Goal: Task Accomplishment & Management: Manage account settings

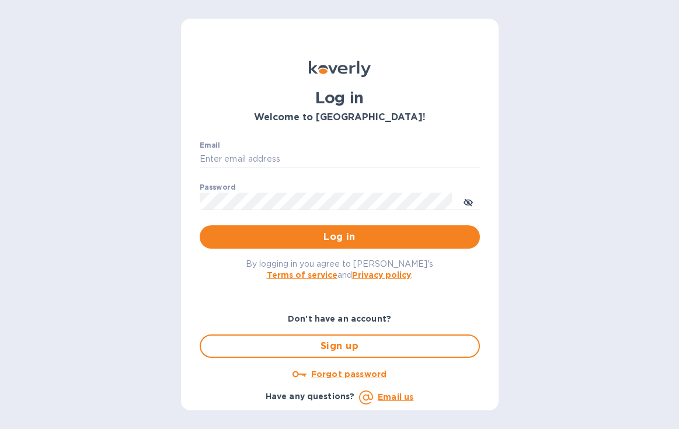
click at [255, 149] on div "Email ​" at bounding box center [340, 162] width 280 height 42
type input "bgarcia2167@gmail.com"
click at [279, 183] on div "Password ​" at bounding box center [340, 204] width 280 height 42
click at [314, 189] on div "Password ​" at bounding box center [340, 204] width 280 height 42
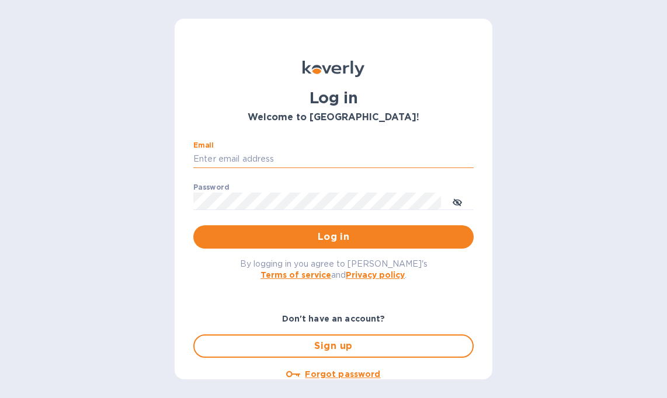
click at [262, 157] on input "Email" at bounding box center [333, 160] width 280 height 18
type input "b@[DOMAIN_NAME]"
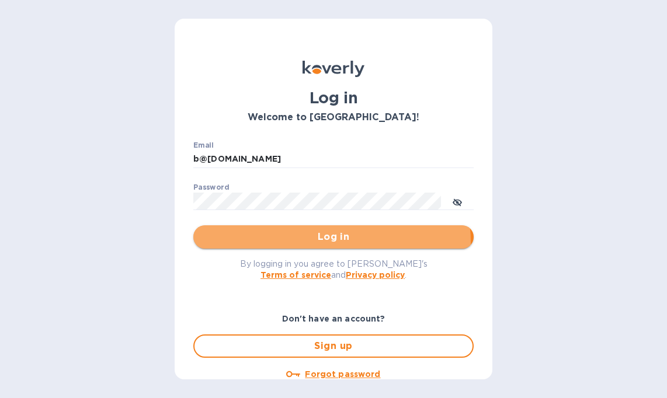
click at [304, 242] on span "Log in" at bounding box center [334, 237] width 262 height 14
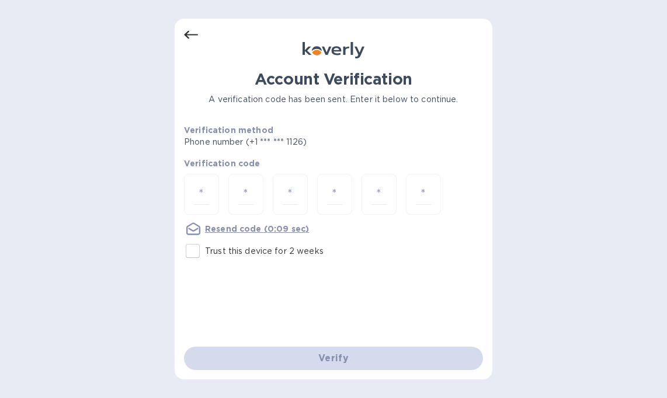
click at [188, 252] on input "Trust this device for 2 weeks" at bounding box center [192, 251] width 25 height 25
checkbox input "true"
click at [204, 200] on input "number" at bounding box center [201, 195] width 15 height 22
type input "8"
type input "7"
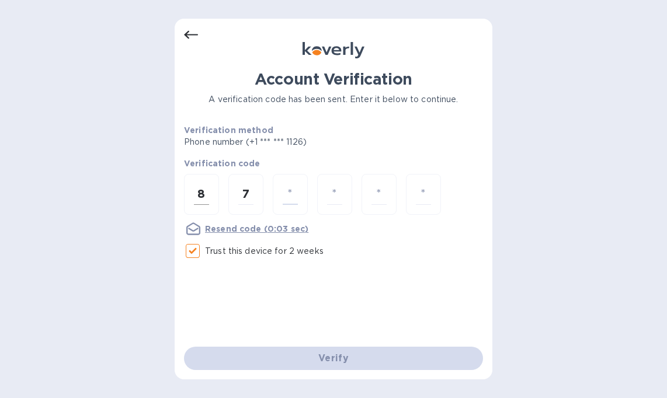
type input "0"
type input "5"
type input "4"
type input "3"
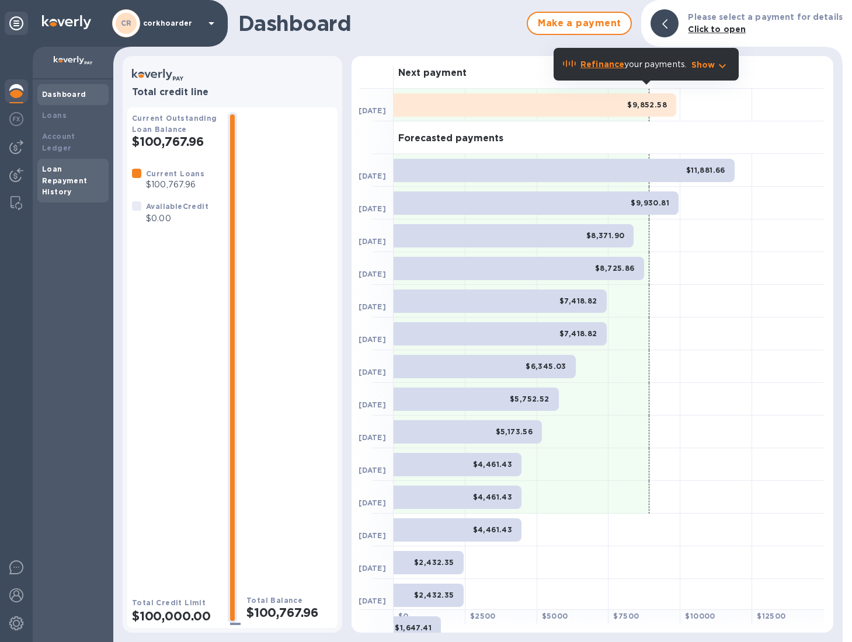
click at [66, 164] on div "Loan Repayment History" at bounding box center [73, 181] width 62 height 35
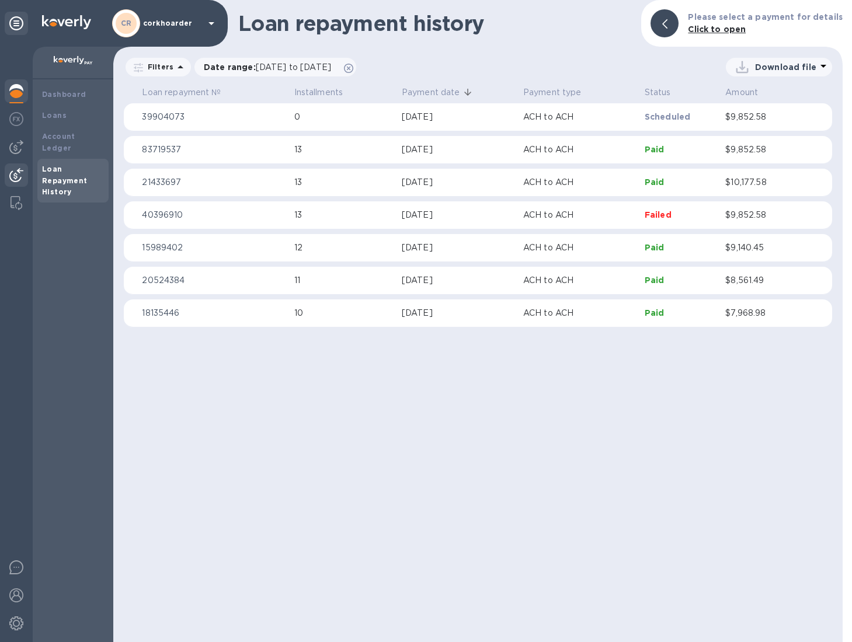
click at [11, 180] on img at bounding box center [16, 175] width 14 height 14
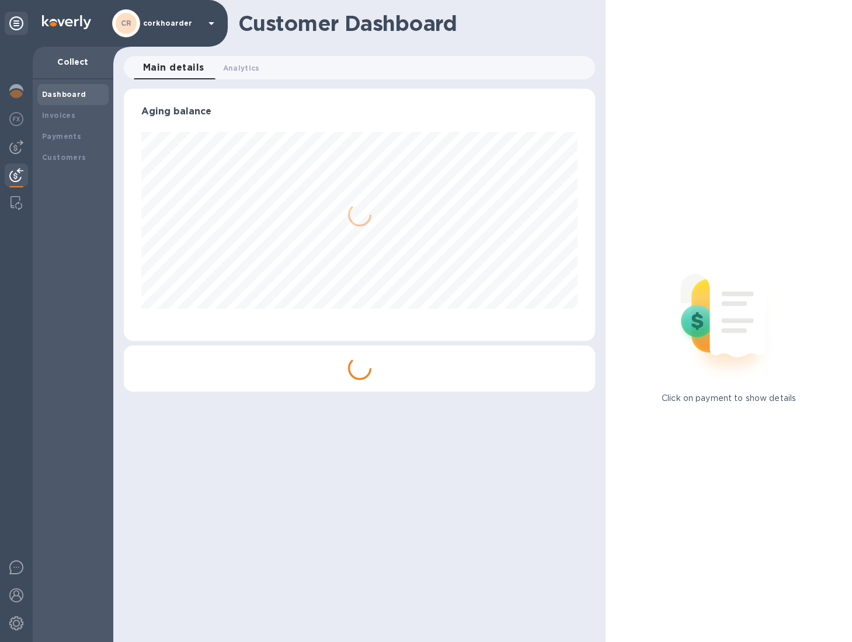
scroll to position [252, 472]
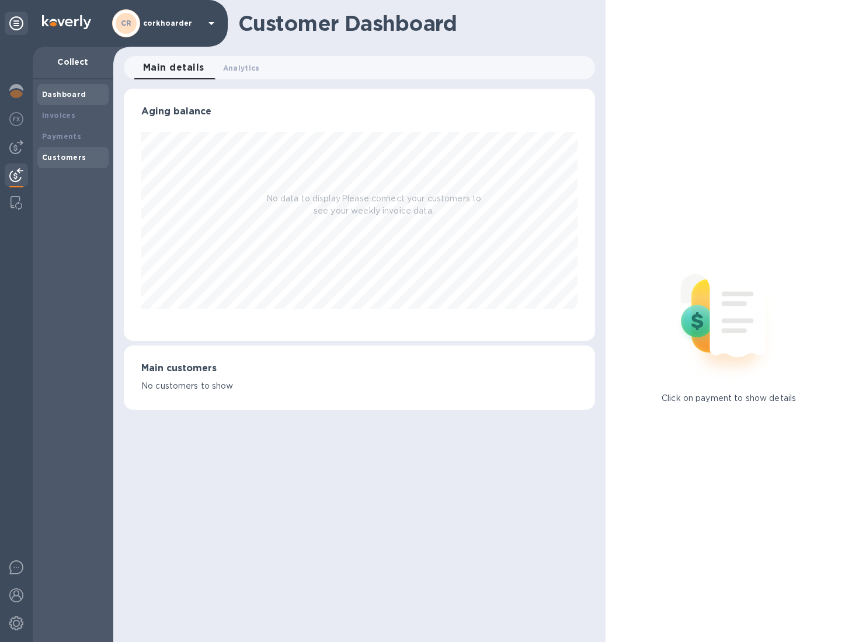
click at [68, 147] on div "Customers" at bounding box center [72, 157] width 71 height 21
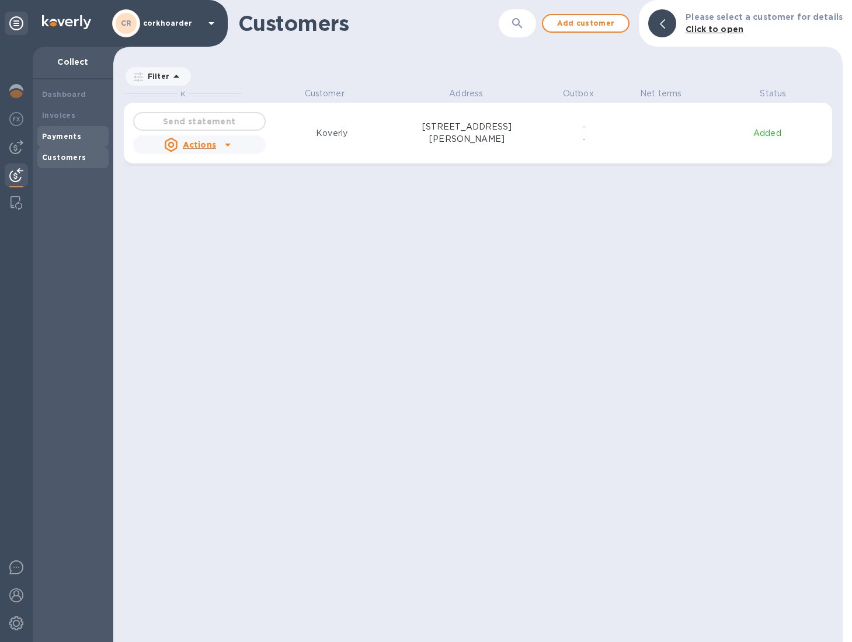
scroll to position [10, 5]
click at [70, 144] on div "Payments" at bounding box center [72, 136] width 71 height 21
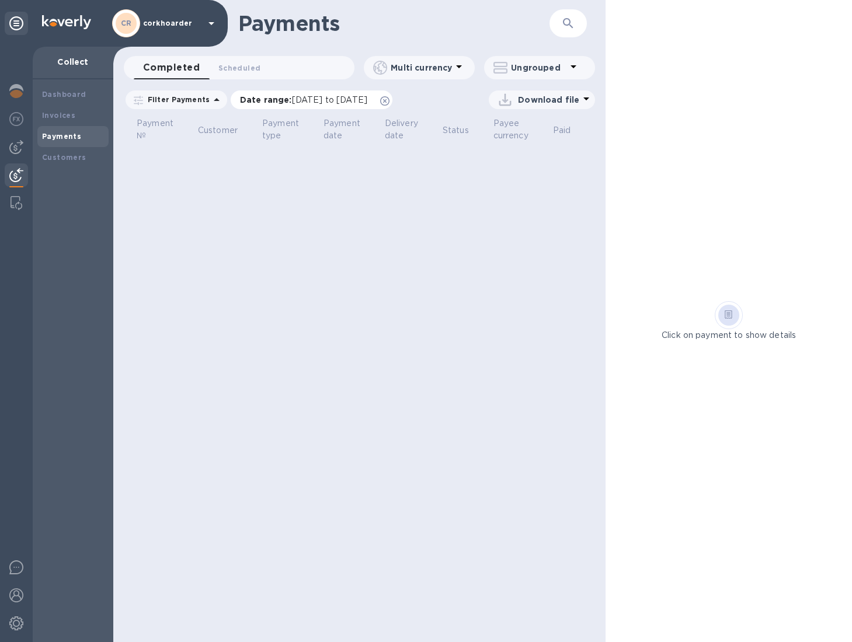
drag, startPoint x: 413, startPoint y: 102, endPoint x: 265, endPoint y: 108, distance: 148.5
click at [390, 102] on icon at bounding box center [384, 100] width 9 height 9
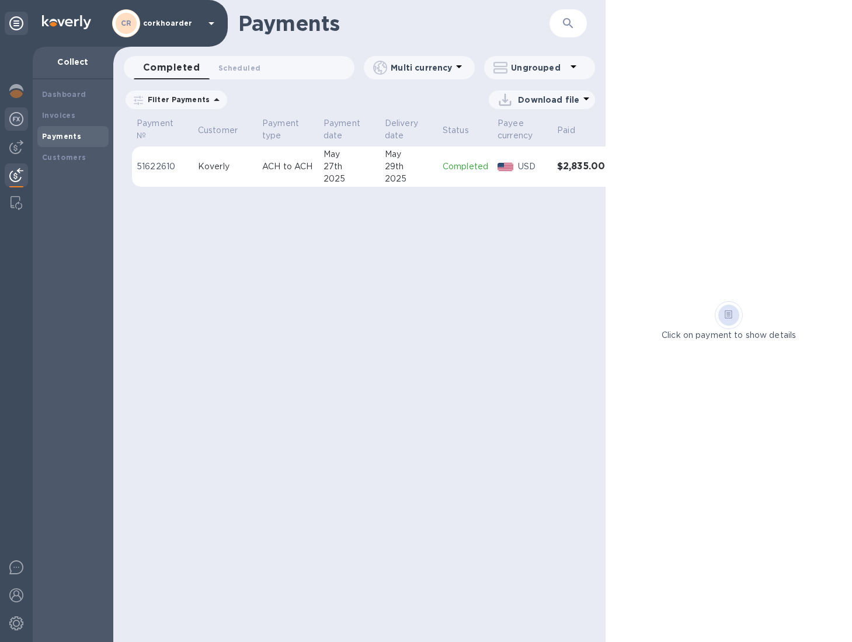
click at [21, 127] on div at bounding box center [16, 120] width 23 height 26
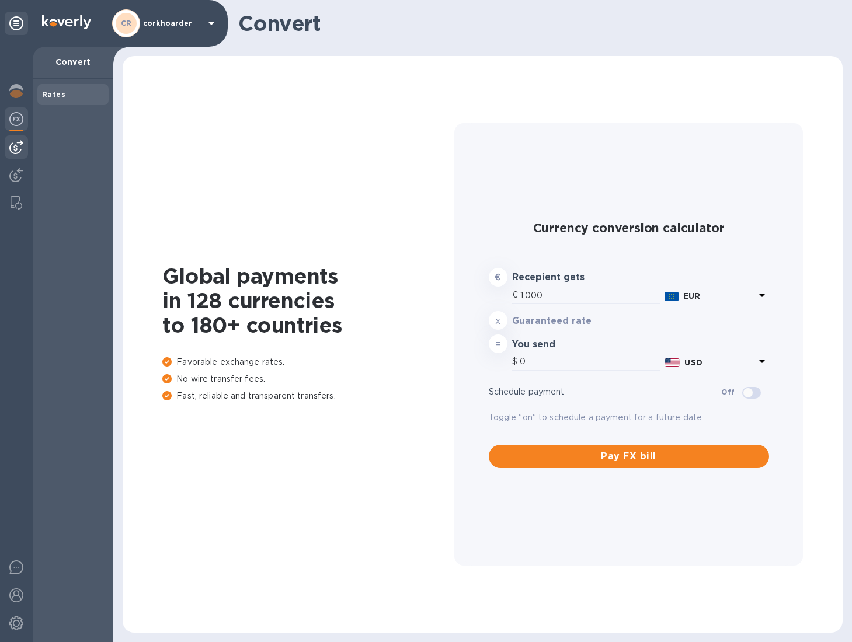
type input "1,182.05"
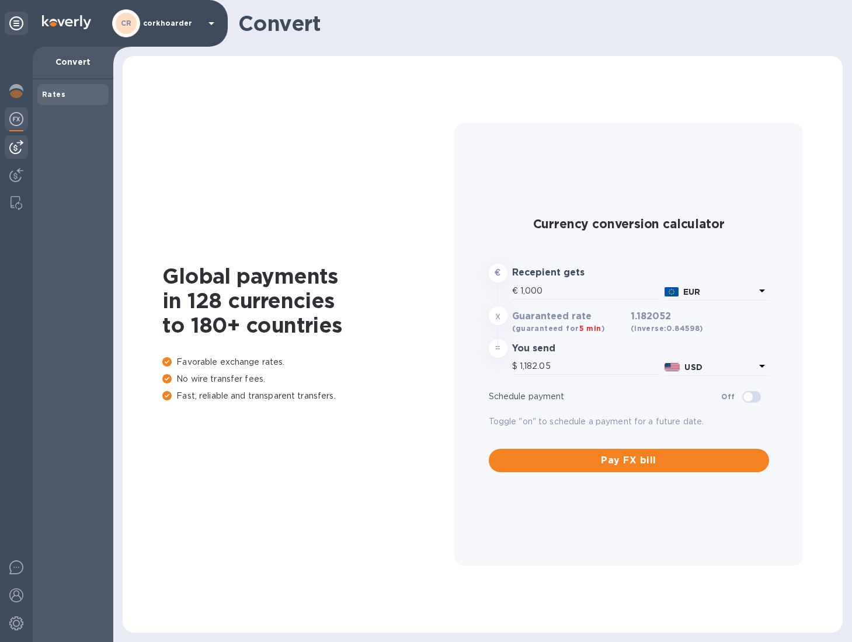
click at [15, 152] on img at bounding box center [16, 147] width 14 height 14
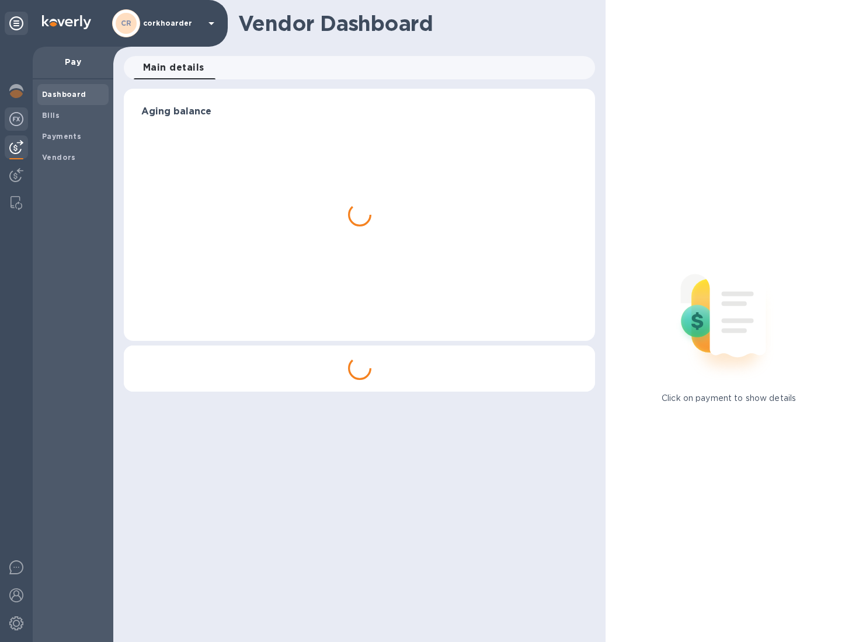
click at [9, 120] on img at bounding box center [16, 119] width 14 height 14
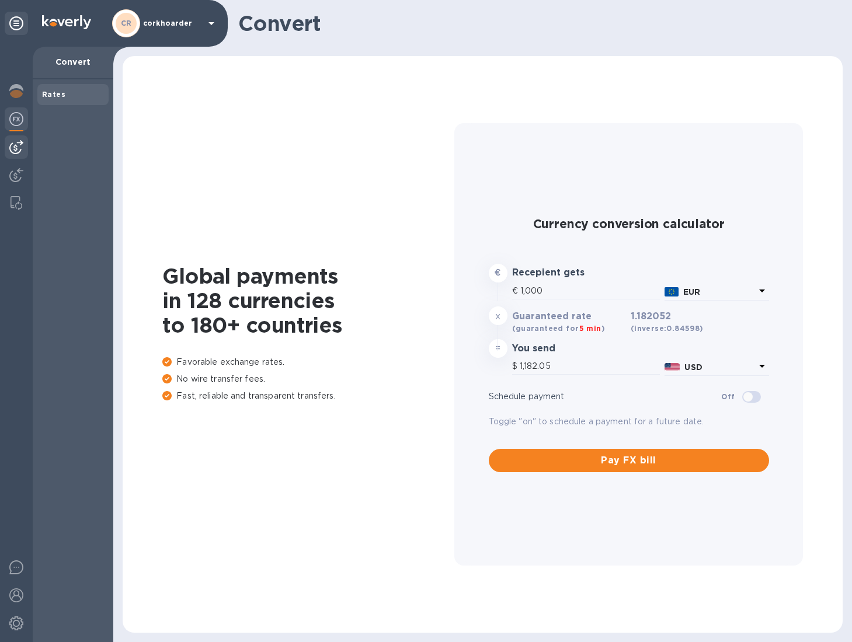
click at [12, 148] on img at bounding box center [16, 147] width 14 height 14
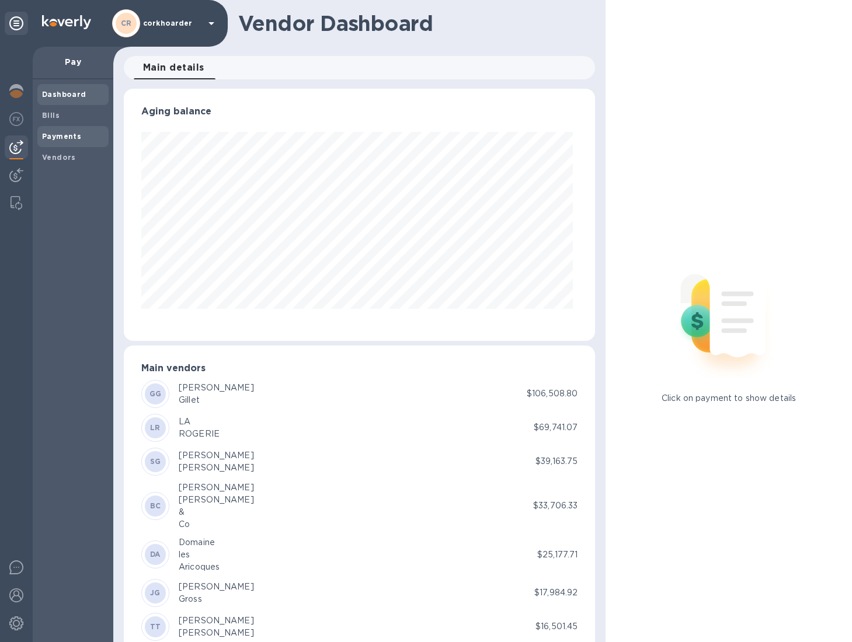
scroll to position [252, 467]
click at [82, 132] on span "Payments" at bounding box center [73, 137] width 62 height 12
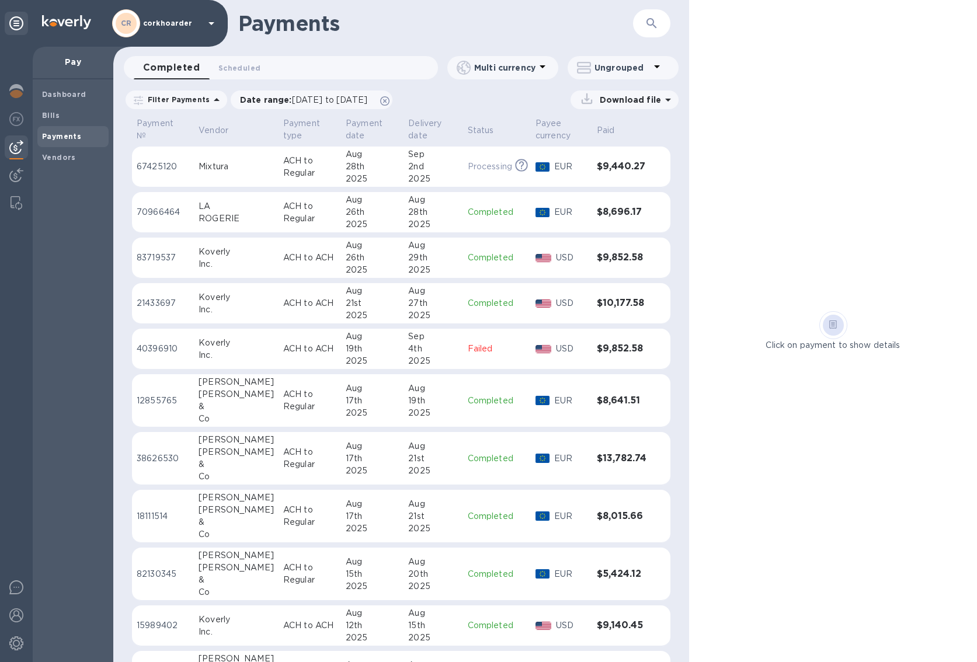
click at [600, 74] on div "Ungrouped" at bounding box center [620, 68] width 87 height 16
click at [636, 88] on li "Group payments by vendors" at bounding box center [643, 97] width 151 height 37
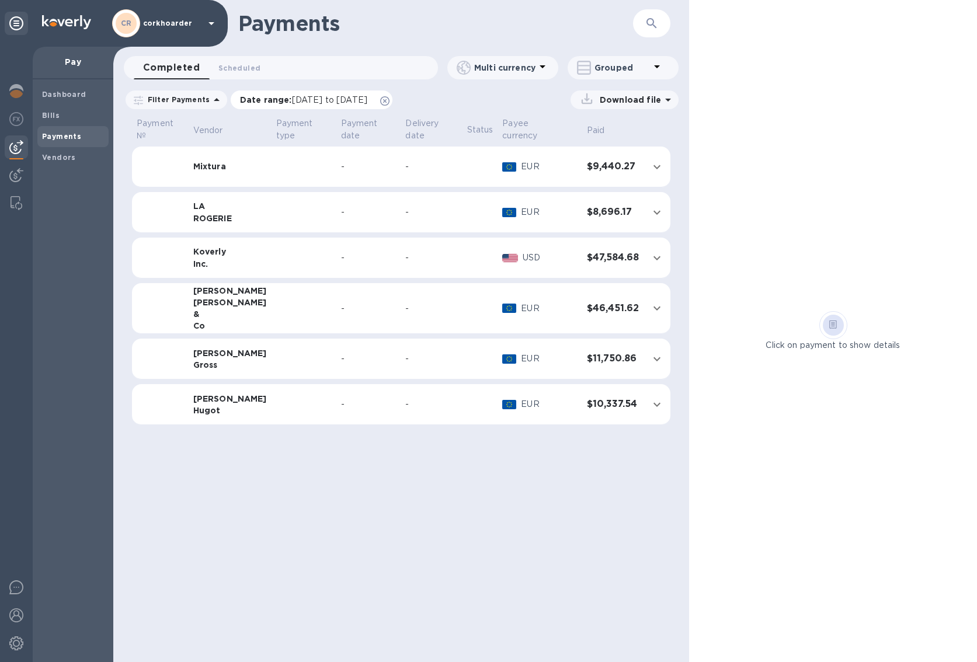
click at [390, 97] on icon at bounding box center [384, 100] width 9 height 9
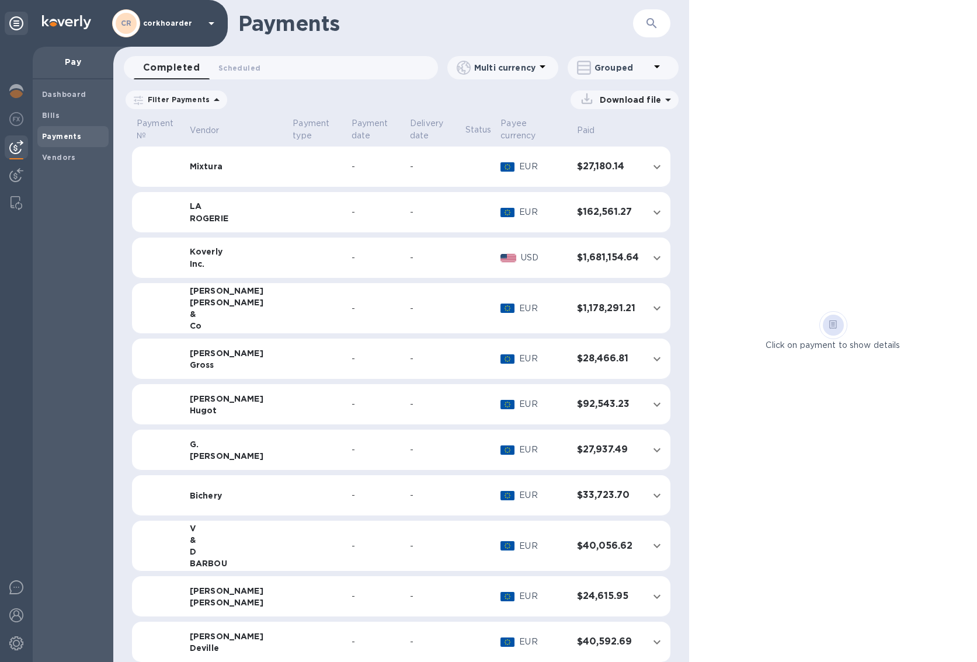
click at [352, 306] on div "-" at bounding box center [376, 308] width 49 height 12
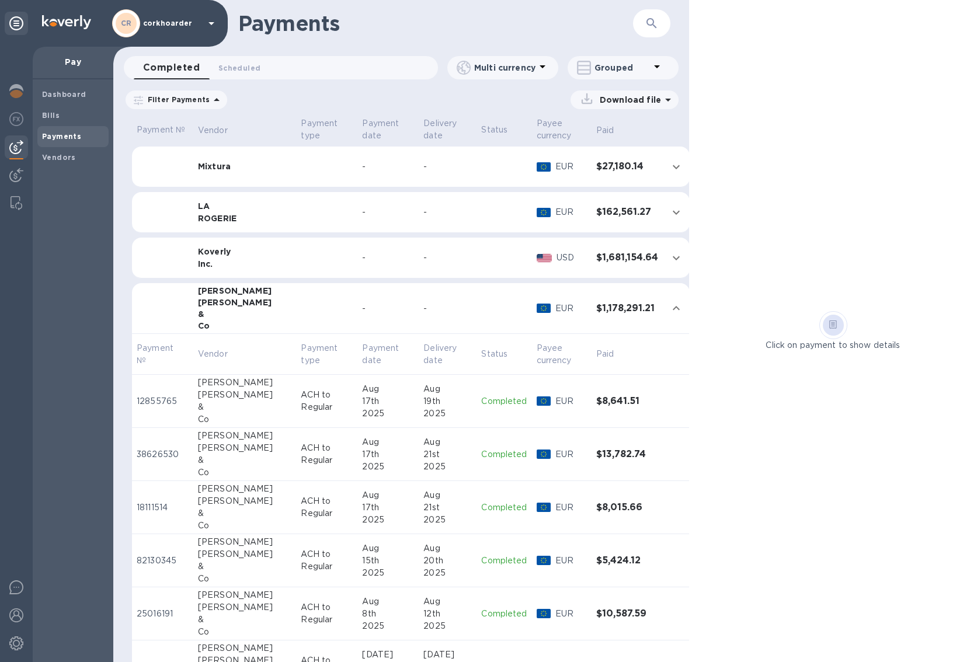
click at [301, 393] on p "ACH to Regular" at bounding box center [327, 401] width 52 height 25
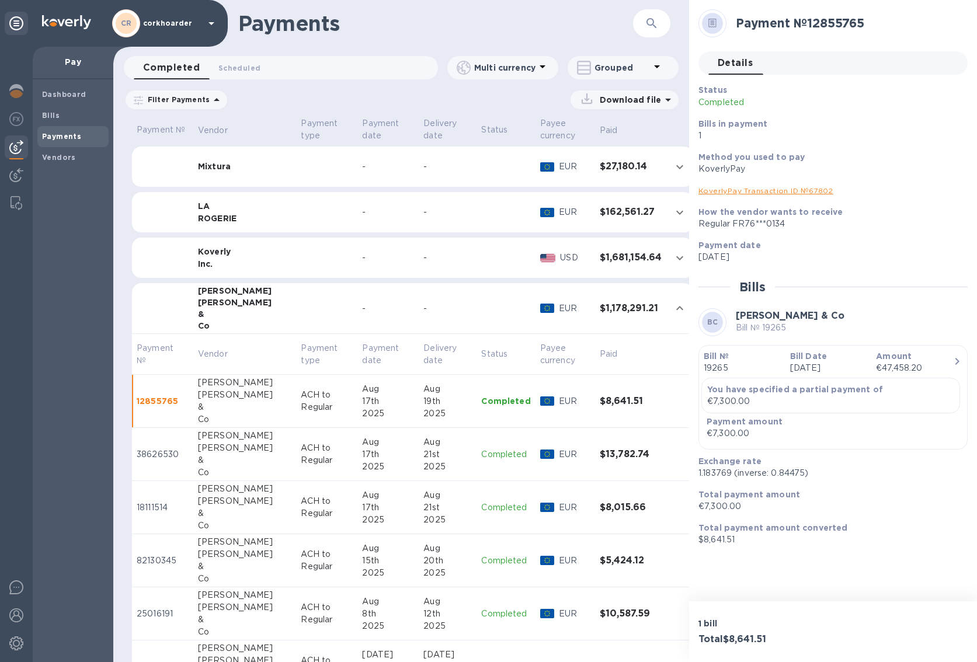
click at [666, 398] on p "1.183769 (inverse: 0.84475)" at bounding box center [828, 473] width 260 height 12
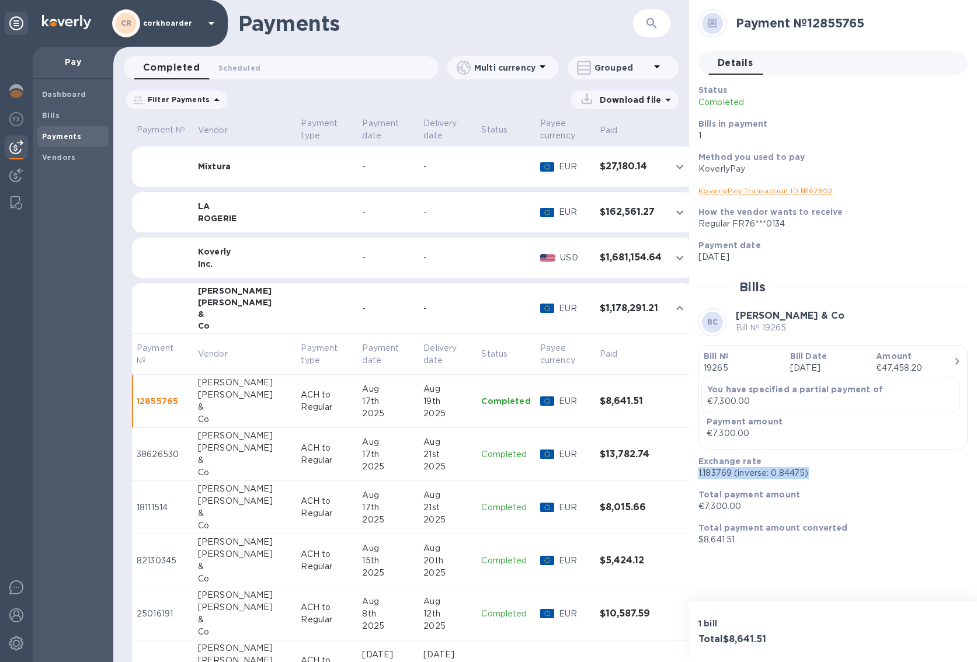
copy p "1.183769 (inverse: 0.84475)"
click at [666, 398] on p "1.183769 (inverse: 0.84475)" at bounding box center [828, 473] width 260 height 12
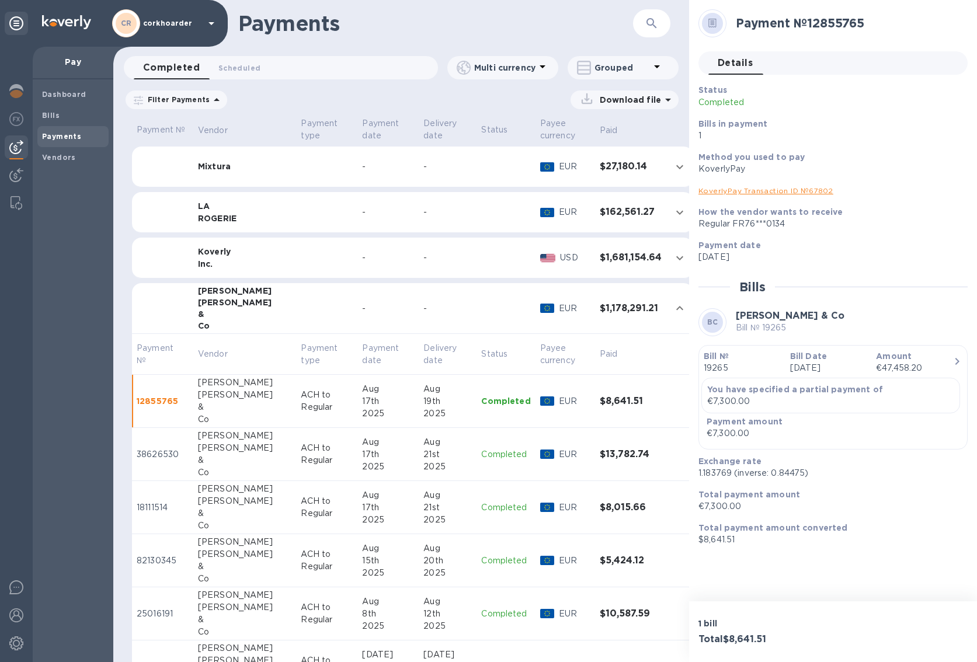
click at [666, 398] on p "1.183769 (inverse: 0.84475)" at bounding box center [828, 473] width 260 height 12
copy p "1.183769"
click at [666, 398] on p "$8,641.51" at bounding box center [828, 540] width 260 height 12
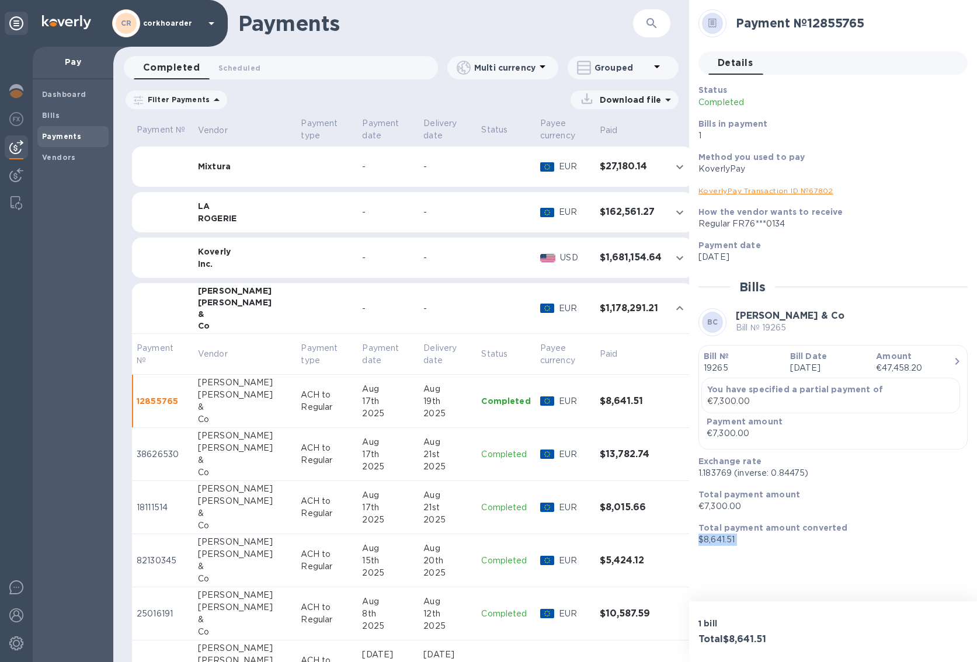
click at [666, 398] on p "$8,641.51" at bounding box center [828, 540] width 260 height 12
copy div "$8,641.51"
click at [255, 398] on div "[PERSON_NAME]" at bounding box center [245, 448] width 94 height 12
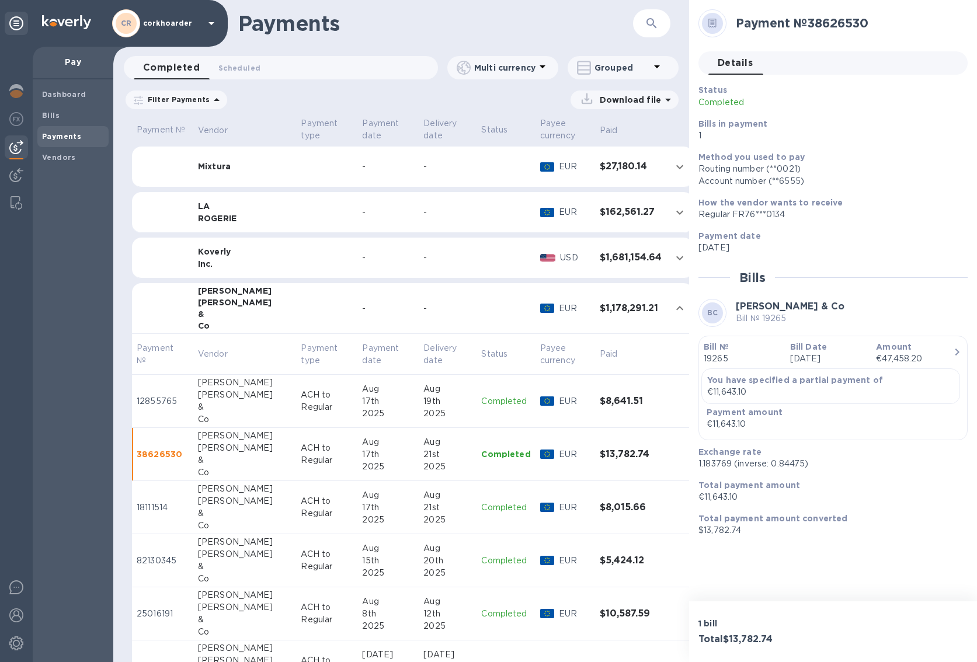
click at [666, 398] on p "$13,782.74" at bounding box center [828, 530] width 260 height 12
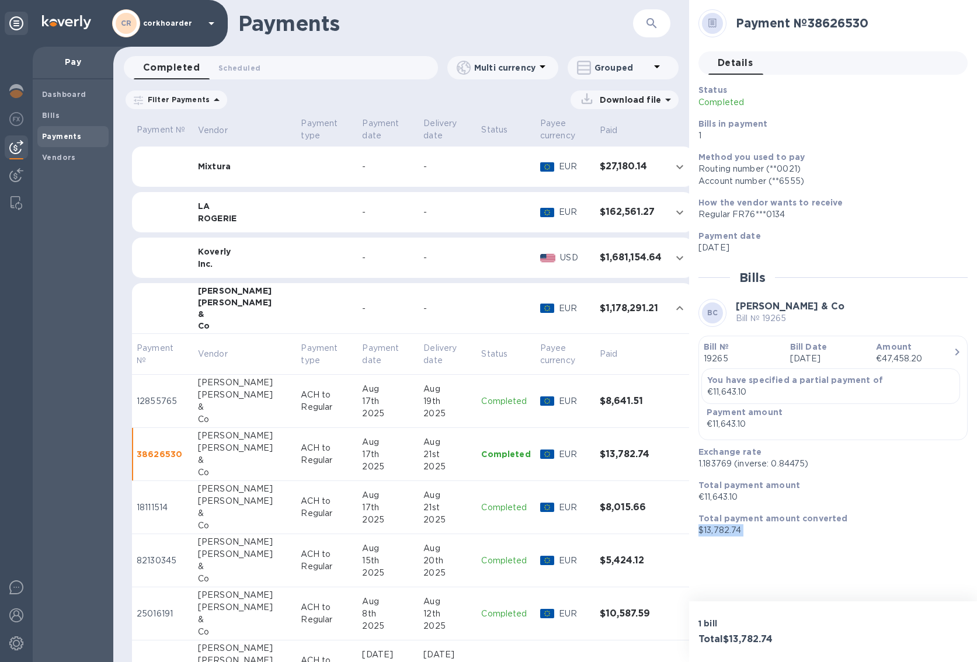
copy div "$13,782.74"
click at [666, 398] on p "1.183769 (inverse: 0.84475)" at bounding box center [828, 464] width 260 height 12
copy p "1.183769"
click at [257, 398] on td "[PERSON_NAME] & Co" at bounding box center [244, 454] width 103 height 53
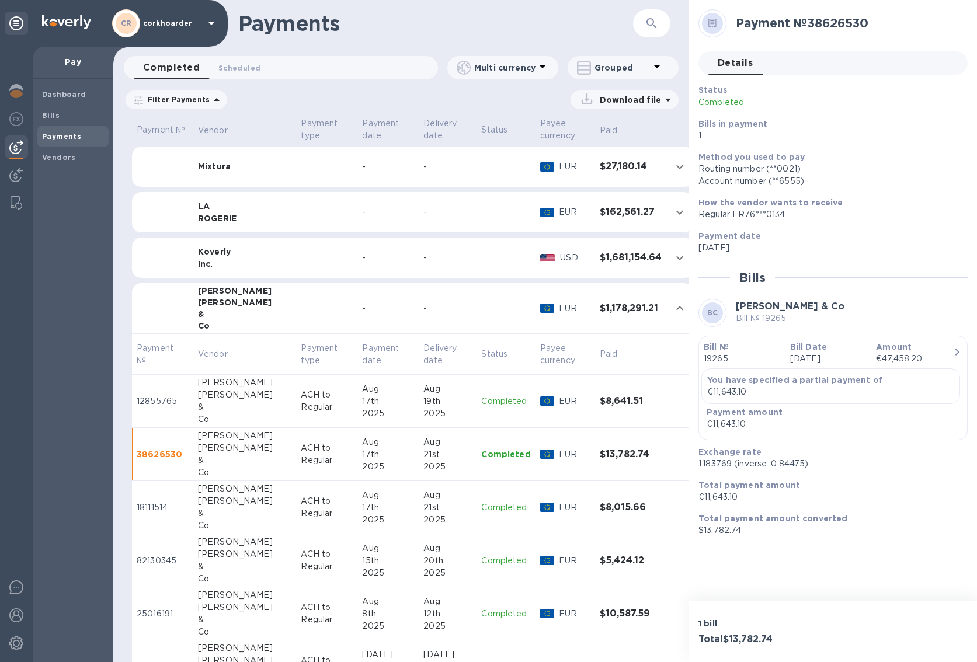
click at [265, 398] on td "[PERSON_NAME] & Co" at bounding box center [244, 507] width 103 height 53
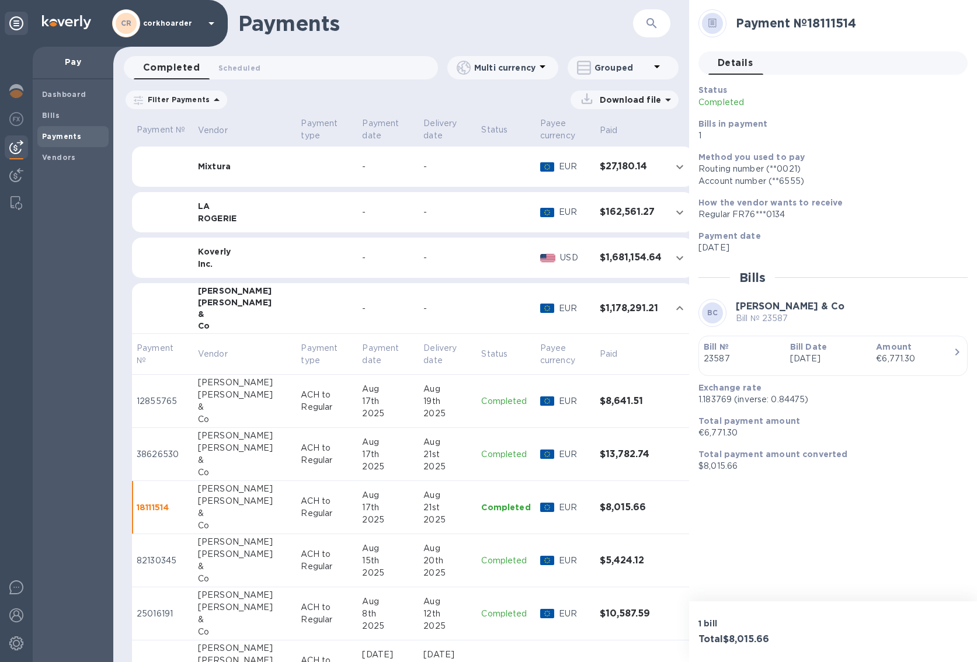
click at [666, 398] on p "€6,771.30" at bounding box center [828, 433] width 260 height 12
click at [666, 398] on p "$8,015.66" at bounding box center [828, 466] width 260 height 12
copy div "$8,015.66"
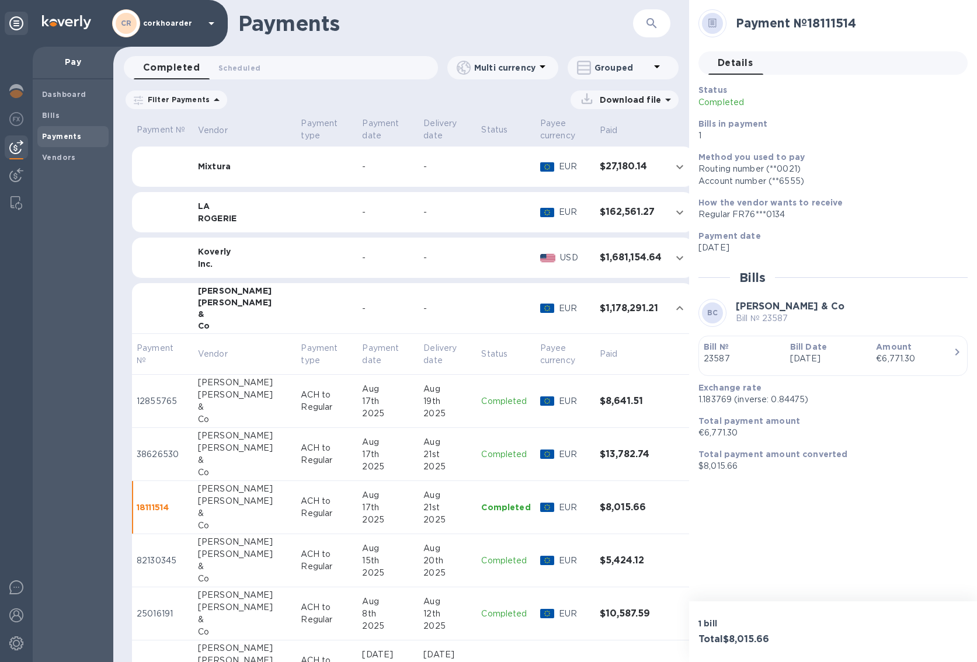
click at [666, 398] on p "1.183769 (inverse: 0.84475)" at bounding box center [828, 400] width 260 height 12
copy p "1.183769"
click at [301, 398] on p "ACH to Regular" at bounding box center [327, 560] width 52 height 25
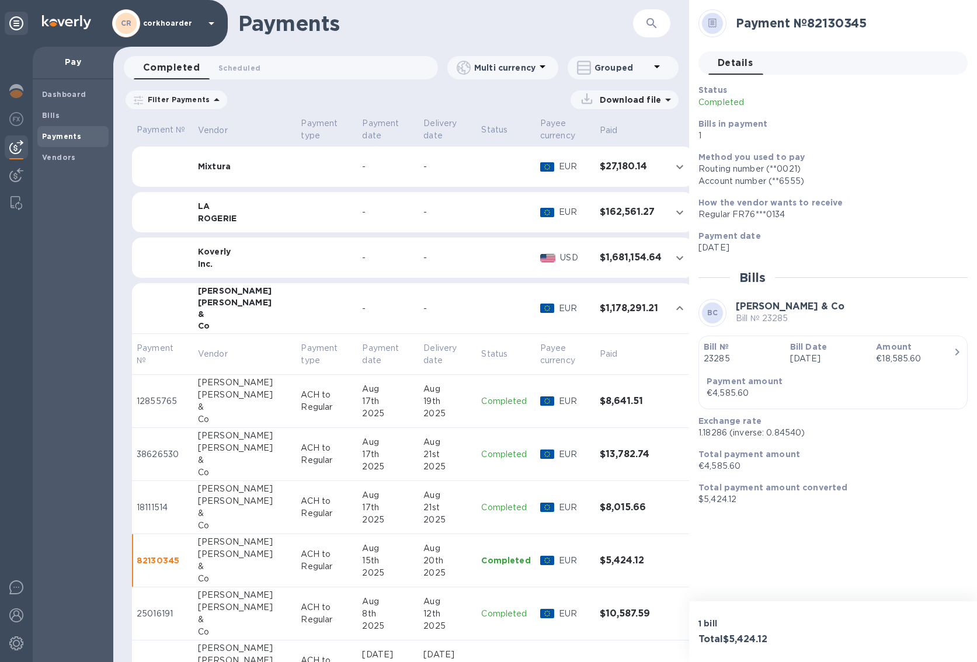
click at [666, 398] on p "€4,585.60" at bounding box center [828, 466] width 260 height 12
click at [666, 398] on p "$5,424.12" at bounding box center [828, 499] width 260 height 12
copy div "$5,424.12"
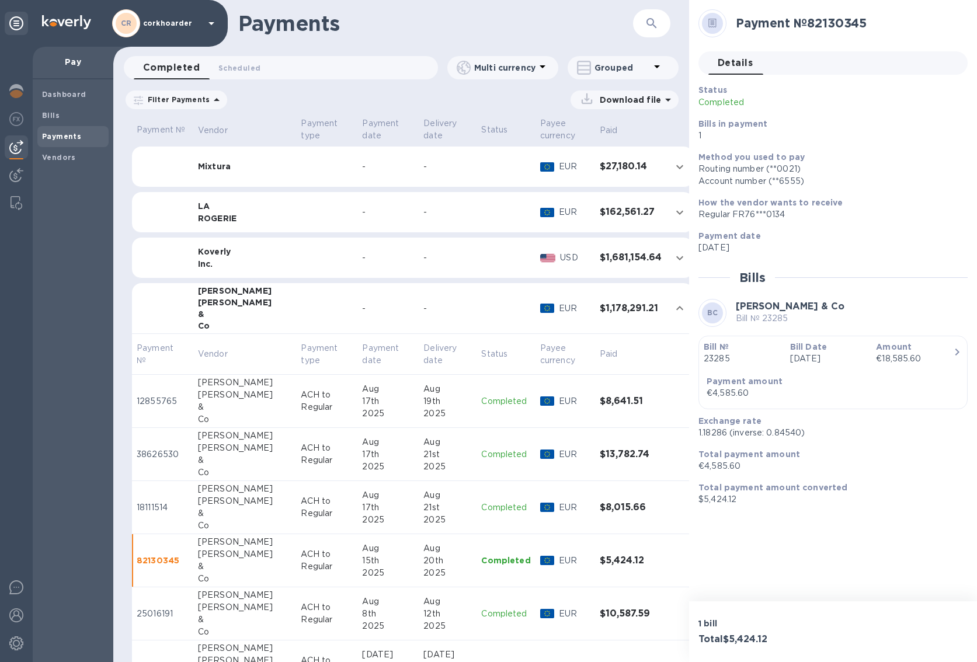
click at [666, 398] on p "1.18286 (inverse: 0.84540)" at bounding box center [828, 433] width 260 height 12
copy p "."
click at [666, 398] on p "1.18286 (inverse: 0.84540)" at bounding box center [828, 433] width 260 height 12
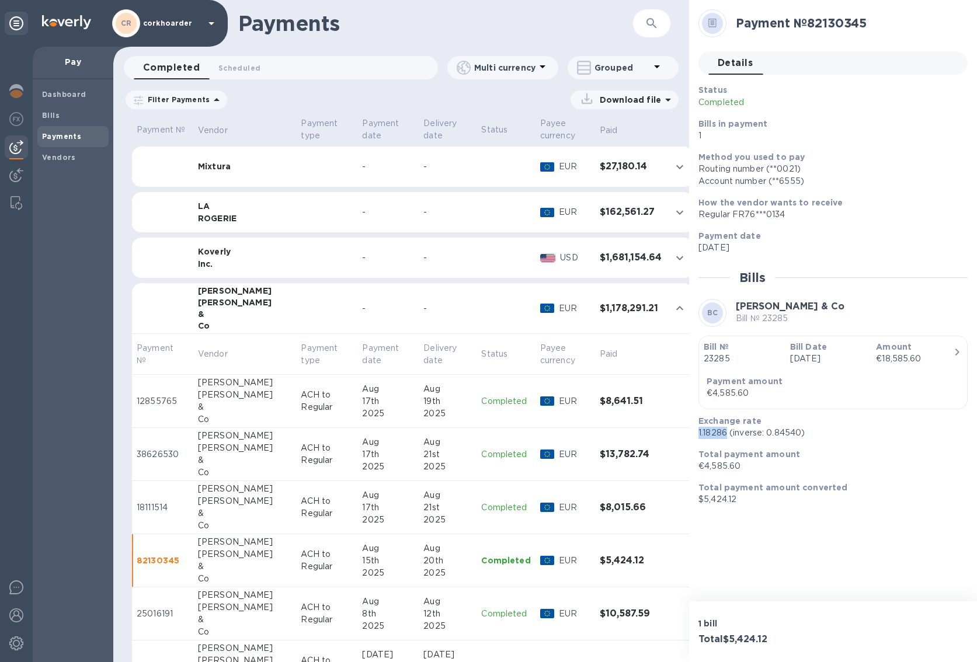
copy p "1.18286"
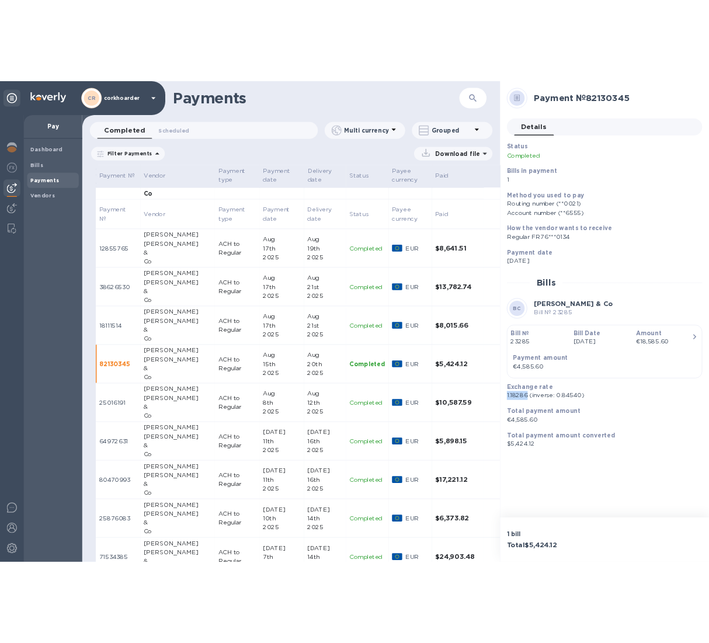
scroll to position [187, 0]
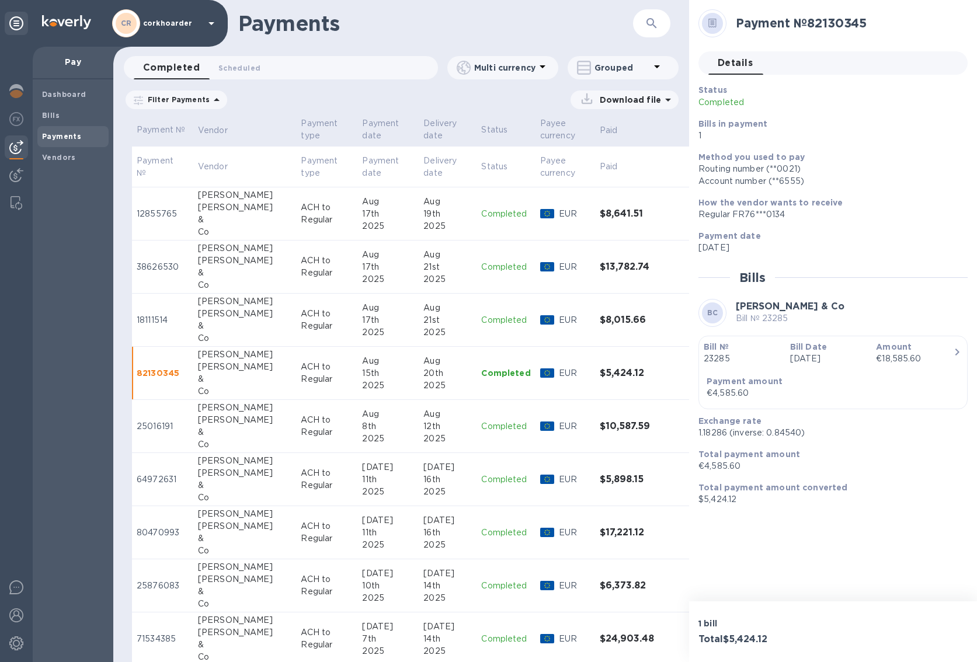
click at [221, 398] on div "&" at bounding box center [245, 432] width 94 height 12
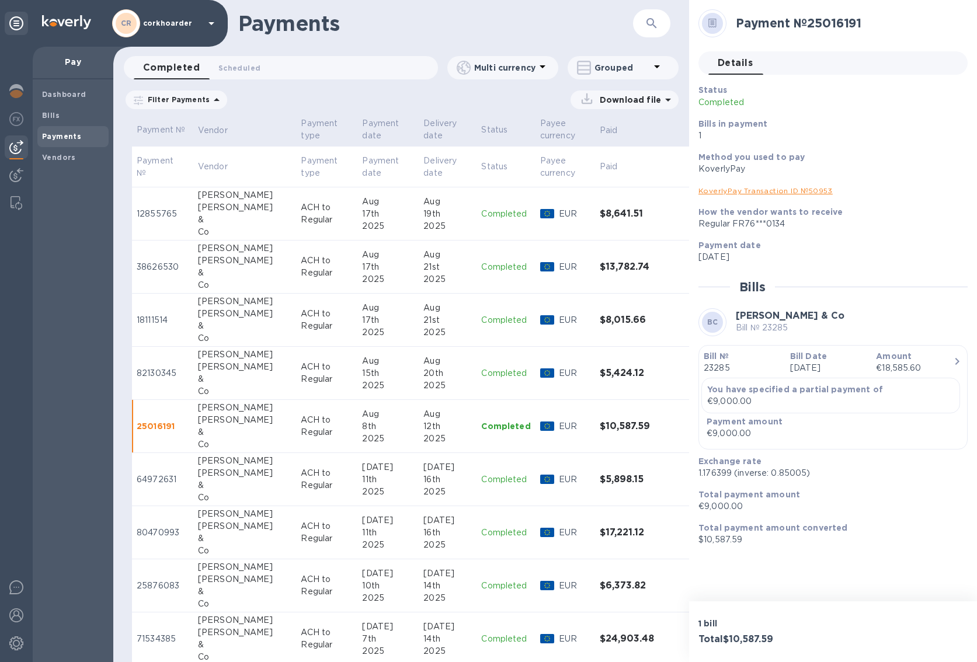
click at [666, 398] on div "Total payment amount converted $10,587.59" at bounding box center [828, 533] width 269 height 33
click at [666, 398] on p "$10,587.59" at bounding box center [828, 540] width 260 height 12
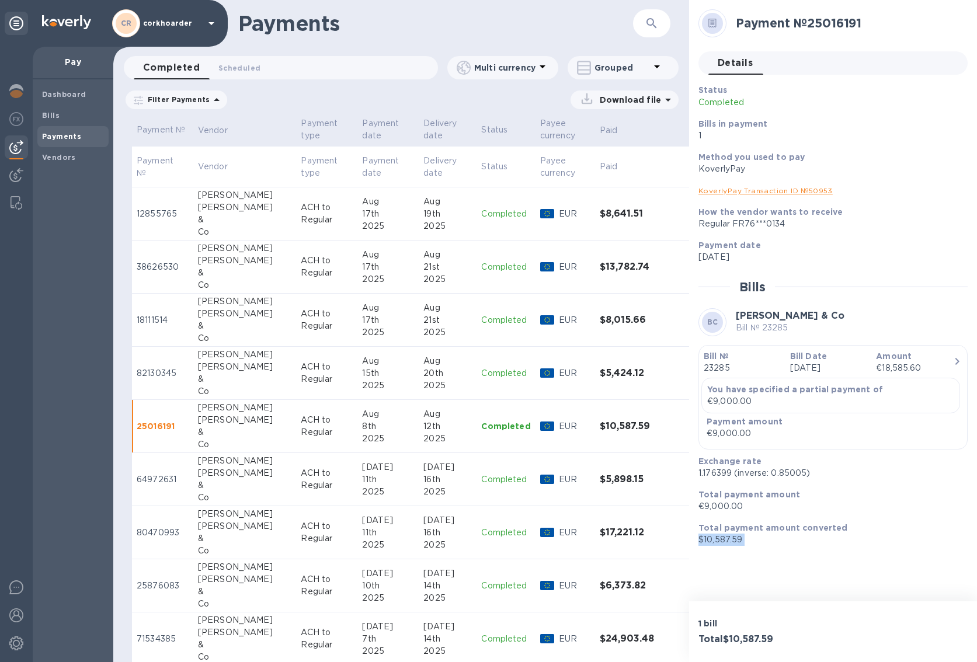
click at [666, 398] on p "$10,587.59" at bounding box center [828, 540] width 260 height 12
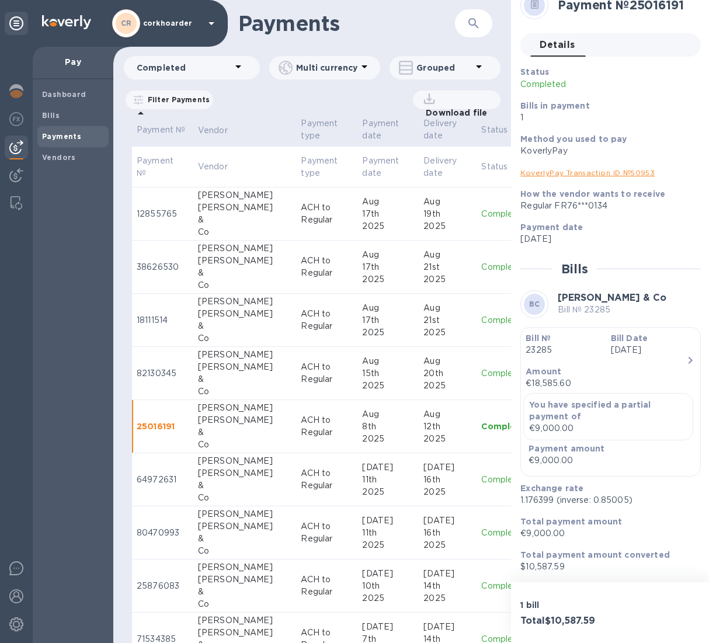
scroll to position [19, 0]
click at [537, 398] on p "$10,587.59" at bounding box center [605, 567] width 171 height 12
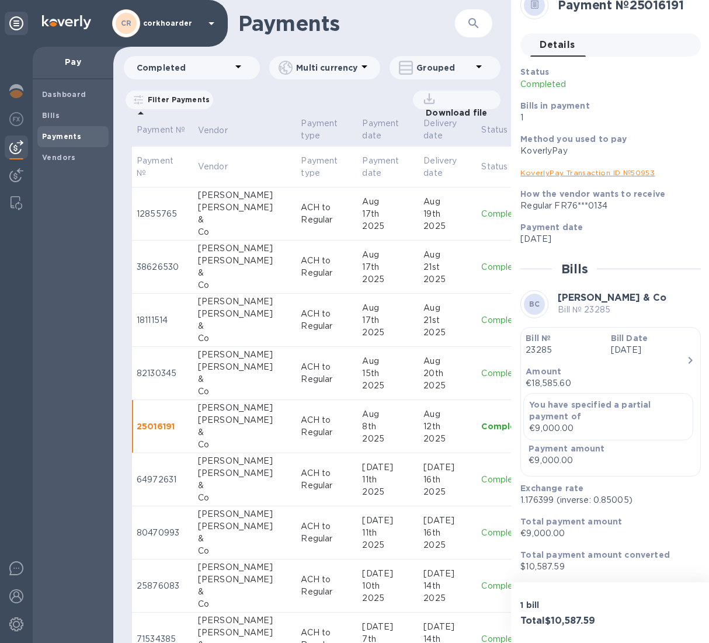
click at [260, 359] on div "[PERSON_NAME]" at bounding box center [245, 355] width 94 height 12
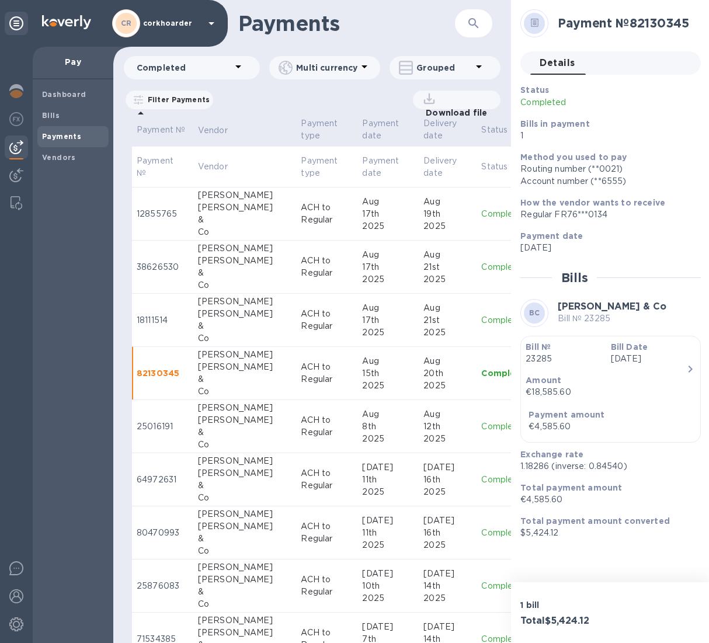
click at [256, 317] on div "[PERSON_NAME]" at bounding box center [245, 314] width 94 height 12
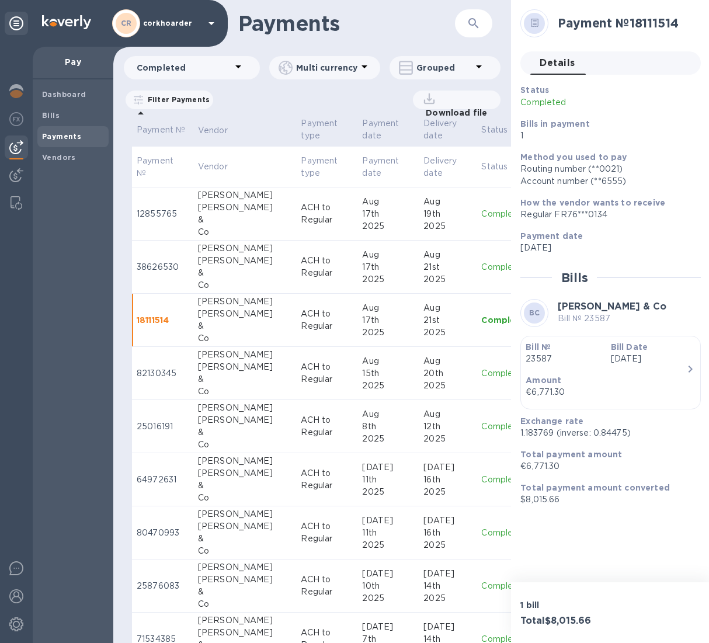
click at [264, 263] on td "[PERSON_NAME] & Co" at bounding box center [244, 267] width 103 height 53
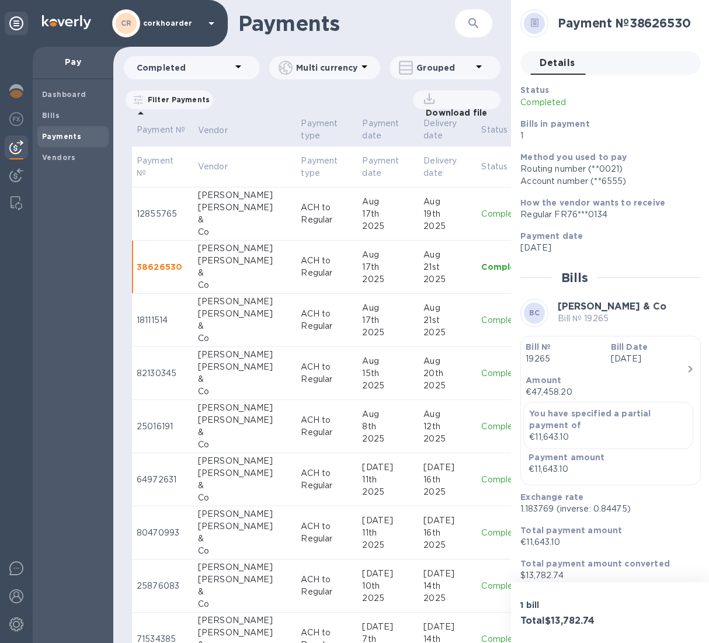
click at [255, 202] on div "[PERSON_NAME]" at bounding box center [245, 207] width 94 height 12
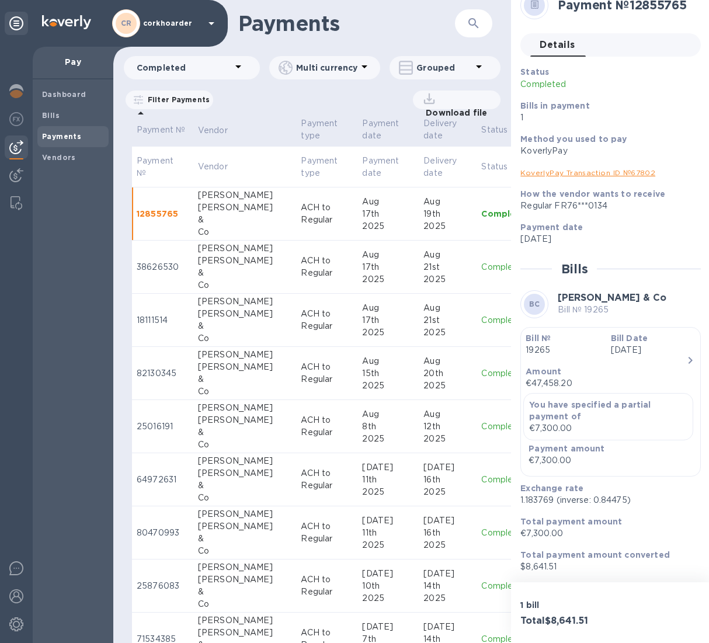
scroll to position [19, 0]
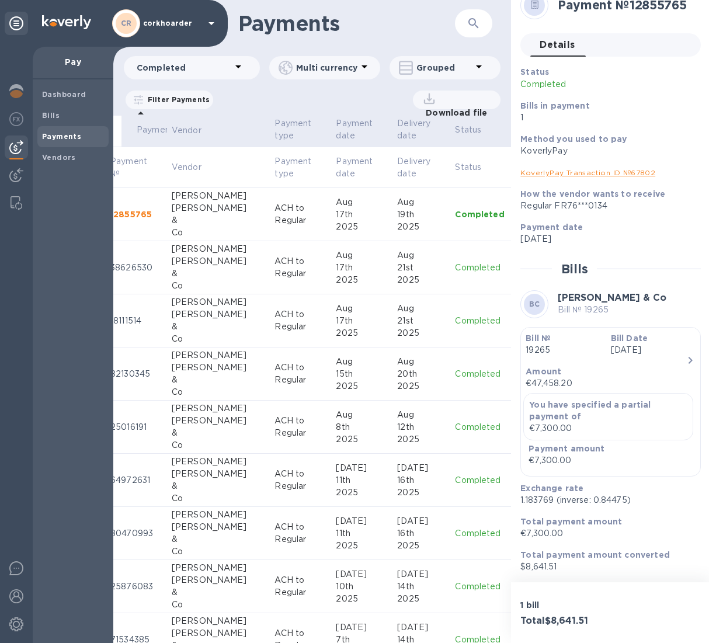
click at [274, 264] on p "ACH to Regular" at bounding box center [300, 267] width 52 height 25
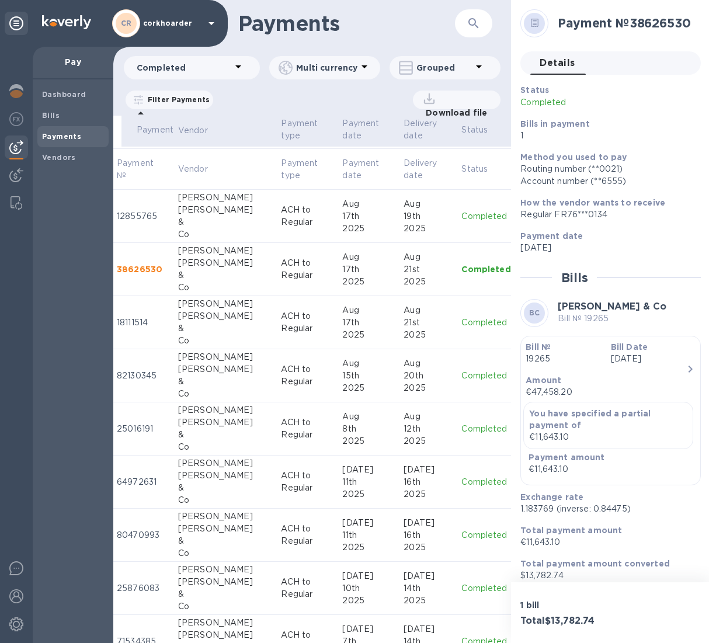
scroll to position [182, 20]
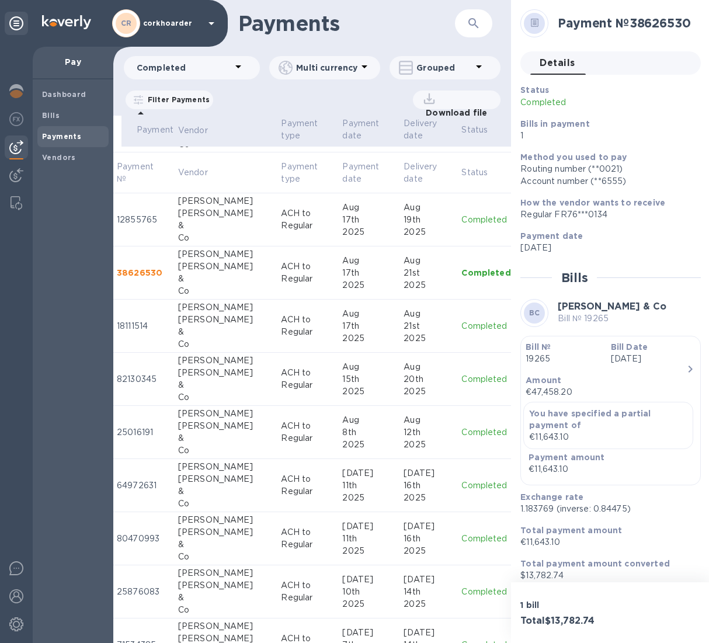
click at [246, 307] on td "[PERSON_NAME] & Co" at bounding box center [224, 326] width 103 height 53
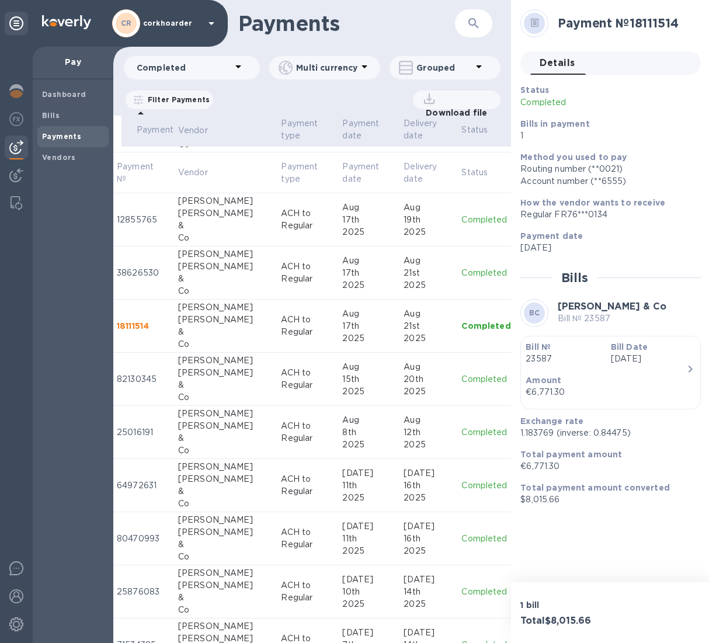
click at [241, 374] on div "[PERSON_NAME]" at bounding box center [225, 373] width 94 height 12
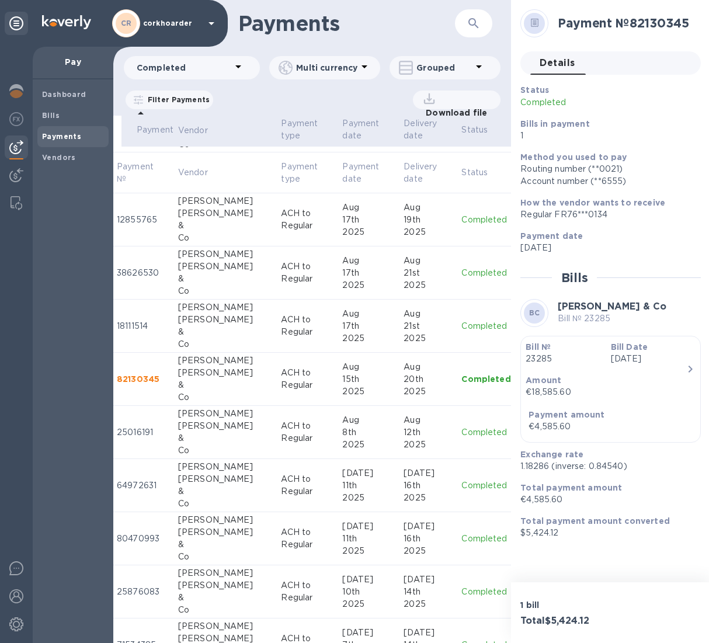
click at [233, 398] on div "&" at bounding box center [225, 438] width 94 height 12
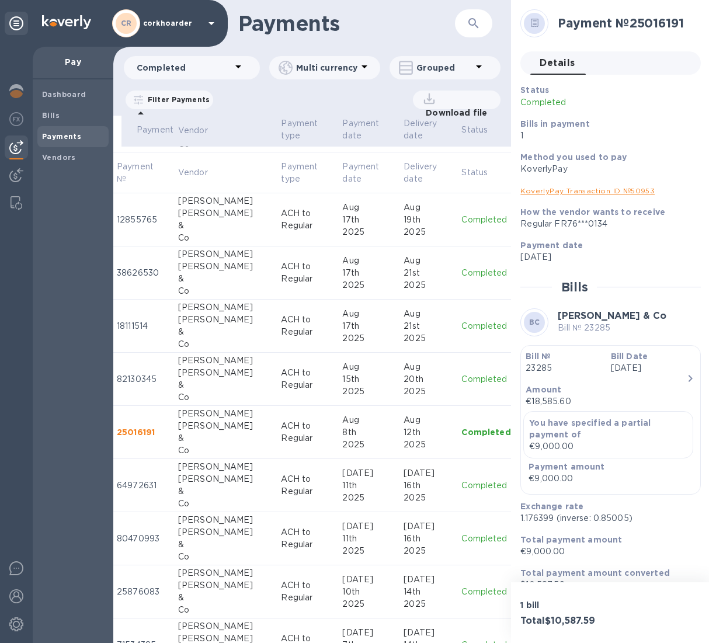
click at [541, 398] on p "1.176399 (inverse: 0.85005)" at bounding box center [605, 518] width 171 height 12
click at [538, 398] on p "1.176399 (inverse: 0.85005)" at bounding box center [605, 518] width 171 height 12
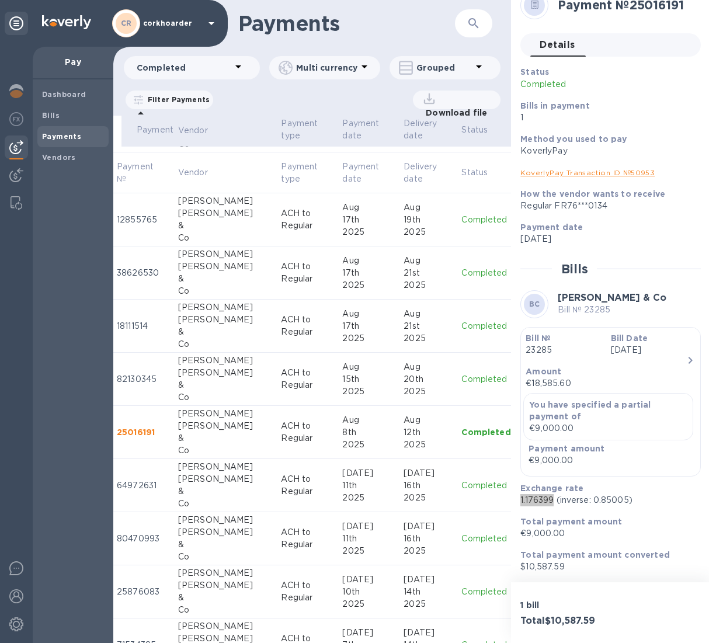
scroll to position [19, 0]
click at [544, 398] on p "$10,587.59" at bounding box center [605, 567] width 171 height 12
click at [238, 398] on div "[PERSON_NAME]" at bounding box center [225, 479] width 94 height 12
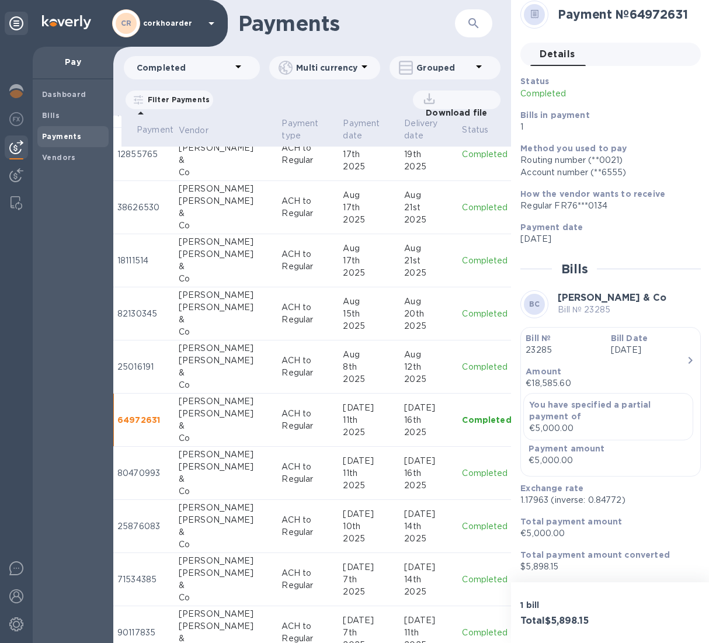
scroll to position [10, 0]
click at [534, 398] on p "1.17963 (inverse: 0.84772)" at bounding box center [605, 500] width 171 height 12
click at [536, 398] on p "$5,898.15" at bounding box center [605, 567] width 171 height 12
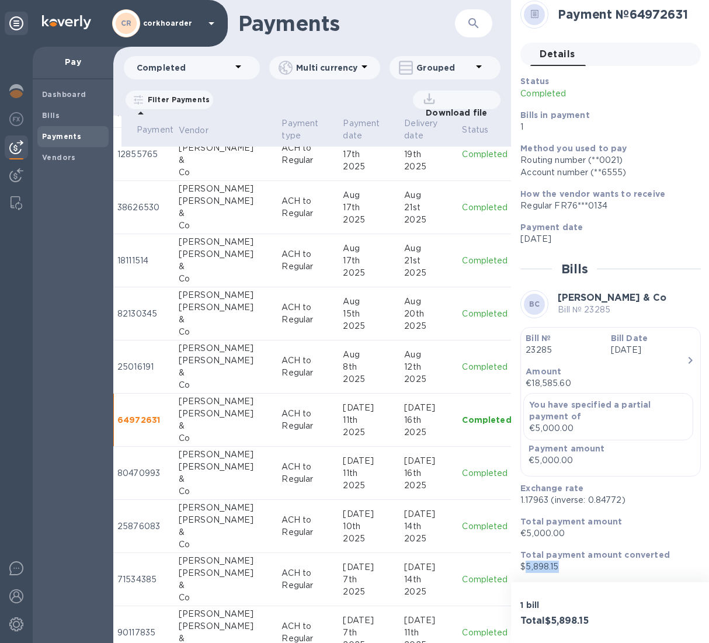
click at [536, 398] on p "$5,898.15" at bounding box center [605, 567] width 171 height 12
click at [222, 398] on div "&" at bounding box center [226, 479] width 94 height 12
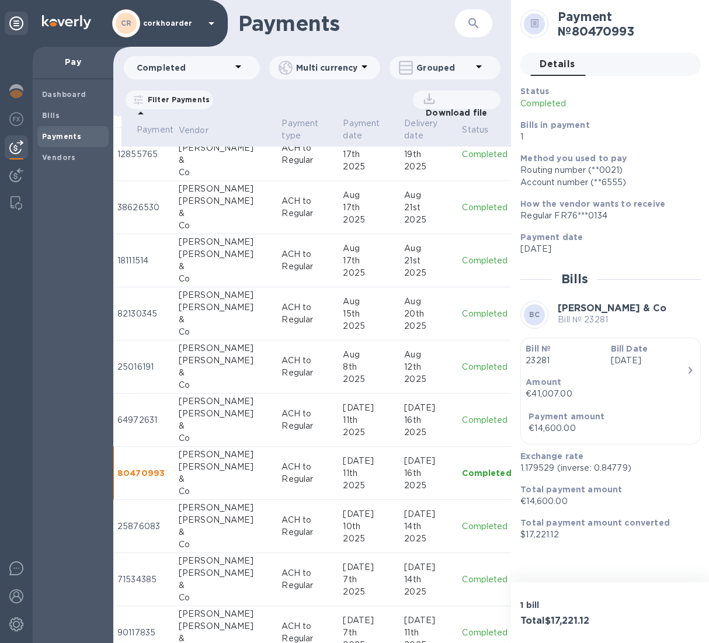
click at [525, 398] on b "Exchange rate" at bounding box center [551, 455] width 63 height 9
click at [531, 398] on p "1.179529 (inverse: 0.84779)" at bounding box center [605, 468] width 171 height 12
click at [557, 398] on p "€14,600.00" at bounding box center [605, 501] width 171 height 12
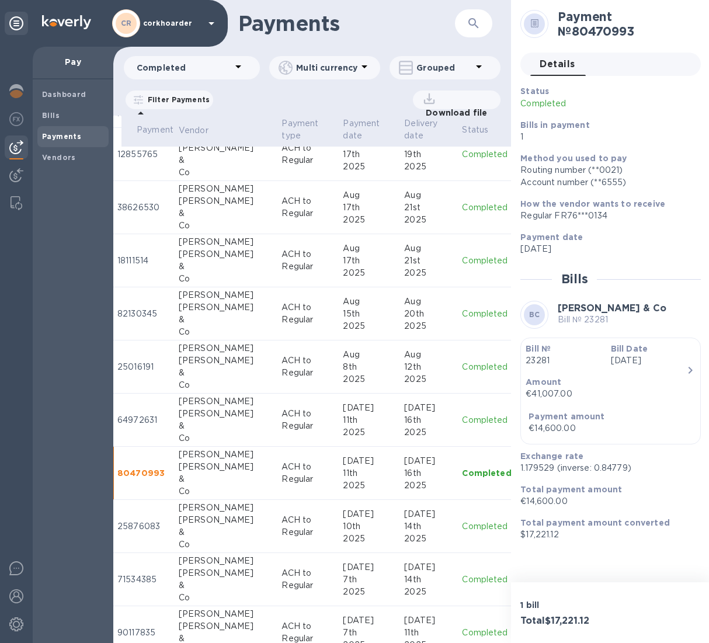
click at [533, 398] on p "$17,221.12" at bounding box center [605, 534] width 171 height 12
click at [277, 398] on td "ACH to Regular" at bounding box center [307, 420] width 61 height 53
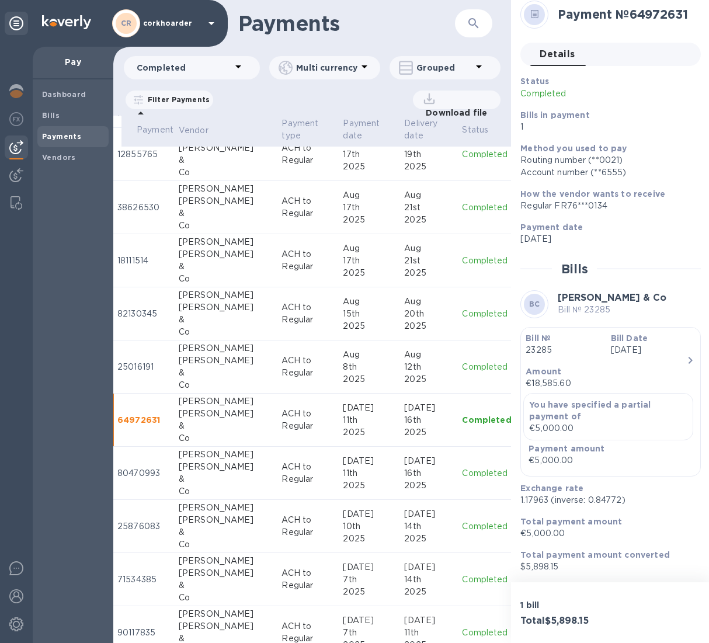
scroll to position [10, 0]
click at [281, 398] on p "ACH to Regular" at bounding box center [307, 473] width 52 height 25
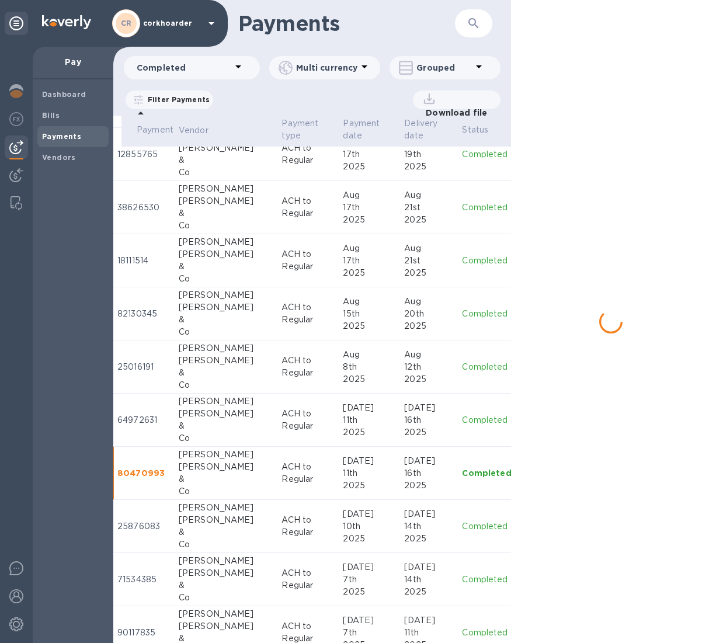
click at [235, 398] on div "[PERSON_NAME]" at bounding box center [226, 508] width 94 height 12
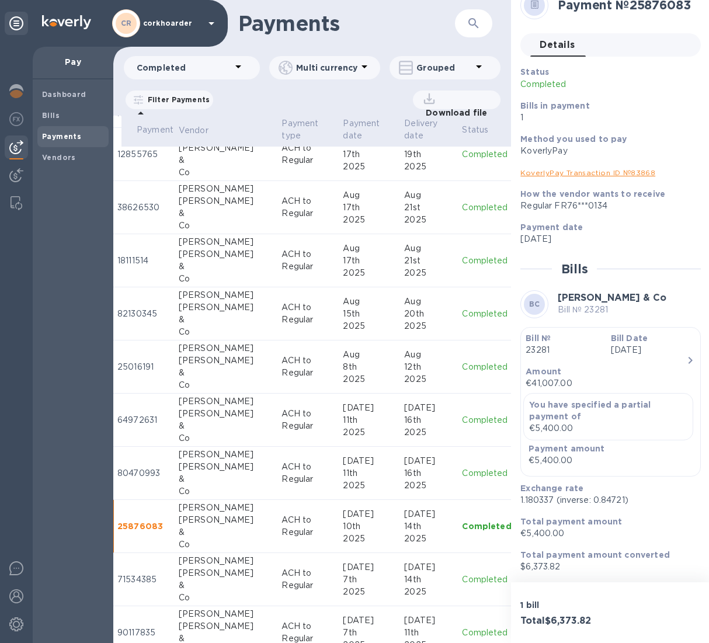
scroll to position [19, 0]
click at [538, 398] on p "1.180337 (inverse: 0.84721)" at bounding box center [605, 500] width 171 height 12
click at [552, 398] on p "€5,400.00" at bounding box center [605, 533] width 171 height 12
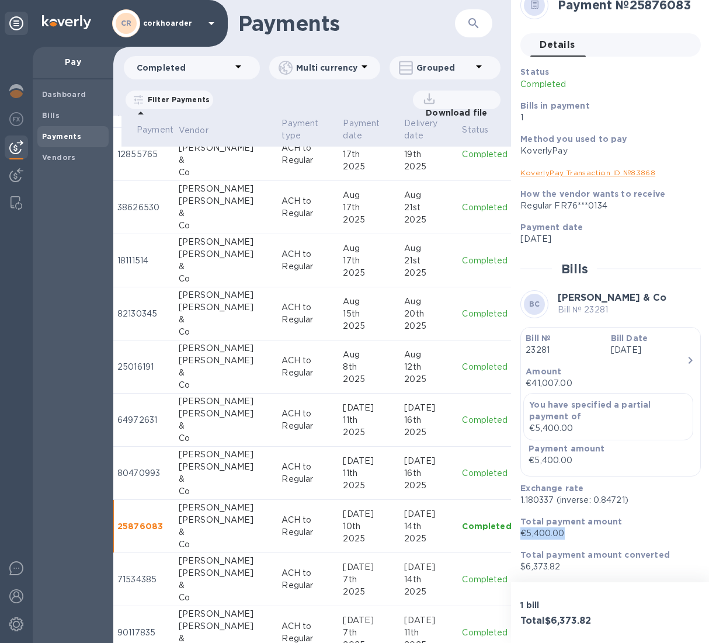
click at [552, 398] on p "€5,400.00" at bounding box center [605, 533] width 171 height 12
click at [549, 398] on b "Total payment amount converted" at bounding box center [594, 554] width 149 height 9
click at [540, 398] on p "$6,373.82" at bounding box center [605, 567] width 171 height 12
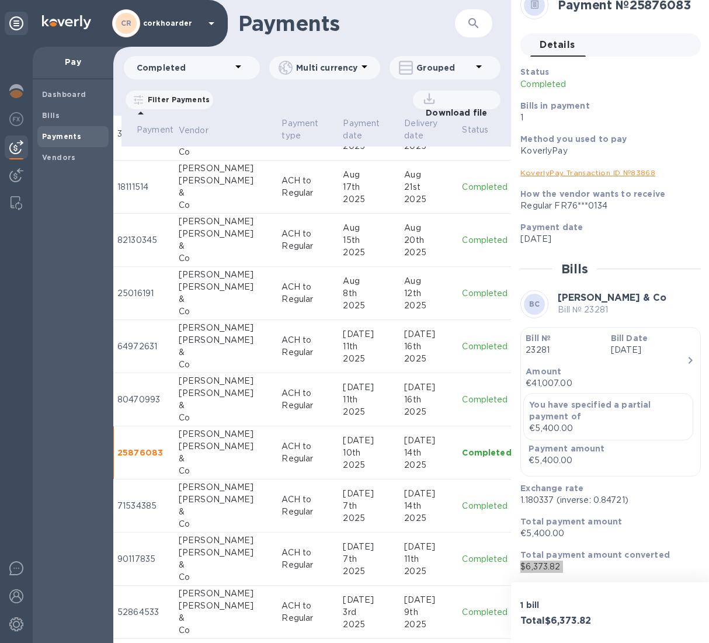
scroll to position [325, 19]
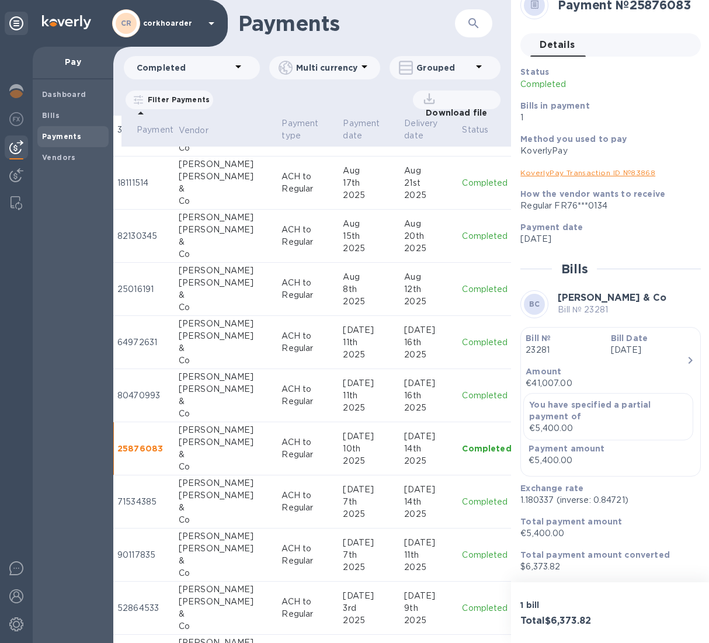
click at [217, 398] on div "[PERSON_NAME]" at bounding box center [226, 495] width 94 height 12
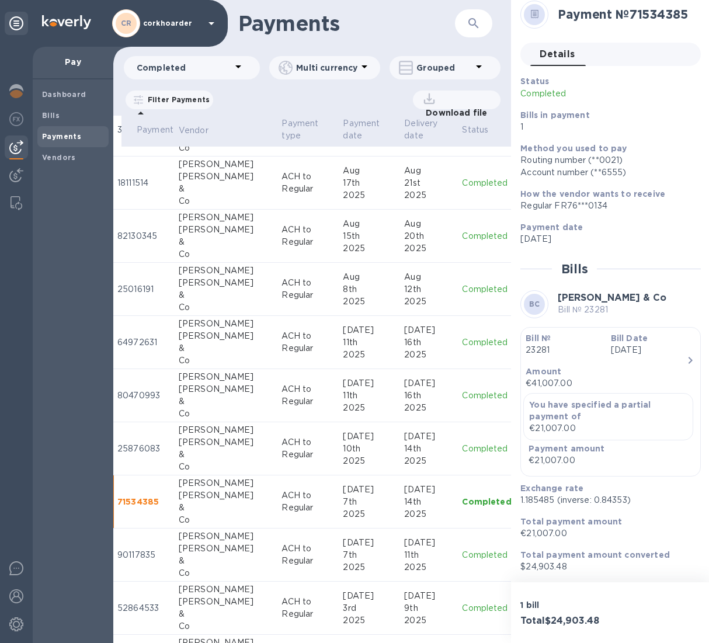
scroll to position [10, 0]
click at [537, 398] on p "$24,903.48" at bounding box center [605, 567] width 171 height 12
click at [538, 398] on p "1.185485 (inverse: 0.84353)" at bounding box center [605, 500] width 171 height 12
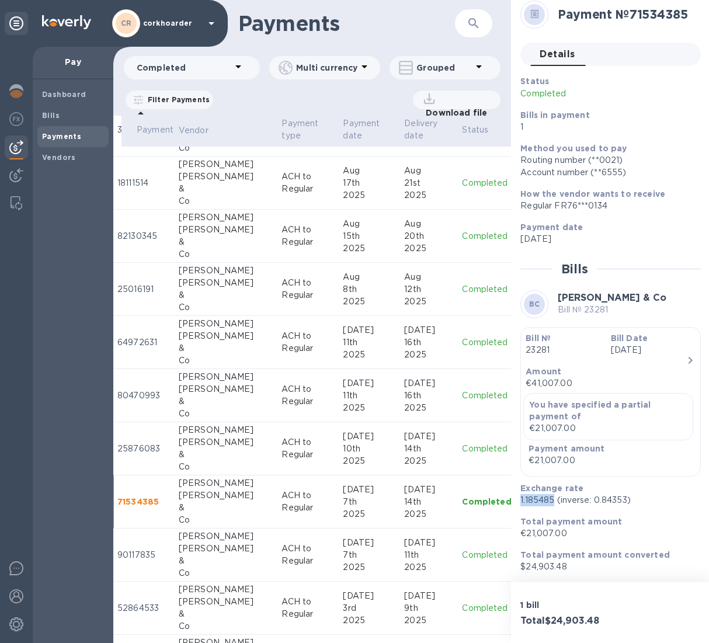
click at [538, 398] on p "1.185485 (inverse: 0.84353)" at bounding box center [605, 500] width 171 height 12
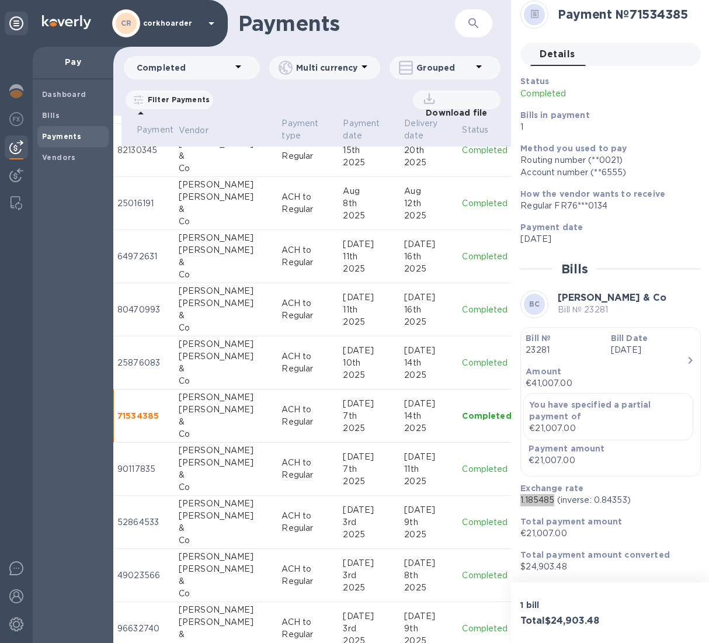
scroll to position [422, 19]
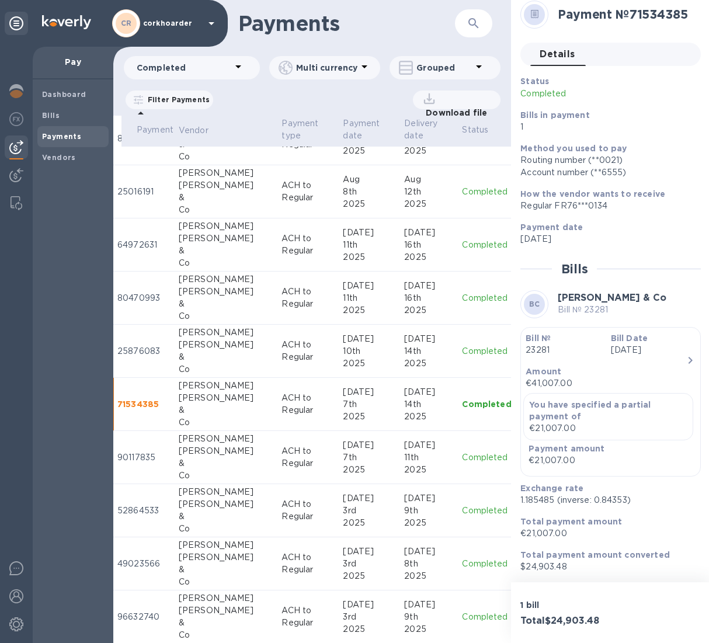
click at [194, 398] on div "&" at bounding box center [226, 463] width 94 height 12
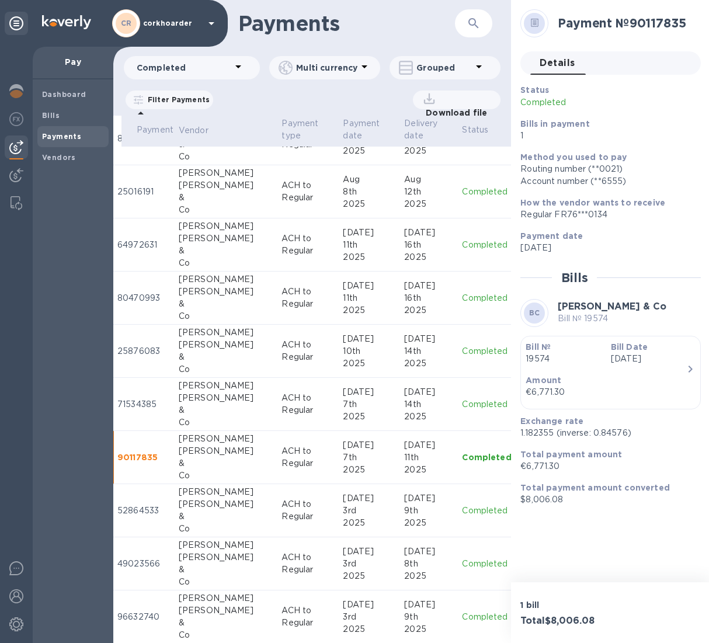
click at [535, 398] on p "€6,771.30" at bounding box center [605, 466] width 171 height 12
click at [534, 398] on p "$8,006.08" at bounding box center [605, 499] width 171 height 12
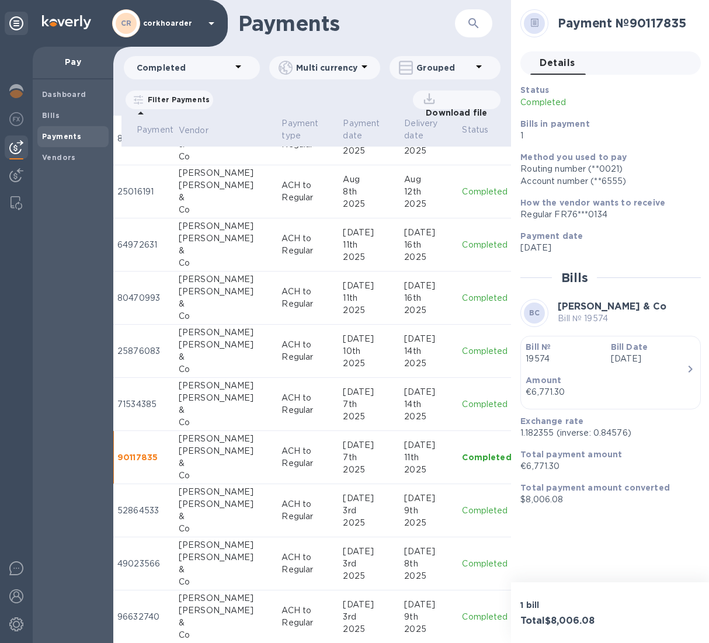
click at [554, 398] on p "$8,006.08" at bounding box center [605, 499] width 171 height 12
click at [541, 398] on p "1.182355 (inverse: 0.84576)" at bounding box center [605, 433] width 171 height 12
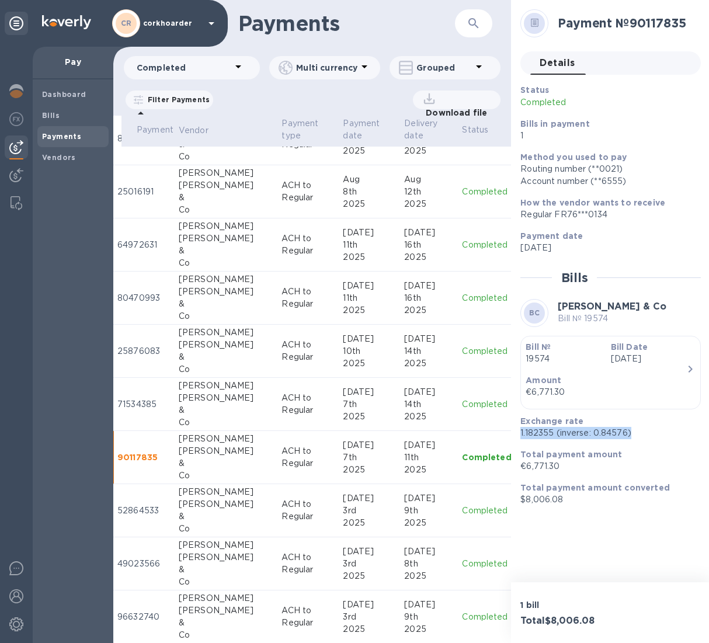
click at [517, 398] on div "Exchange rate 1.182355 (inverse: 0.84576)" at bounding box center [606, 427] width 180 height 33
click at [214, 398] on div "[PERSON_NAME]" at bounding box center [226, 504] width 94 height 12
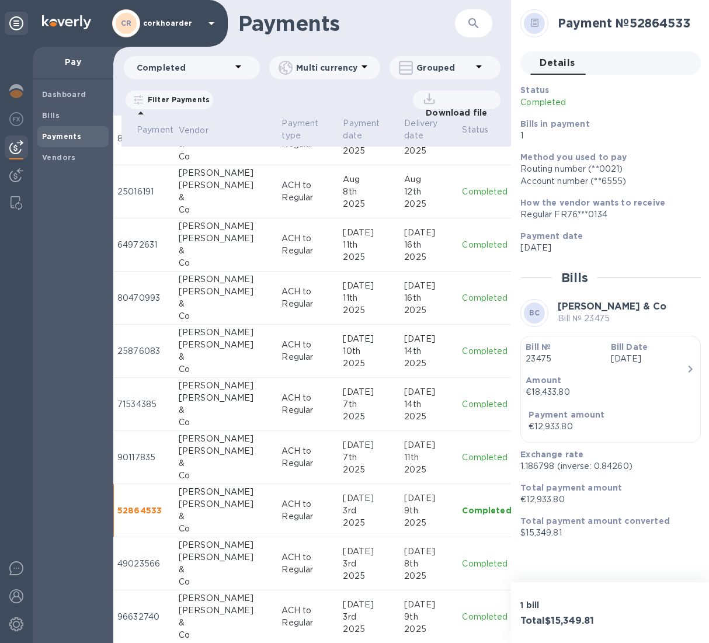
click at [537, 398] on p "1.186798 (inverse: 0.84260)" at bounding box center [605, 466] width 171 height 12
click at [540, 398] on p "$15,349.81" at bounding box center [605, 533] width 171 height 12
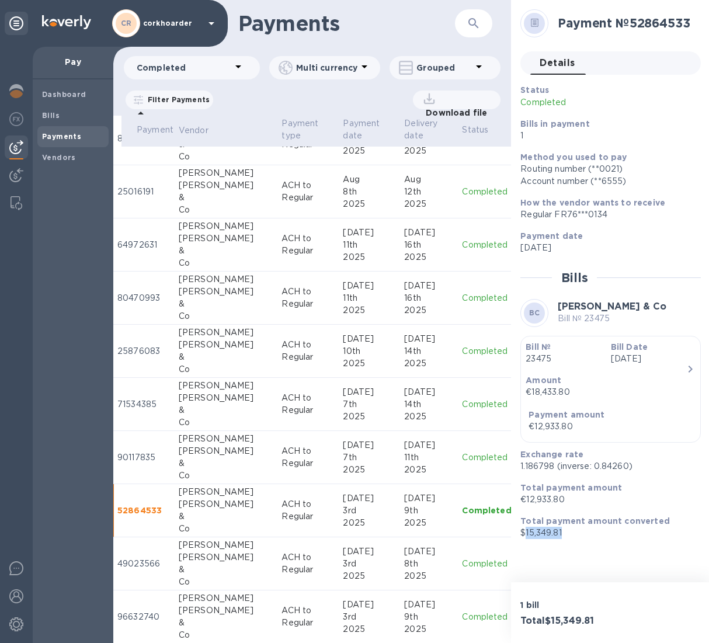
click at [540, 398] on p "$15,349.81" at bounding box center [605, 533] width 171 height 12
click at [196, 398] on div "[PERSON_NAME]" at bounding box center [226, 557] width 94 height 12
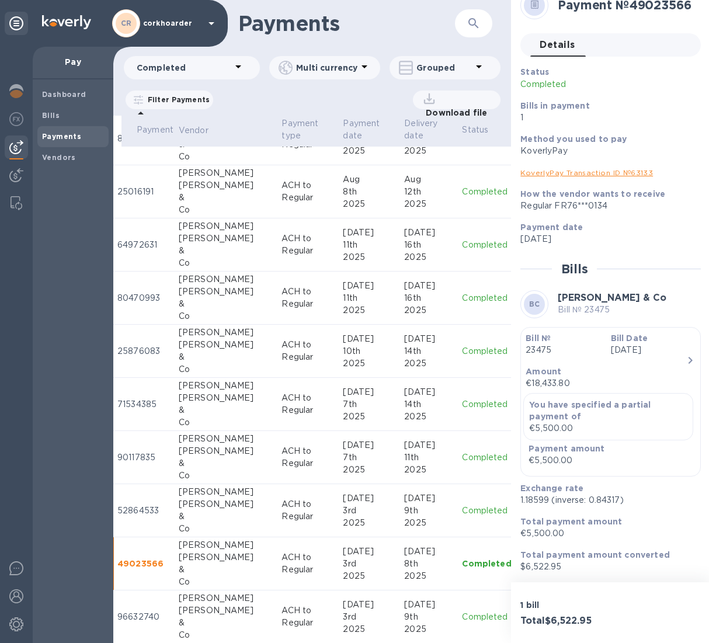
click at [533, 398] on p "1.18599 (inverse: 0.84317)" at bounding box center [605, 500] width 171 height 12
click at [523, 398] on p "1.18599 (inverse: 0.84317)" at bounding box center [605, 500] width 171 height 12
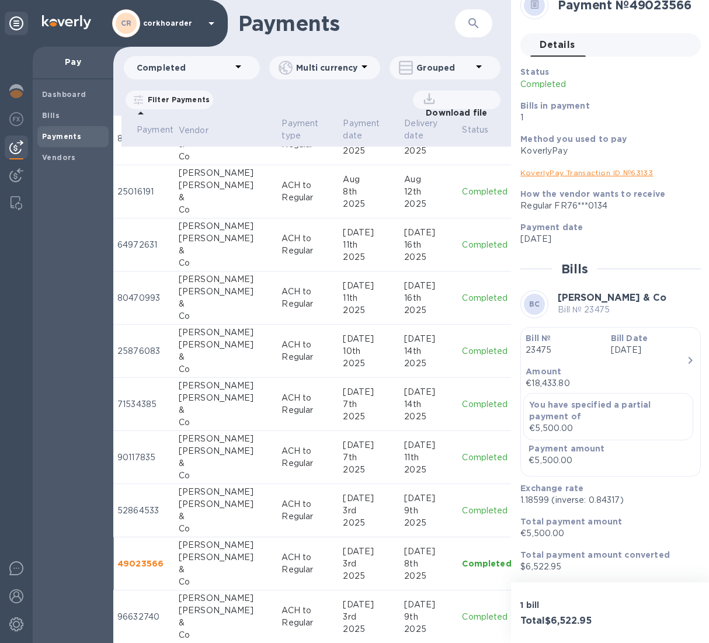
click at [539, 398] on p "1.18599 (inverse: 0.84317)" at bounding box center [605, 500] width 171 height 12
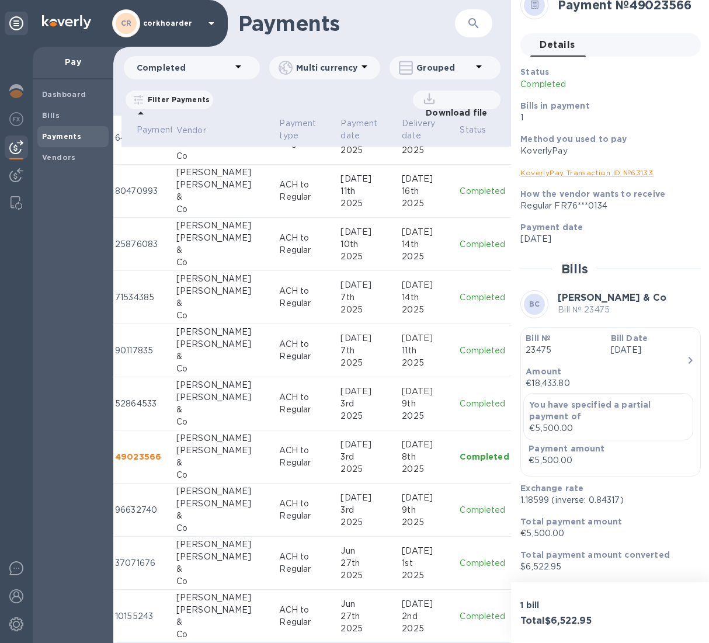
click at [192, 398] on div "[PERSON_NAME]" at bounding box center [223, 491] width 94 height 12
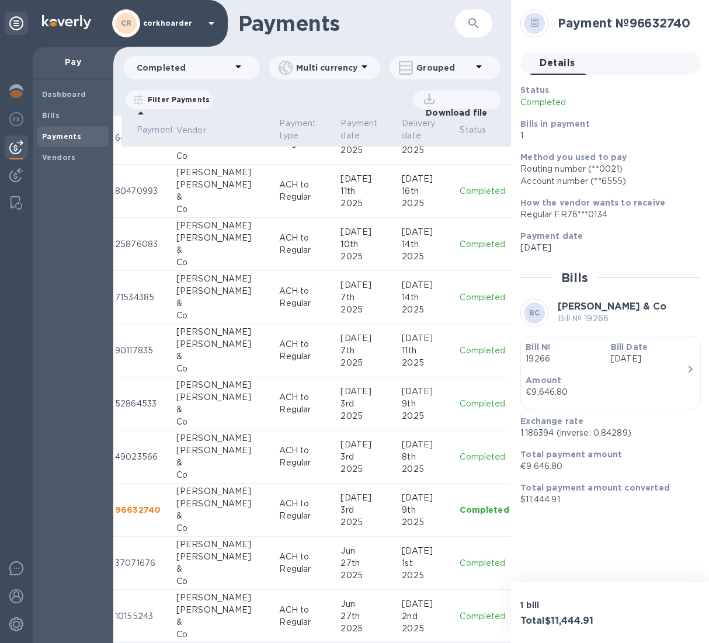
click at [199, 398] on div "Co" at bounding box center [223, 475] width 94 height 12
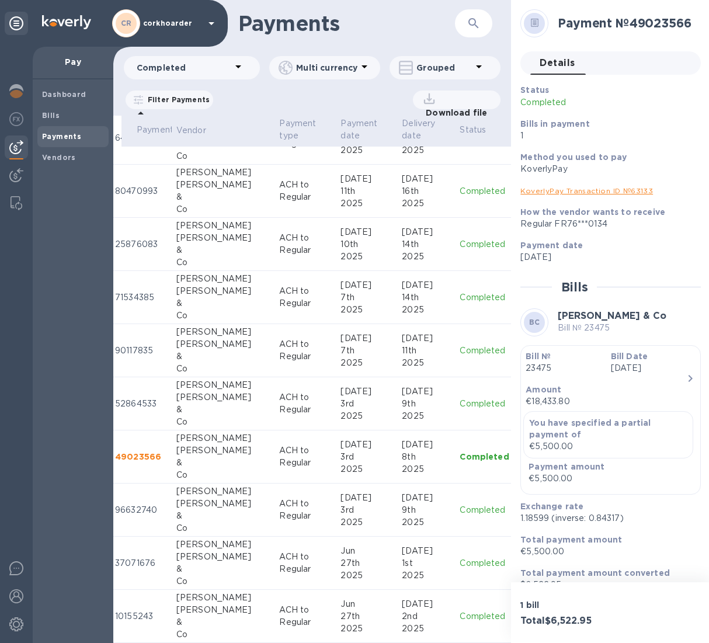
click at [527, 398] on p "1.18599 (inverse: 0.84317)" at bounding box center [605, 518] width 171 height 12
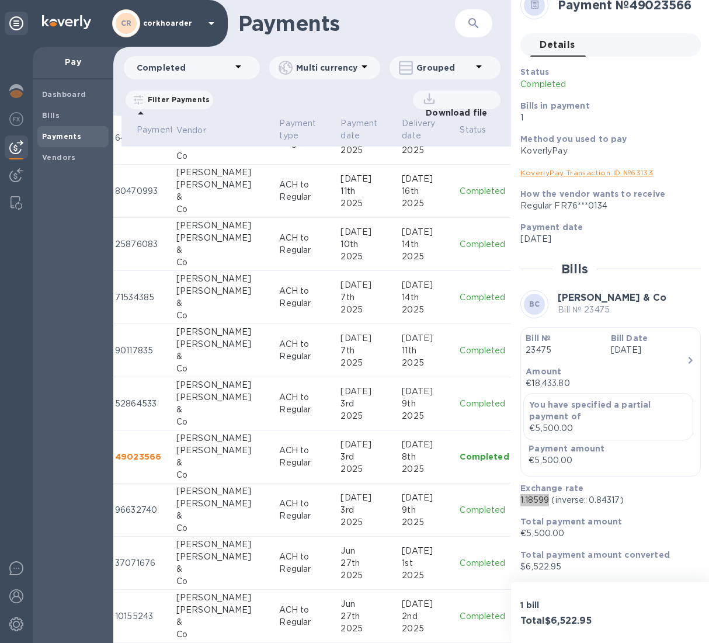
scroll to position [19, 0]
click at [537, 398] on p "$6,522.95" at bounding box center [605, 567] width 171 height 12
click at [336, 398] on td "[DATE]" at bounding box center [366, 510] width 61 height 53
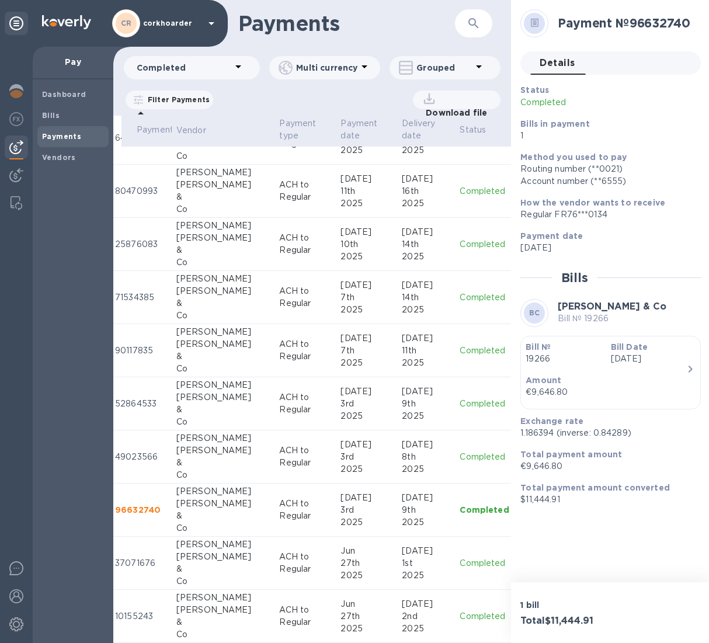
click at [540, 398] on p "$11,444.91" at bounding box center [605, 499] width 171 height 12
click at [536, 398] on p "$11,444.91" at bounding box center [605, 499] width 171 height 12
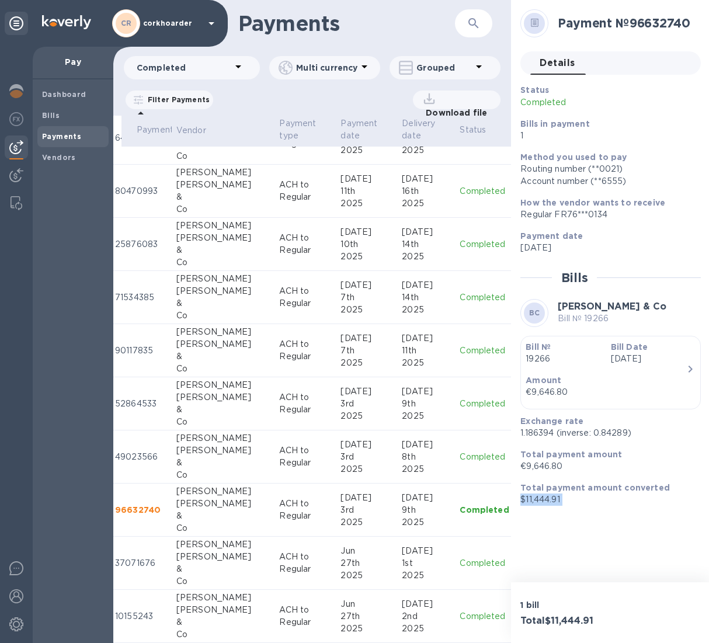
click at [536, 398] on p "$11,444.91" at bounding box center [605, 499] width 171 height 12
click at [543, 398] on p "1.186394 (inverse: 0.84289)" at bounding box center [605, 433] width 171 height 12
click at [535, 398] on p "1.186394 (inverse: 0.84289)" at bounding box center [605, 433] width 171 height 12
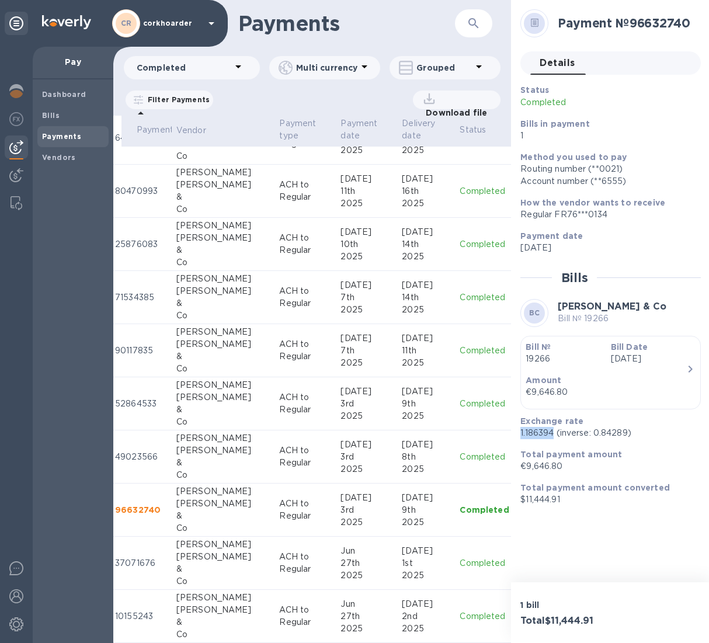
click at [535, 398] on p "1.186394 (inverse: 0.84289)" at bounding box center [605, 433] width 171 height 12
click at [208, 398] on div "[PERSON_NAME]" at bounding box center [223, 450] width 94 height 12
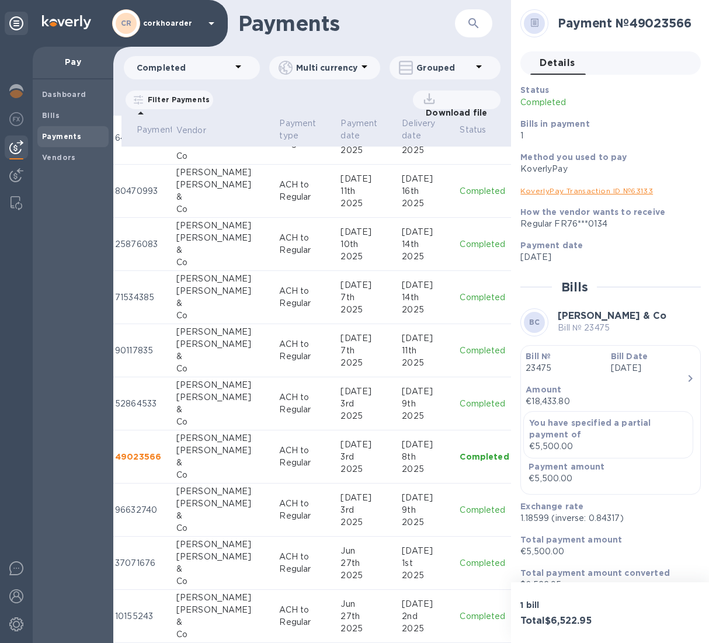
click at [197, 398] on div "[PERSON_NAME]" at bounding box center [223, 504] width 94 height 12
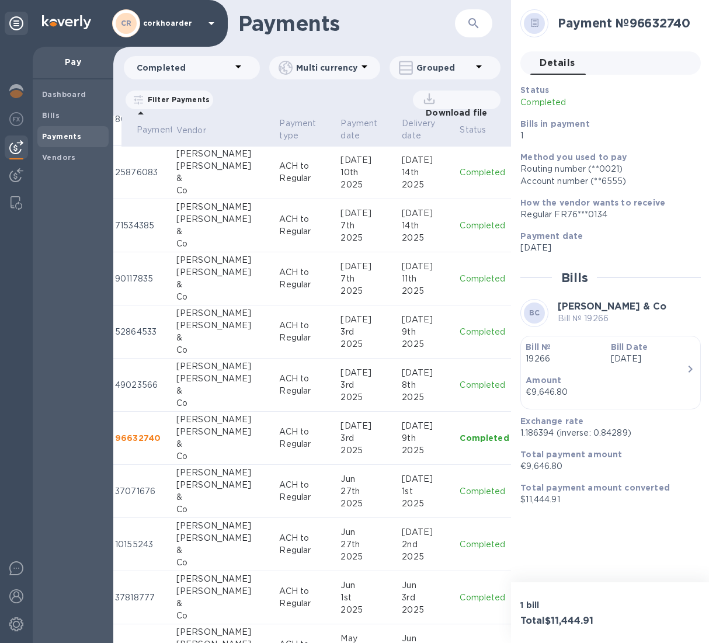
scroll to position [605, 22]
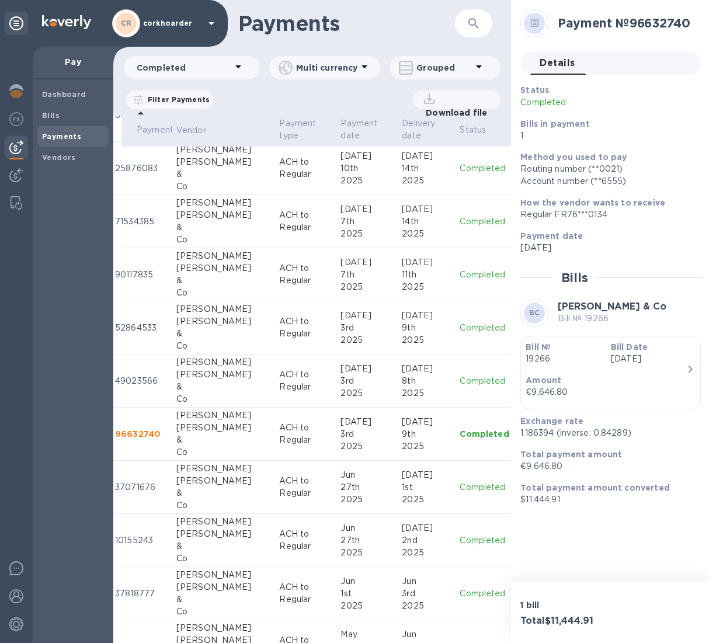
click at [227, 398] on div "&" at bounding box center [223, 493] width 94 height 12
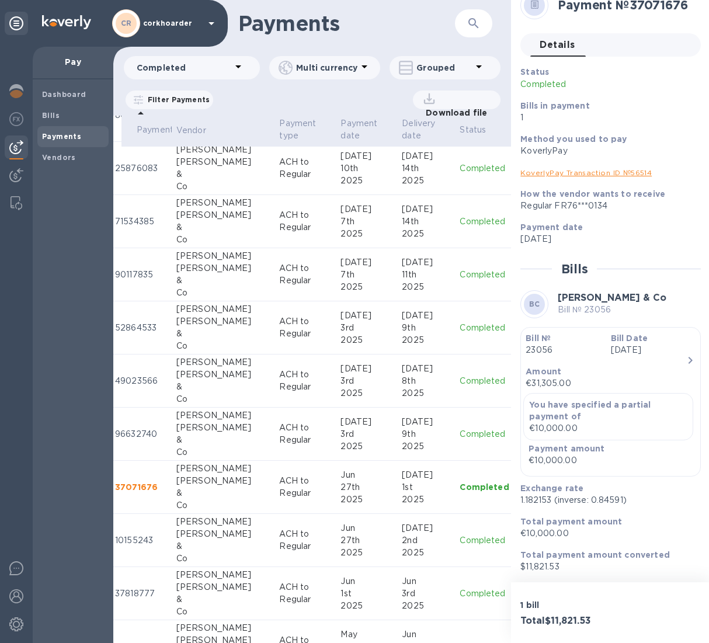
scroll to position [19, 0]
click at [543, 398] on p "$11,821.53" at bounding box center [605, 567] width 171 height 12
click at [545, 398] on p "$11,821.53" at bounding box center [605, 567] width 171 height 12
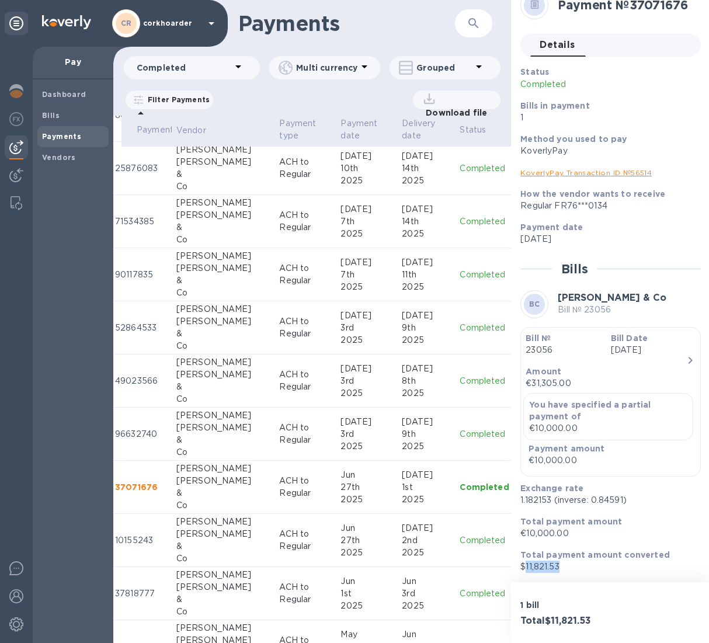
click at [545, 398] on p "$11,821.53" at bounding box center [605, 567] width 171 height 12
click at [531, 398] on p "1.182153 (inverse: 0.84591)" at bounding box center [605, 500] width 171 height 12
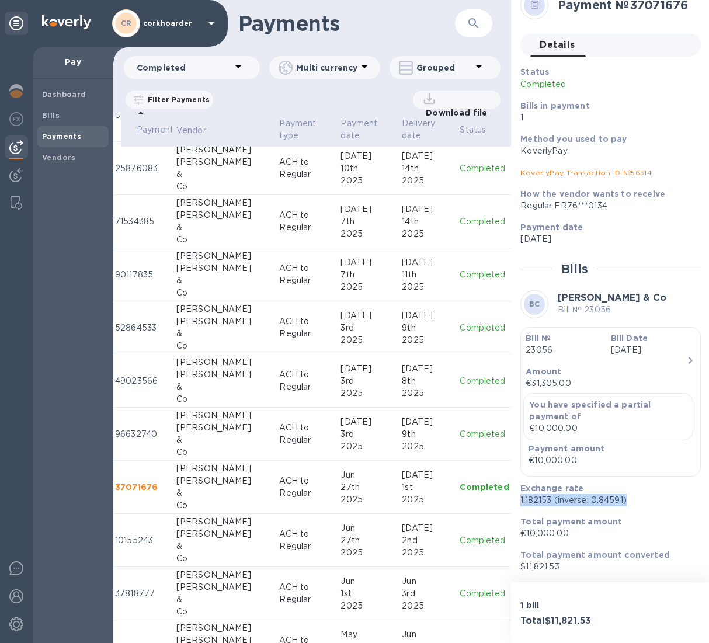
click at [532, 398] on p "1.182153 (inverse: 0.84591)" at bounding box center [605, 500] width 171 height 12
click at [547, 398] on p "1.182153 (inverse: 0.84591)" at bounding box center [605, 500] width 171 height 12
click at [239, 398] on div "[PERSON_NAME]" at bounding box center [223, 534] width 94 height 12
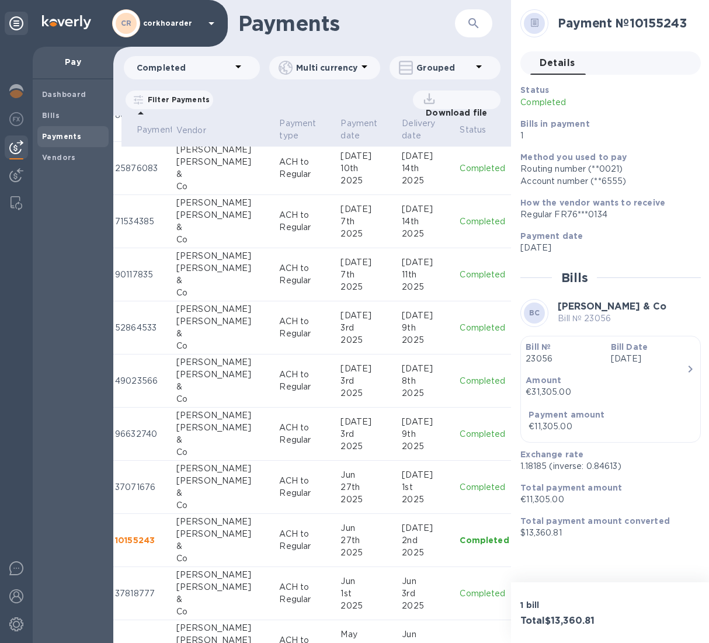
click at [552, 398] on p "€11,305.00" at bounding box center [605, 499] width 171 height 12
click at [532, 398] on p "$13,360.81" at bounding box center [605, 533] width 171 height 12
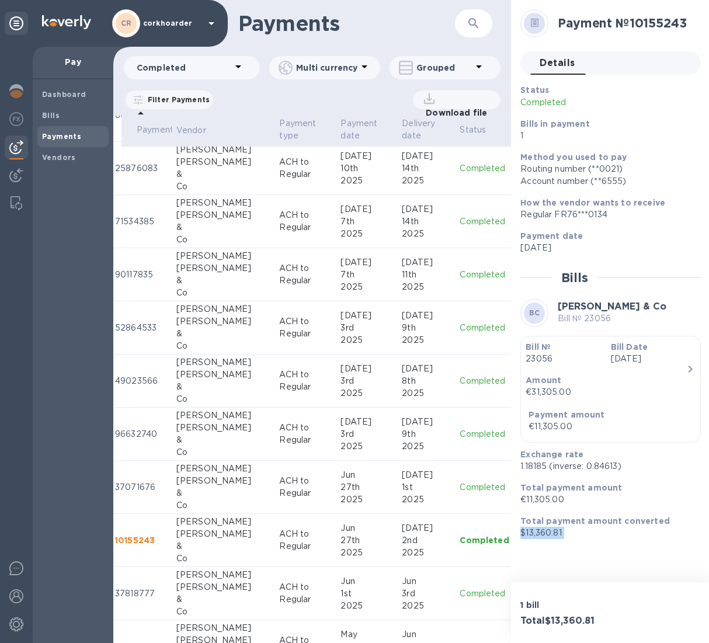
click at [532, 398] on p "$13,360.81" at bounding box center [605, 533] width 171 height 12
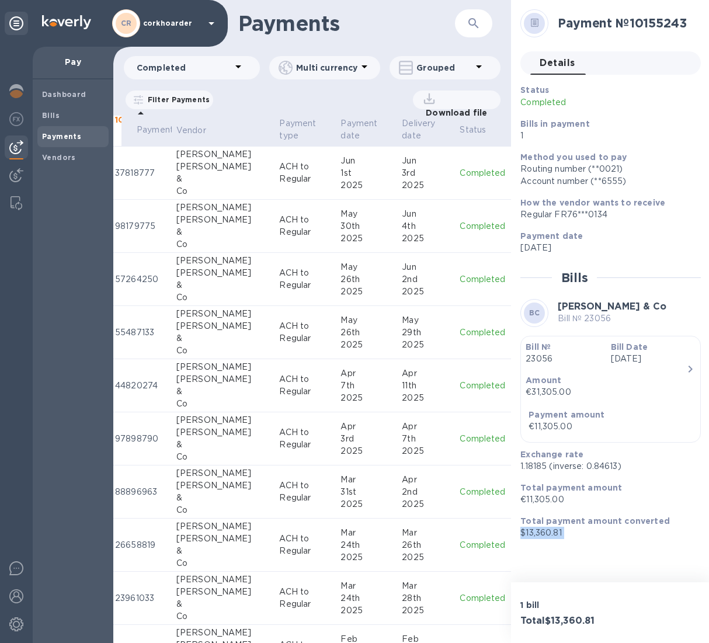
scroll to position [1100, 22]
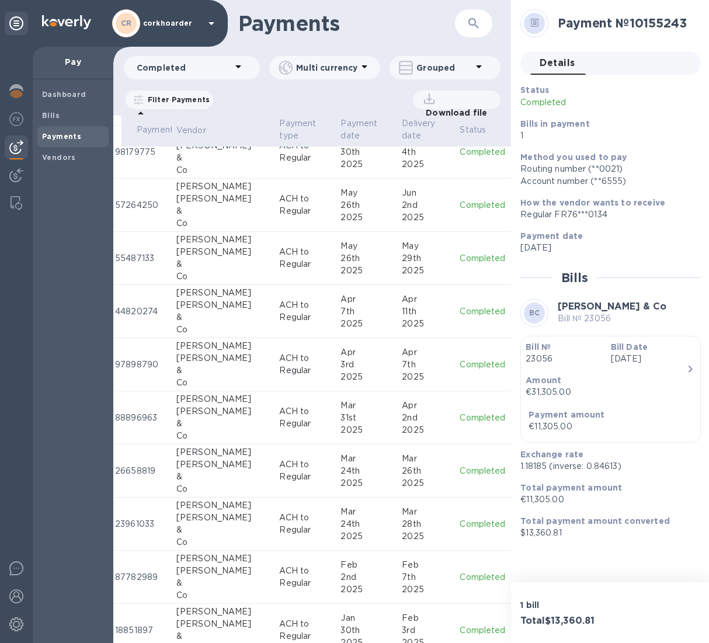
click at [538, 398] on p "1.18185 (inverse: 0.84613)" at bounding box center [605, 466] width 171 height 12
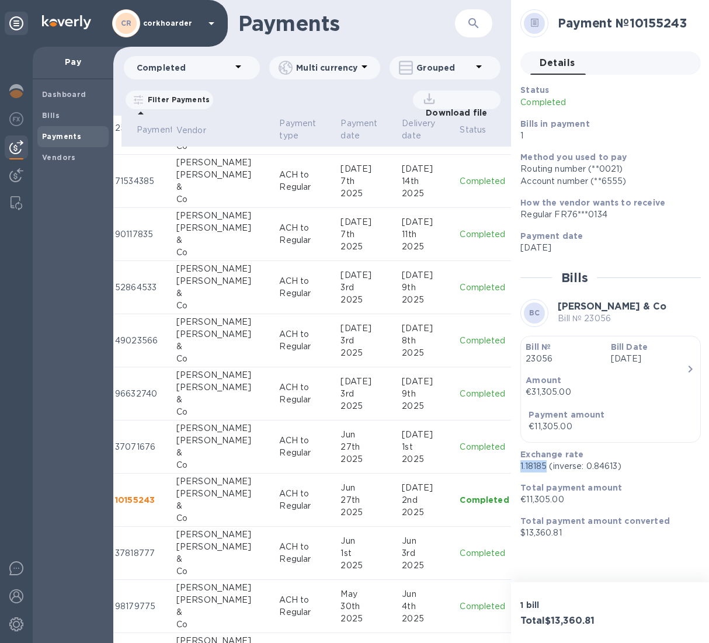
scroll to position [644, 22]
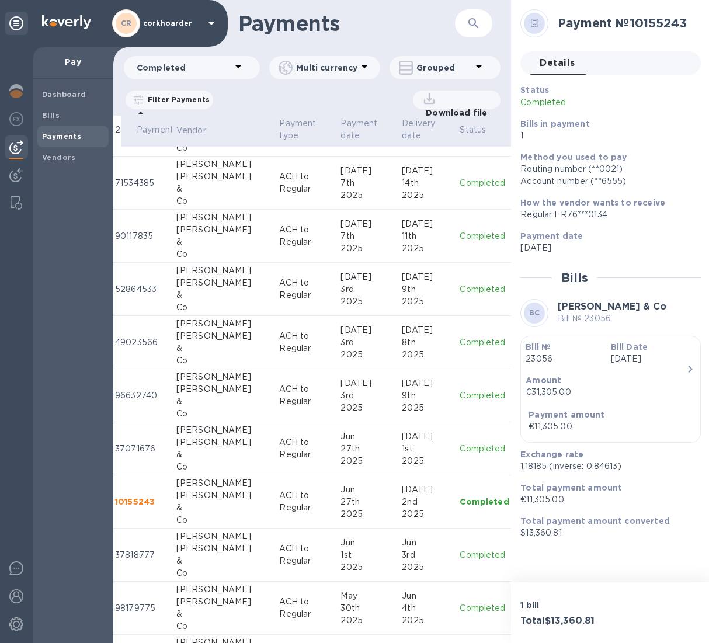
click at [223, 398] on div "&" at bounding box center [223, 561] width 94 height 12
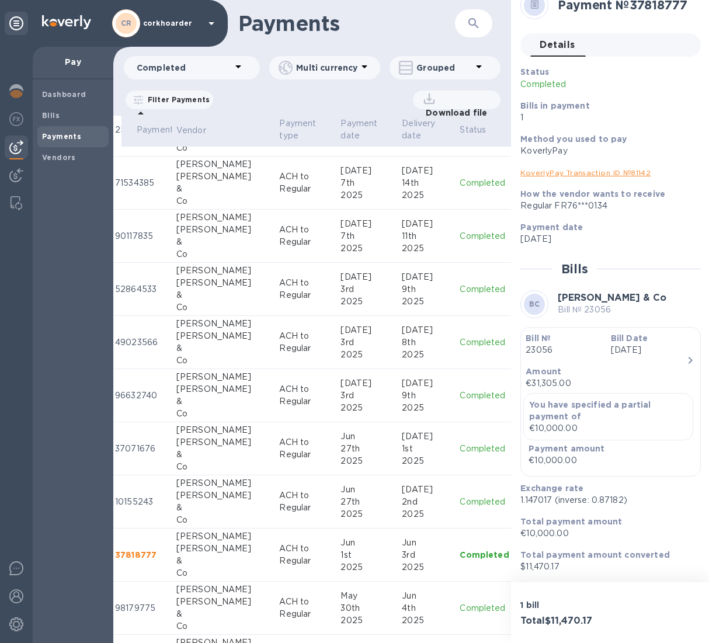
scroll to position [19, 0]
click at [534, 398] on div "Total payment amount converted $11,470.17" at bounding box center [606, 560] width 180 height 33
click at [535, 398] on p "$11,470.17" at bounding box center [605, 567] width 171 height 12
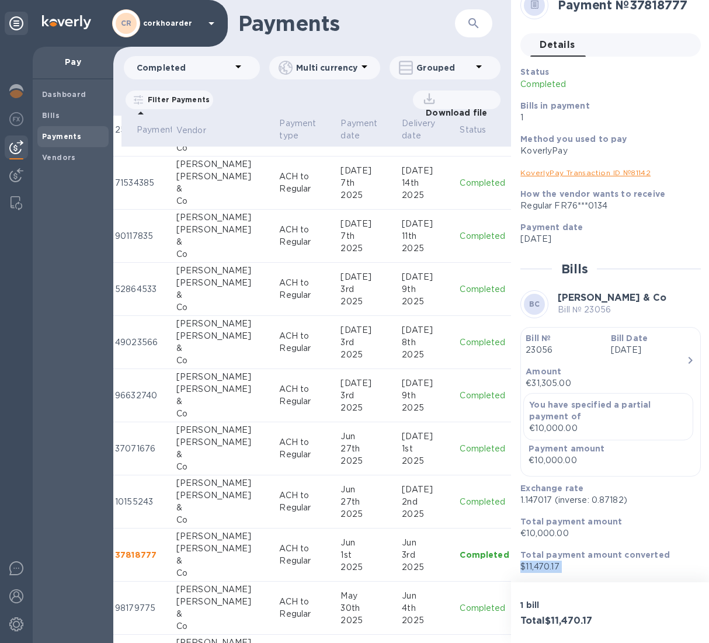
click at [538, 398] on p "1.147017 (inverse: 0.87182)" at bounding box center [605, 500] width 171 height 12
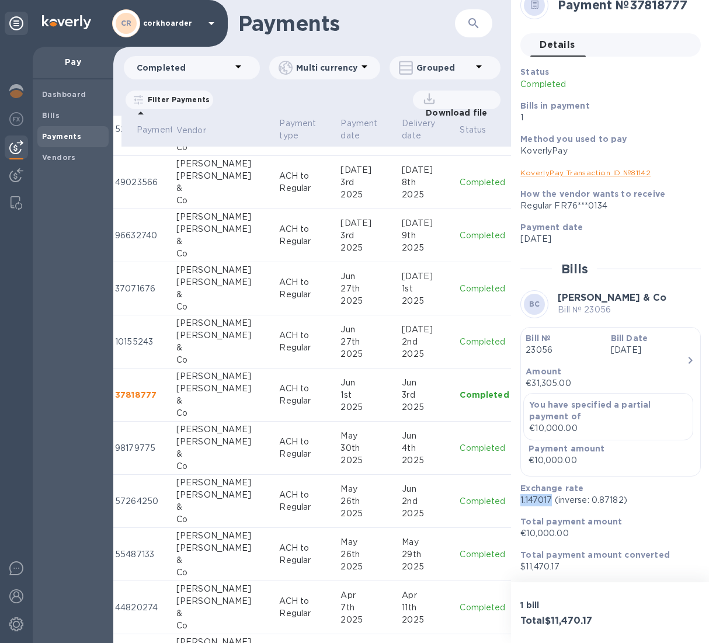
scroll to position [804, 22]
click at [201, 398] on div "[PERSON_NAME]" at bounding box center [223, 441] width 94 height 12
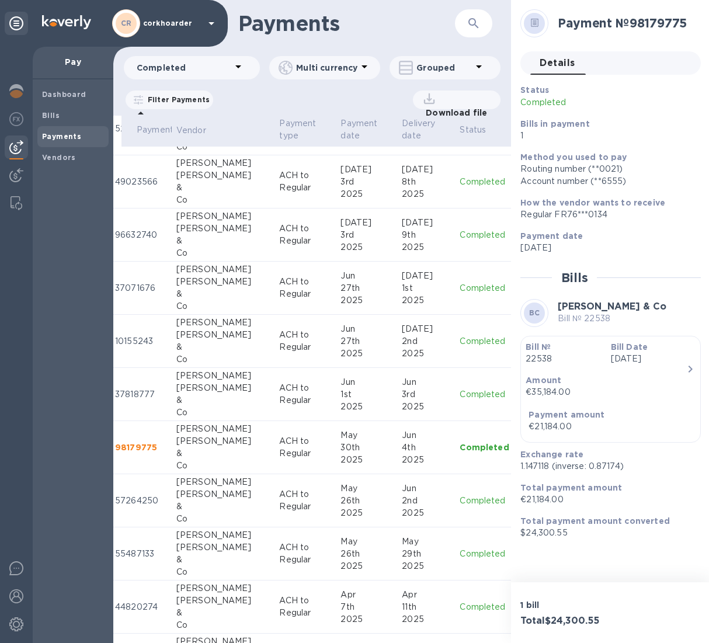
click at [535, 398] on p "$24,300.55" at bounding box center [605, 533] width 171 height 12
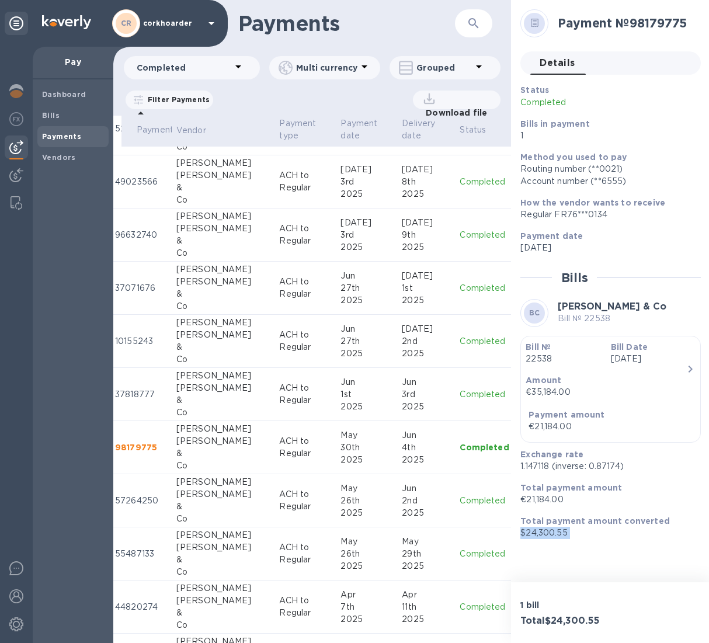
click at [545, 398] on p "1.147118 (inverse: 0.87174)" at bounding box center [605, 466] width 171 height 12
click at [218, 398] on div "[PERSON_NAME]" at bounding box center [223, 482] width 94 height 12
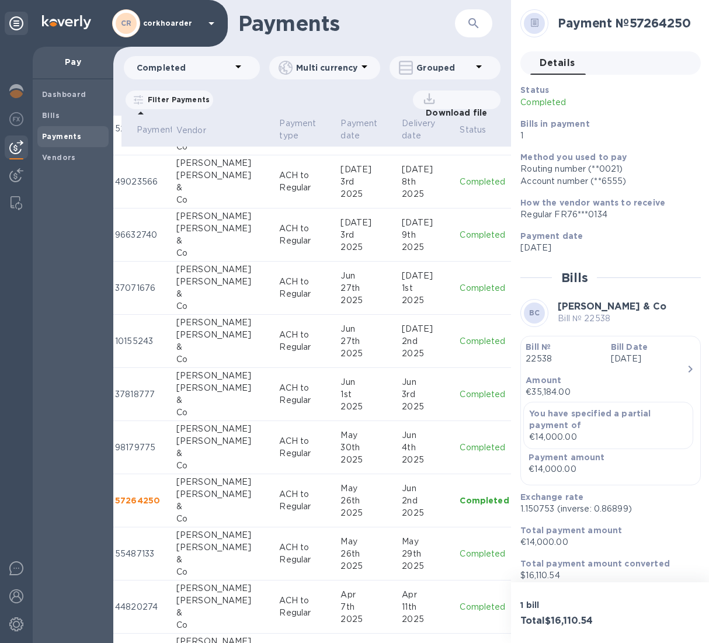
click at [538, 398] on p "$16,110.54" at bounding box center [605, 575] width 171 height 12
click at [548, 398] on p "1.150753 (inverse: 0.86899)" at bounding box center [605, 509] width 171 height 12
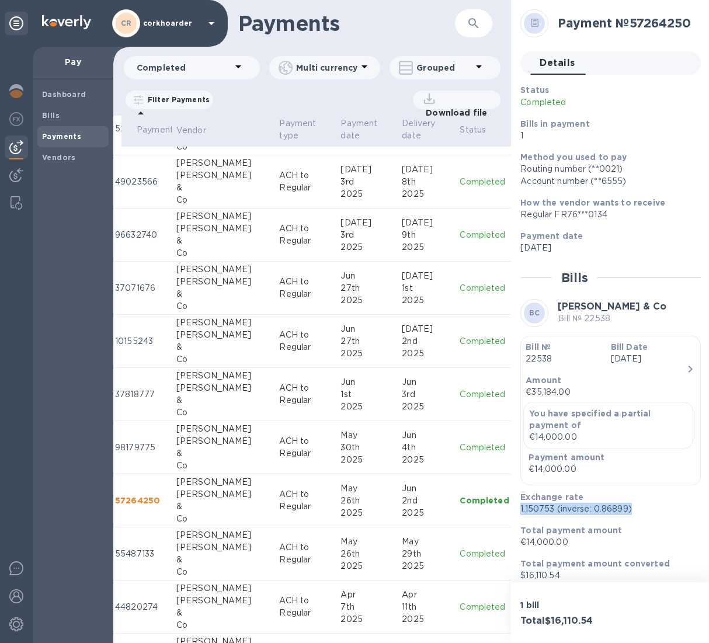
click at [548, 398] on p "1.150753 (inverse: 0.86899)" at bounding box center [605, 509] width 171 height 12
click at [542, 398] on p "1.150753 (inverse: 0.86899)" at bounding box center [605, 509] width 171 height 12
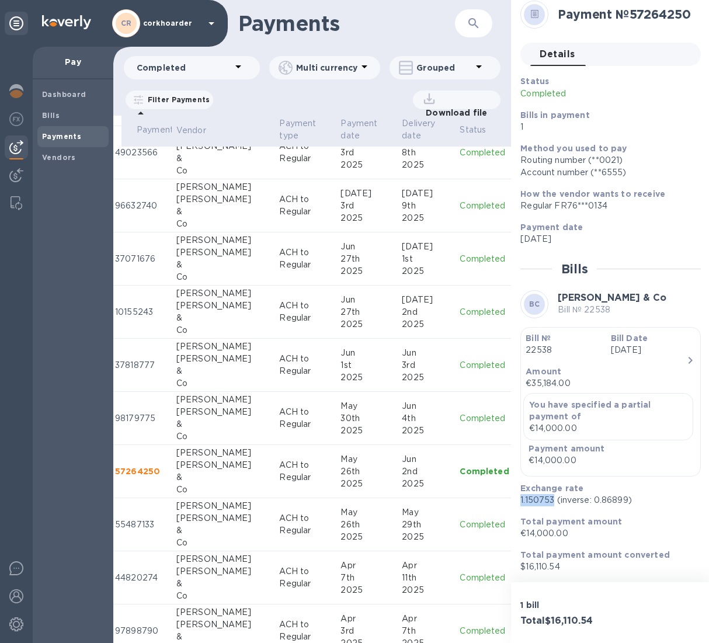
scroll to position [10, 0]
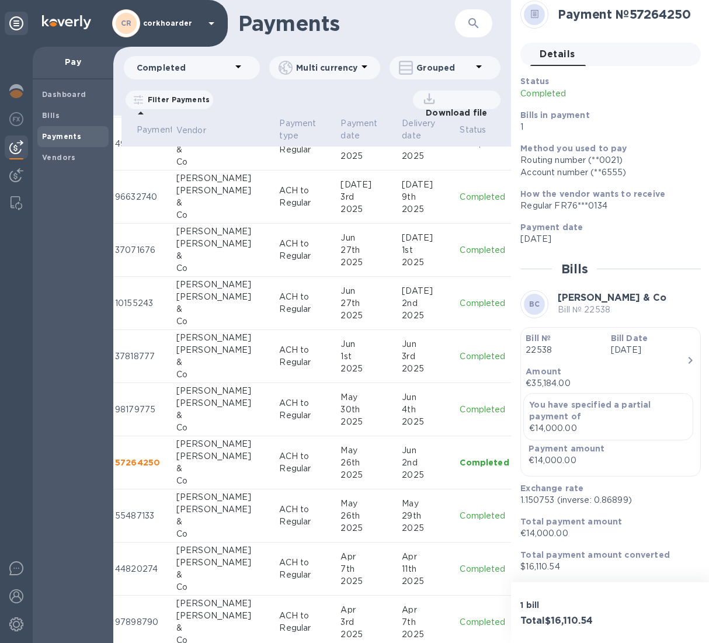
click at [203, 398] on div "&" at bounding box center [223, 522] width 94 height 12
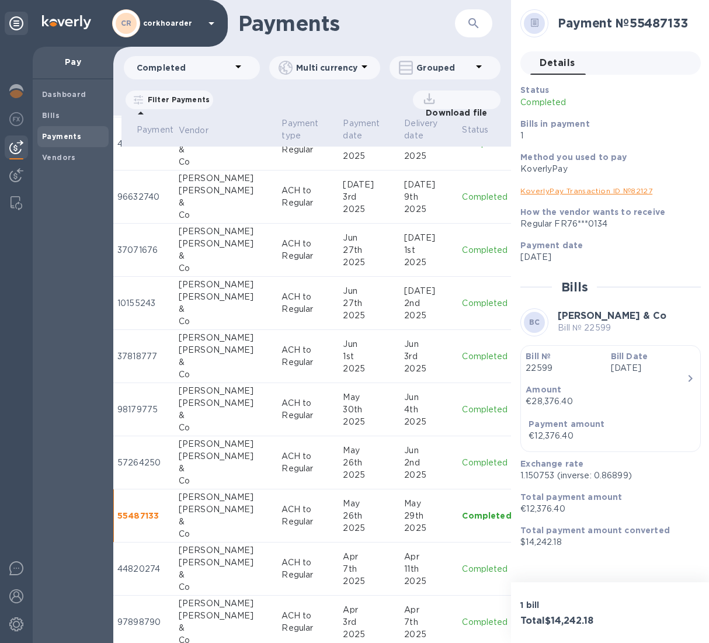
click at [538, 398] on p "1.150753 (inverse: 0.86899)" at bounding box center [605, 476] width 171 height 12
click at [536, 398] on p "$14,242.18" at bounding box center [605, 542] width 171 height 12
click at [535, 398] on p "$14,242.18" at bounding box center [605, 542] width 171 height 12
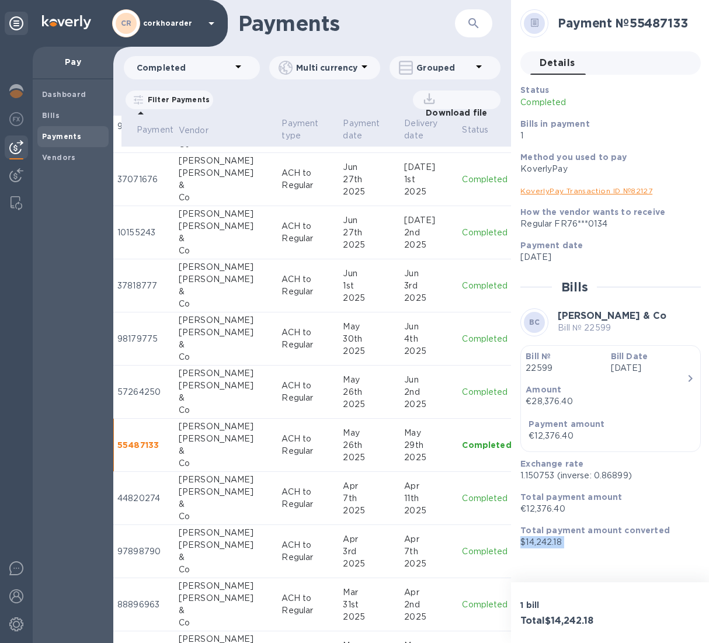
scroll to position [914, 19]
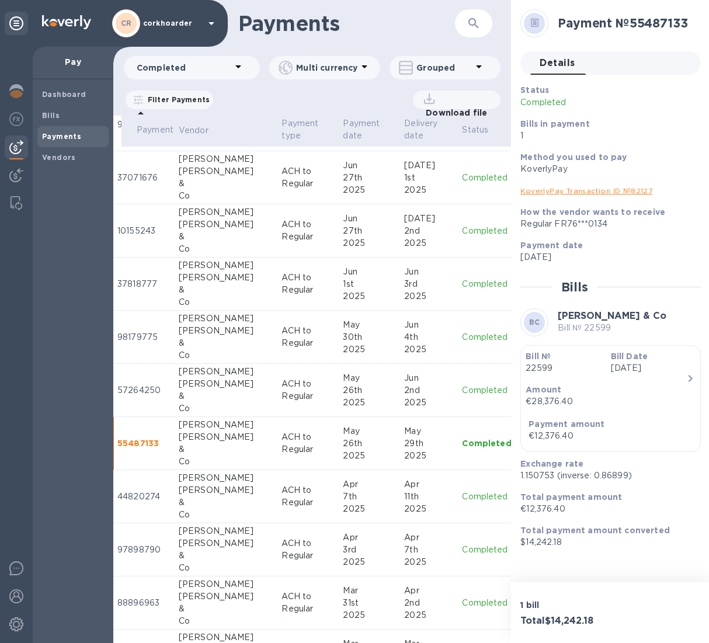
click at [208, 398] on div "&" at bounding box center [226, 502] width 94 height 12
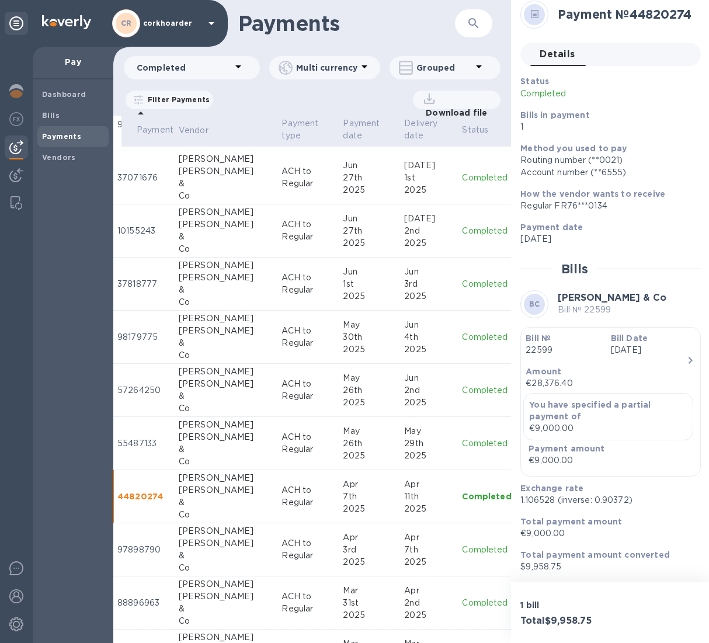
scroll to position [10, 0]
click at [545, 398] on p "$9,958.75" at bounding box center [605, 567] width 171 height 12
click at [545, 398] on p "1.106528 (inverse: 0.90372)" at bounding box center [605, 500] width 171 height 12
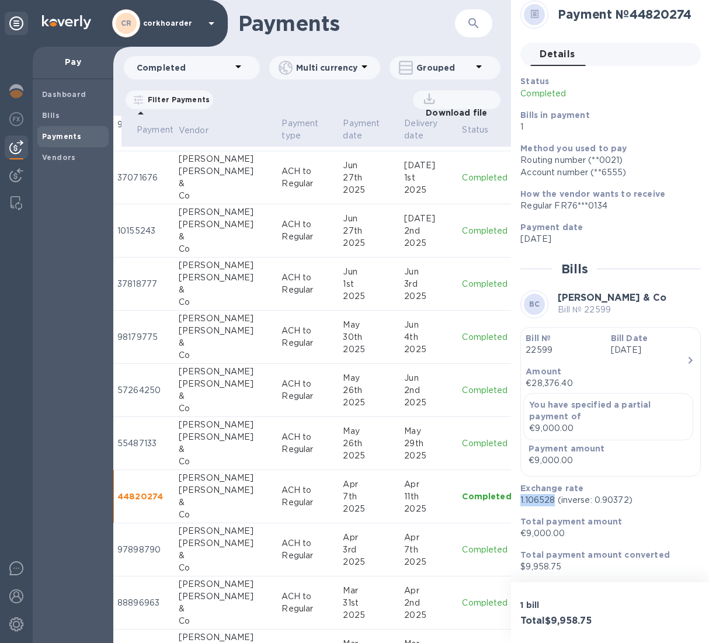
click at [545, 398] on p "1.106528 (inverse: 0.90372)" at bounding box center [605, 500] width 171 height 12
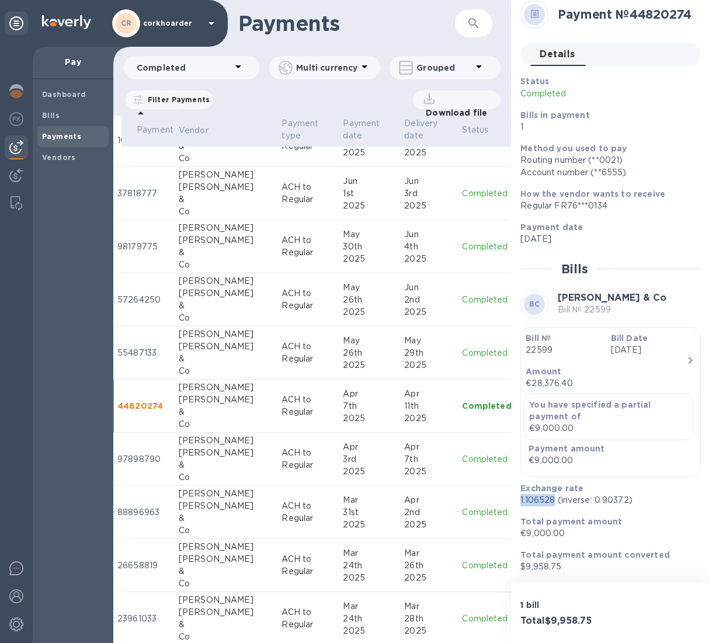
scroll to position [1006, 19]
click at [200, 398] on div "Co" at bounding box center [226, 477] width 94 height 12
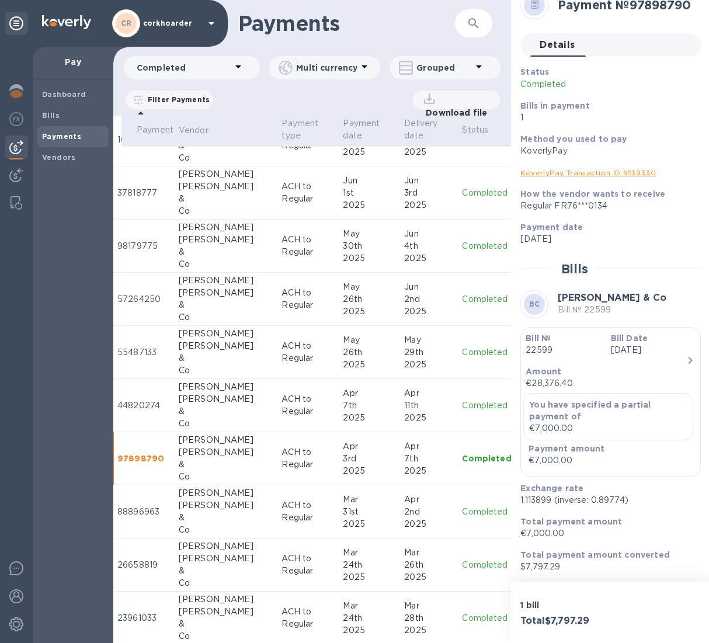
click at [527, 398] on p "1.113899 (inverse: 0.89774)" at bounding box center [605, 500] width 171 height 12
click at [541, 398] on p "$7,797.29" at bounding box center [605, 567] width 171 height 12
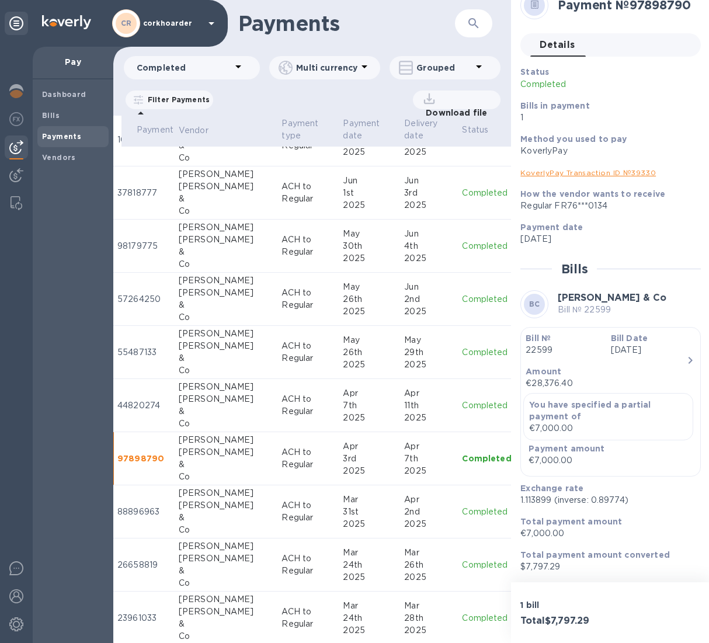
click at [281, 398] on p "ACH to Regular" at bounding box center [307, 511] width 52 height 25
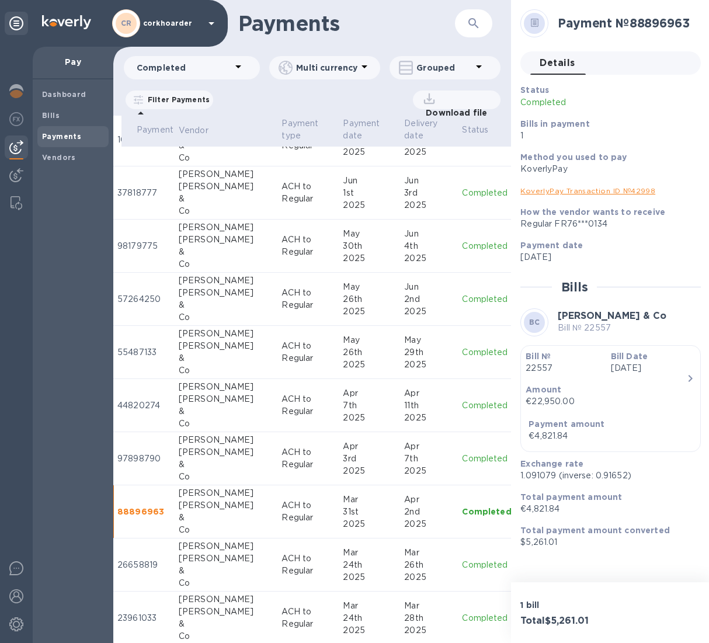
click at [542, 398] on p "1.091079 (inverse: 0.91652)" at bounding box center [605, 476] width 171 height 12
click at [536, 398] on p "$5,261.01" at bounding box center [605, 542] width 171 height 12
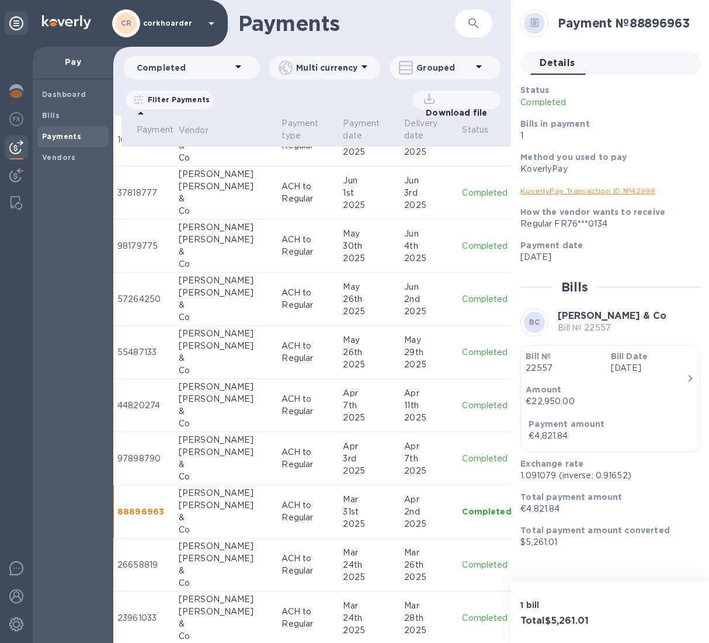
click at [167, 398] on p "26658819" at bounding box center [143, 565] width 52 height 12
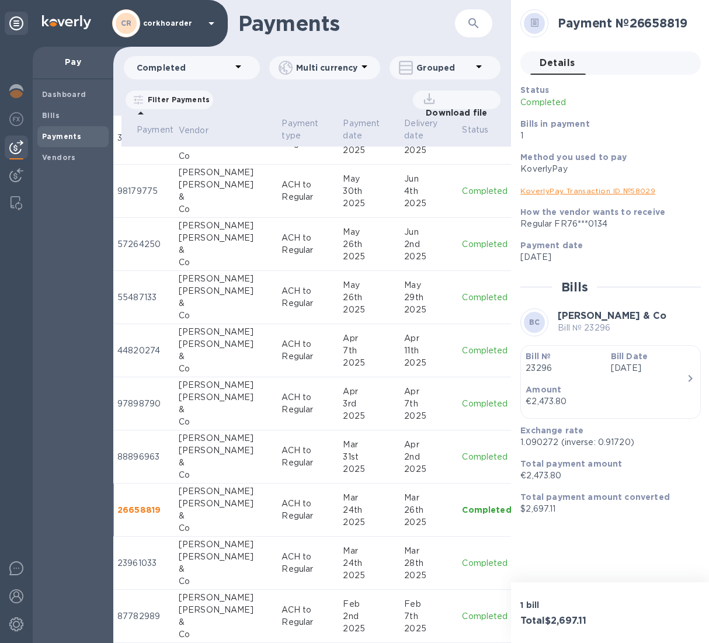
scroll to position [1064, 15]
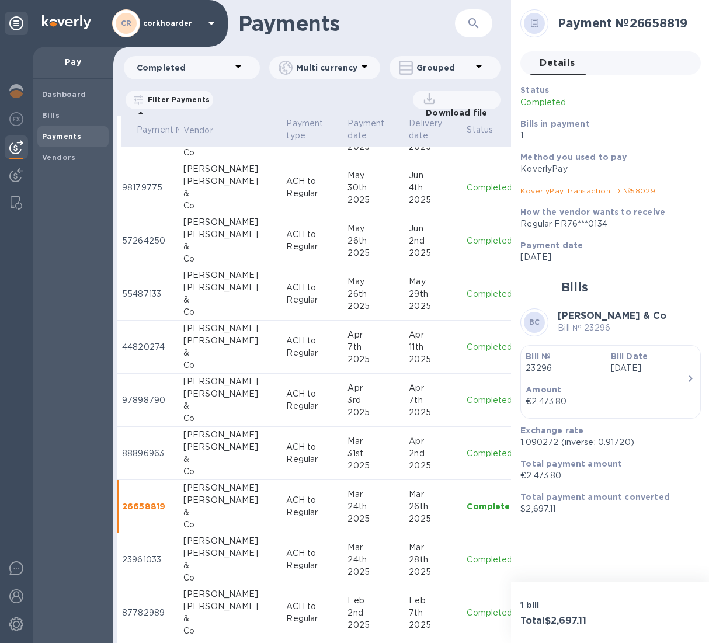
click at [531, 398] on p "1.090272 (inverse: 0.91720)" at bounding box center [605, 442] width 171 height 12
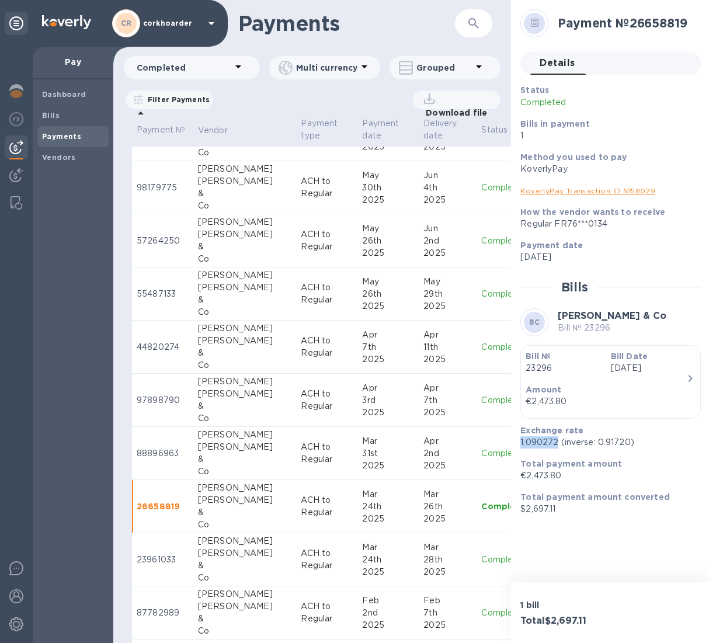
scroll to position [1064, 0]
click at [537, 398] on p "$2,697.11" at bounding box center [605, 509] width 171 height 12
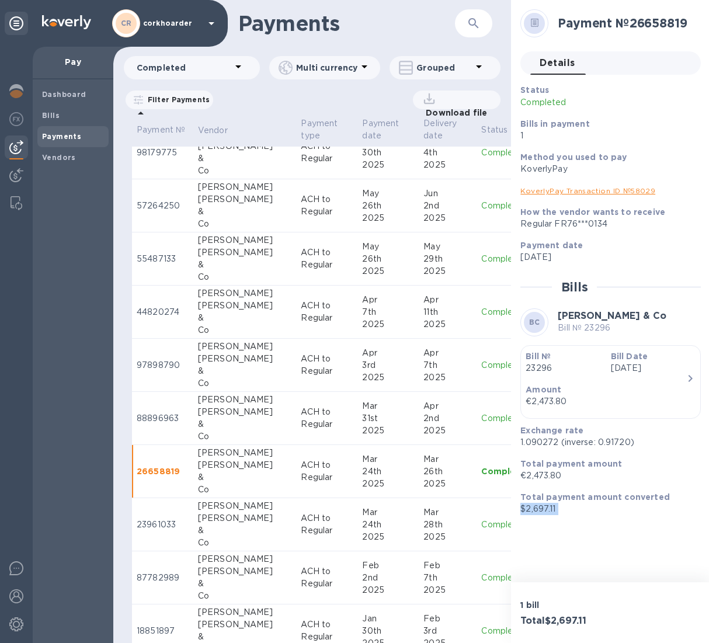
scroll to position [1101, 0]
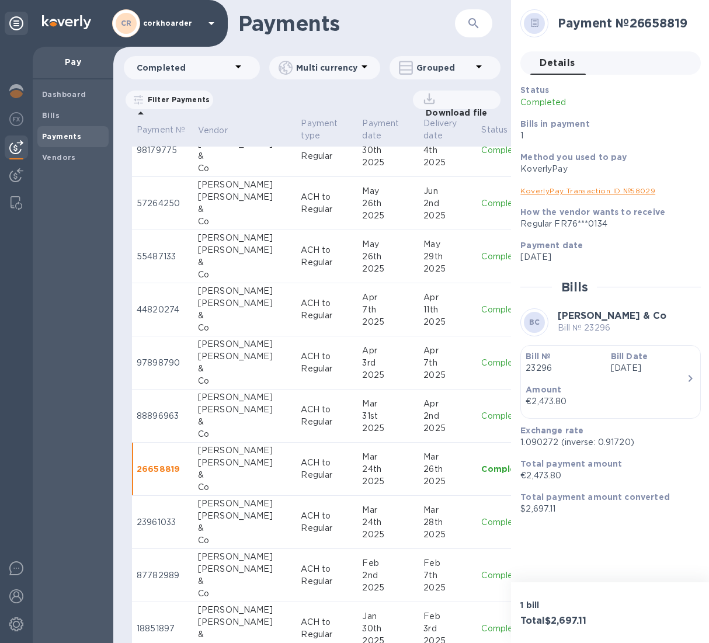
click at [200, 398] on div "[PERSON_NAME]" at bounding box center [245, 516] width 94 height 12
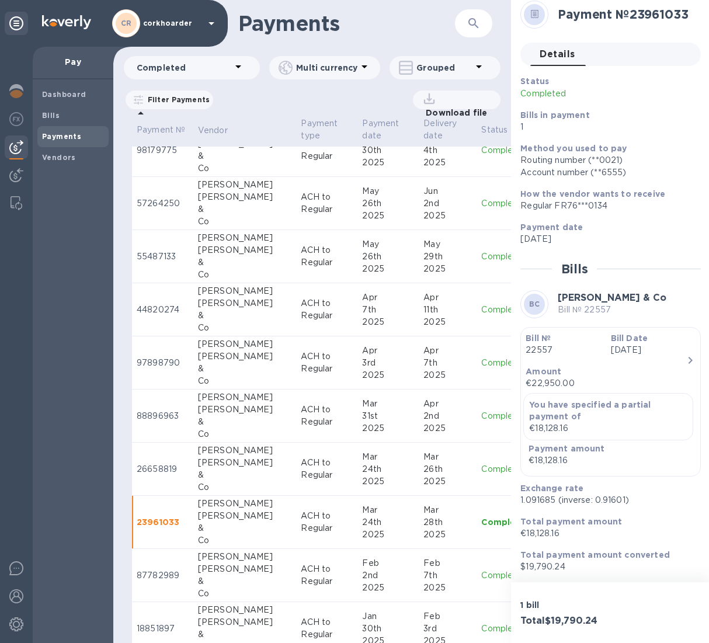
scroll to position [10, 0]
click at [541, 398] on p "$19,790.24" at bounding box center [605, 567] width 171 height 12
drag, startPoint x: 541, startPoint y: 564, endPoint x: 530, endPoint y: 562, distance: 10.8
click at [541, 398] on p "$19,790.24" at bounding box center [605, 567] width 171 height 12
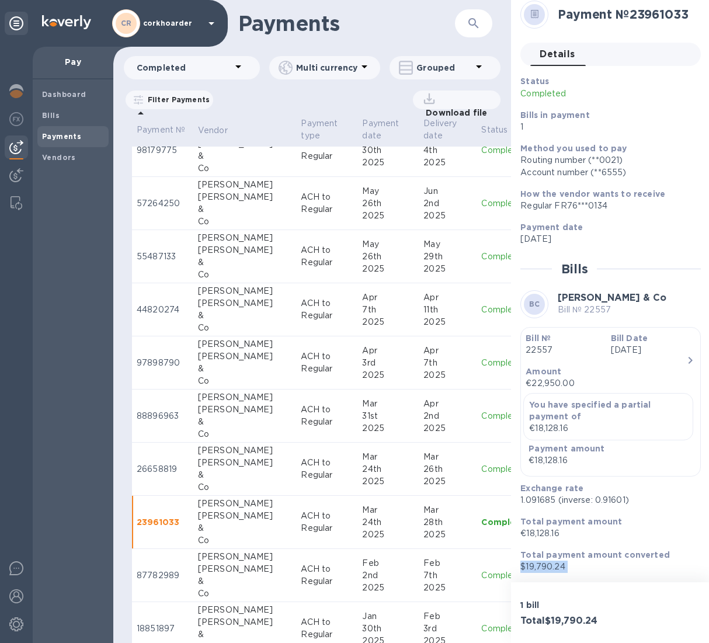
click at [521, 398] on p "1.091685 (inverse: 0.91601)" at bounding box center [605, 500] width 171 height 12
click at [187, 398] on p "23961033" at bounding box center [163, 522] width 52 height 12
click at [186, 398] on td "87782989" at bounding box center [162, 575] width 61 height 53
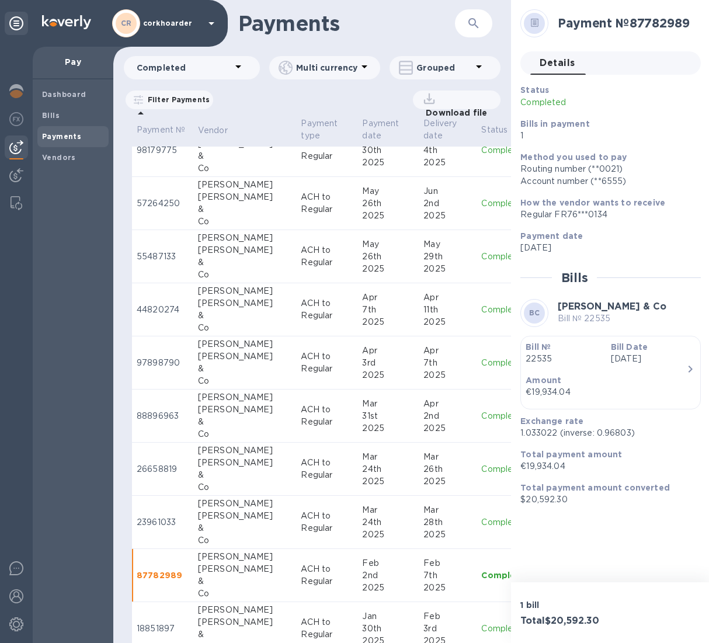
click at [541, 398] on p "1.033022 (inverse: 0.96803)" at bounding box center [605, 433] width 171 height 12
click at [539, 398] on div "Total payment amount converted $20,592.30" at bounding box center [606, 493] width 180 height 33
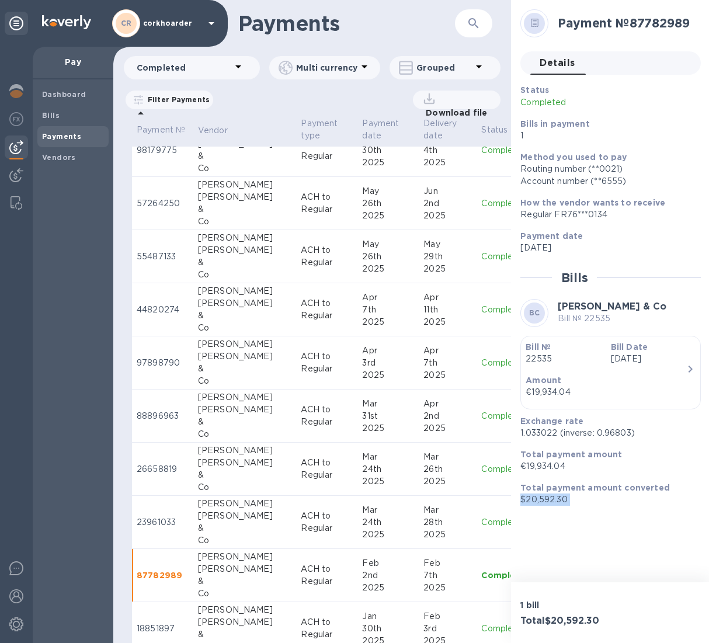
click at [541, 398] on p "$20,592.30" at bounding box center [605, 499] width 171 height 12
click at [537, 398] on p "$20,592.30" at bounding box center [605, 499] width 171 height 12
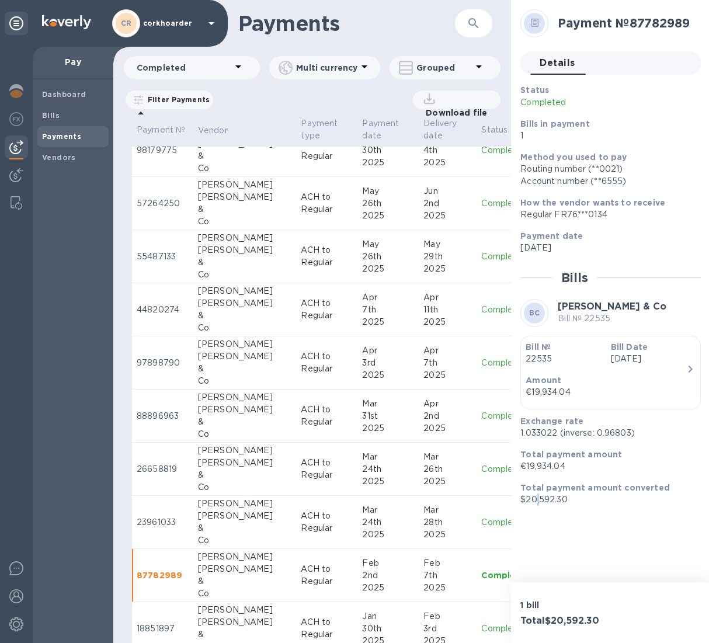
click at [537, 398] on p "$20,592.30" at bounding box center [605, 499] width 171 height 12
click at [532, 398] on p "$20,592.30" at bounding box center [605, 499] width 171 height 12
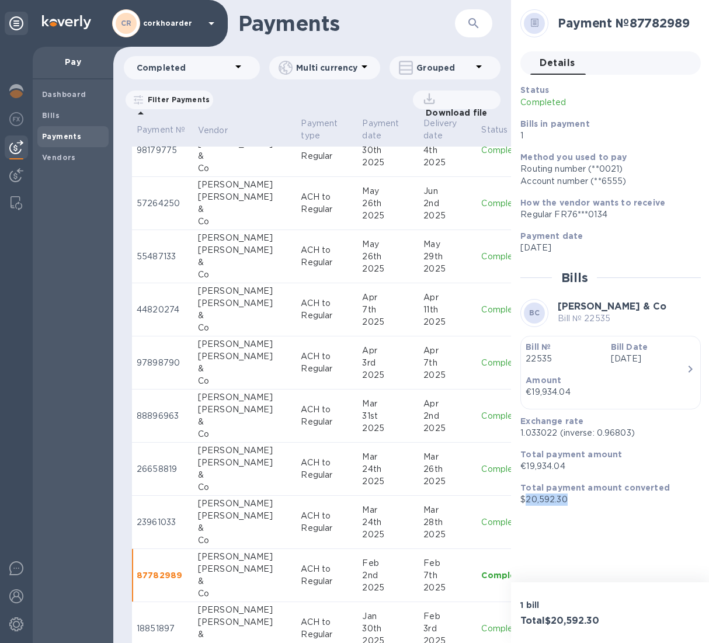
click at [532, 398] on p "$20,592.30" at bounding box center [605, 499] width 171 height 12
click at [592, 398] on p "$20,592.30" at bounding box center [605, 499] width 171 height 12
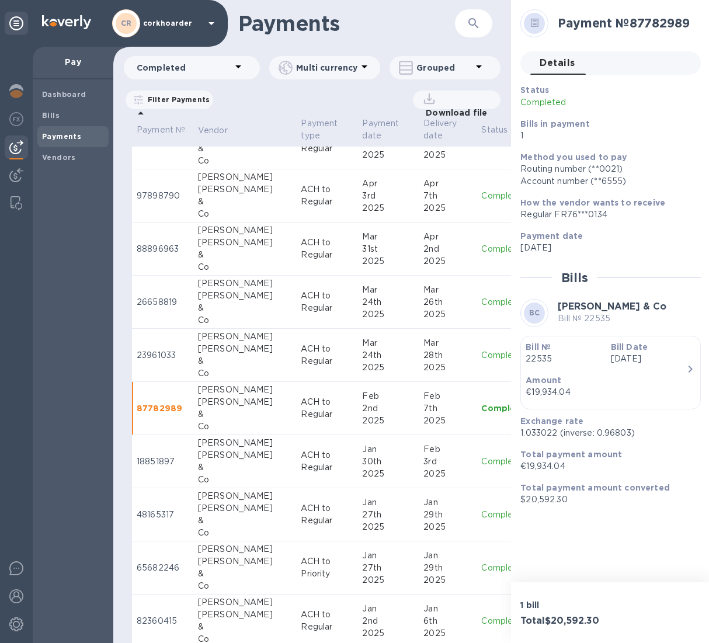
scroll to position [1274, 0]
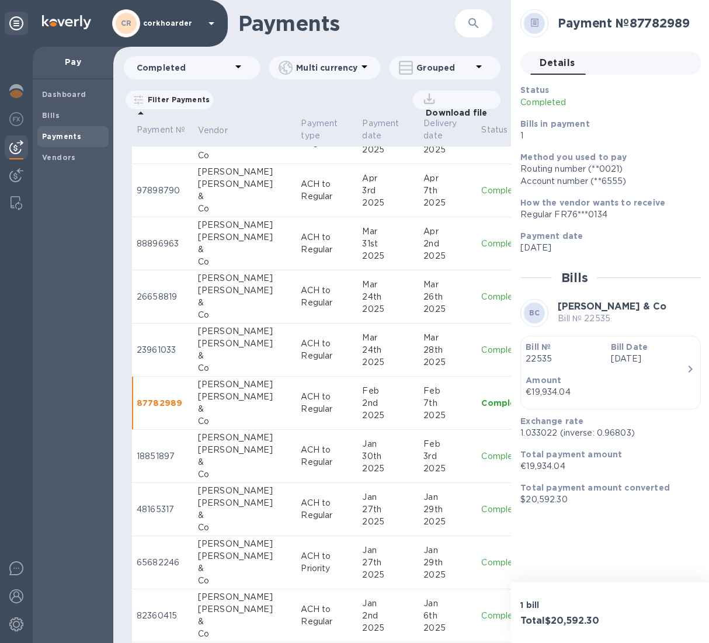
click at [254, 398] on div "&" at bounding box center [245, 462] width 94 height 12
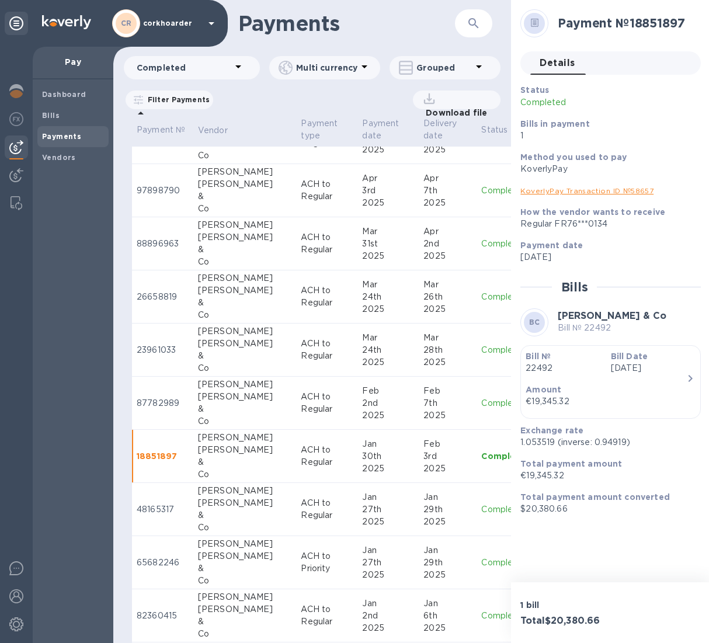
click at [540, 398] on p "1.053519 (inverse: 0.94919)" at bounding box center [605, 442] width 171 height 12
click at [538, 398] on p "$20,380.66" at bounding box center [605, 509] width 171 height 12
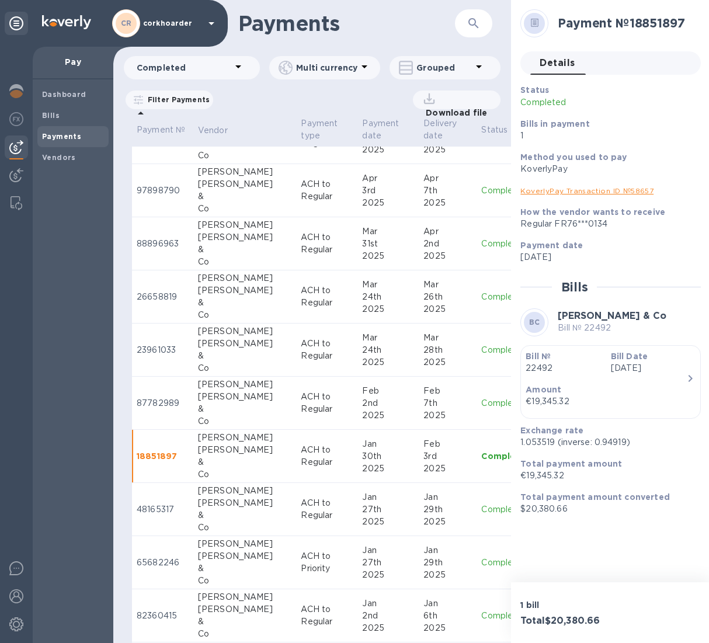
click at [296, 398] on td "ACH to Regular" at bounding box center [326, 509] width 61 height 53
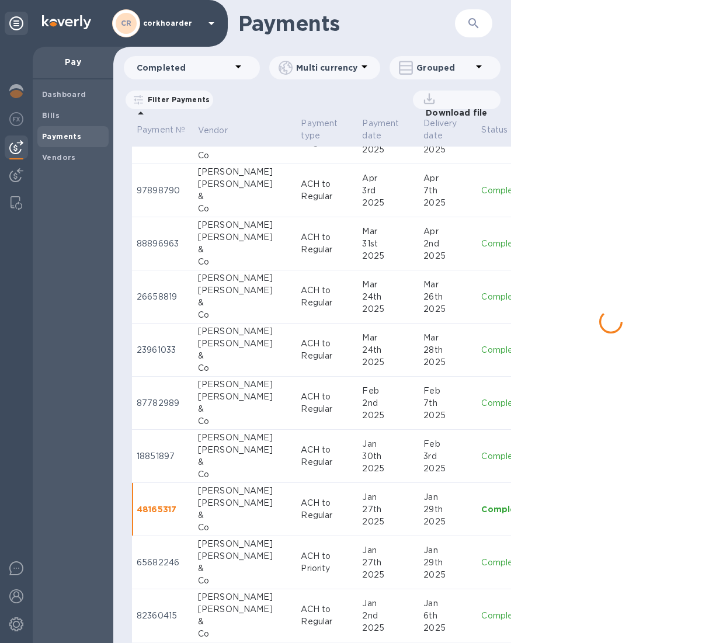
click at [265, 398] on td "[PERSON_NAME] & Co" at bounding box center [244, 509] width 103 height 53
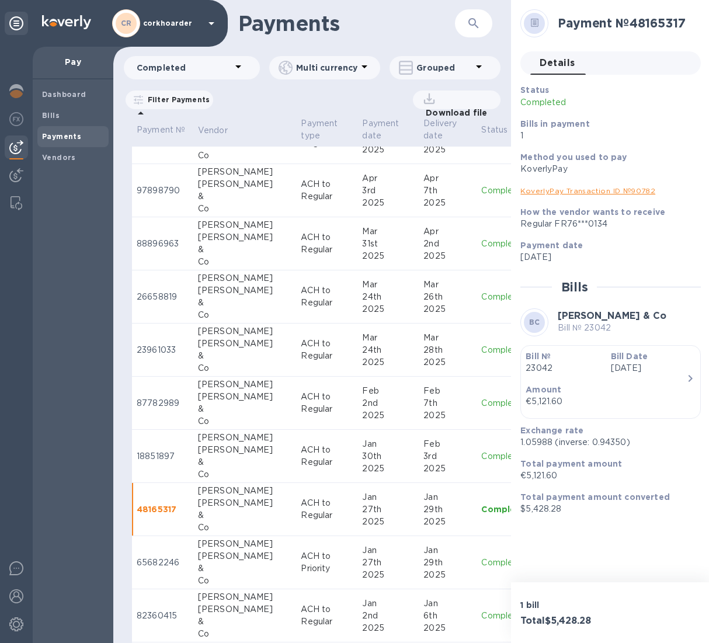
click at [531, 398] on p "€5,121.60" at bounding box center [605, 476] width 171 height 12
click at [532, 398] on p "$5,428.28" at bounding box center [605, 509] width 171 height 12
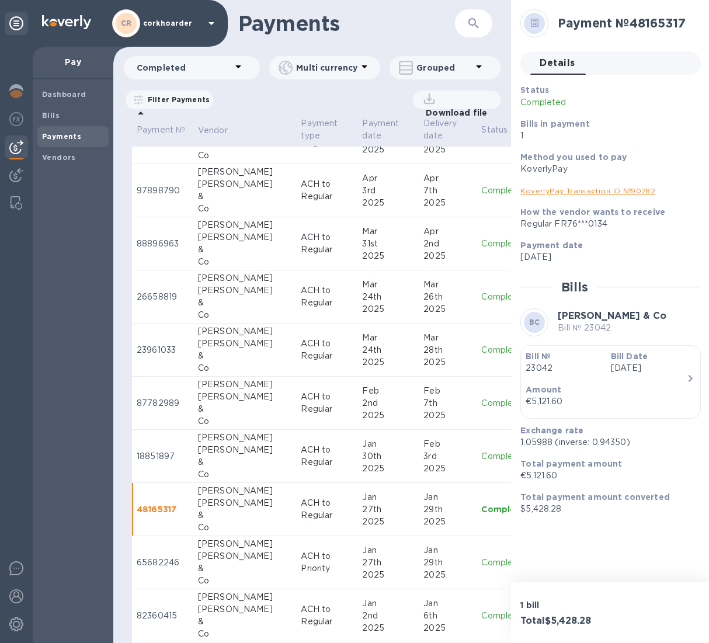
click at [539, 398] on p "1.05988 (inverse: 0.94350)" at bounding box center [605, 442] width 171 height 12
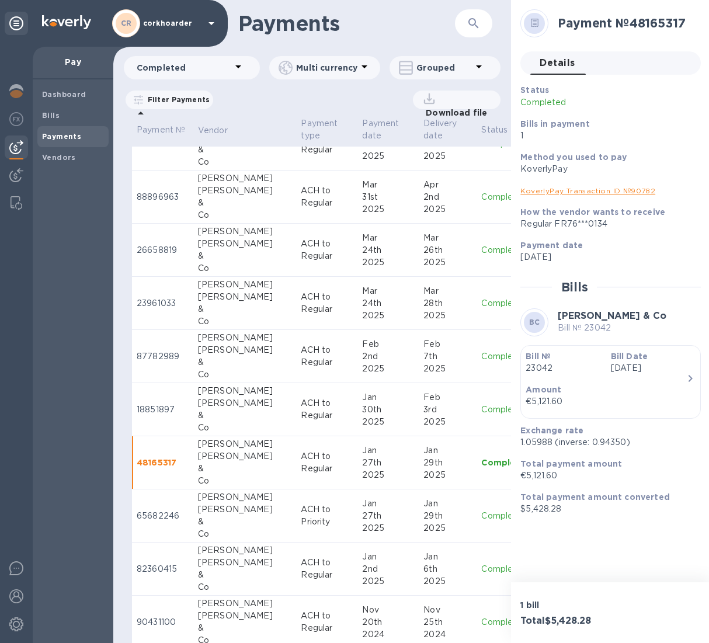
click at [232, 398] on div "[PERSON_NAME]" at bounding box center [245, 509] width 94 height 12
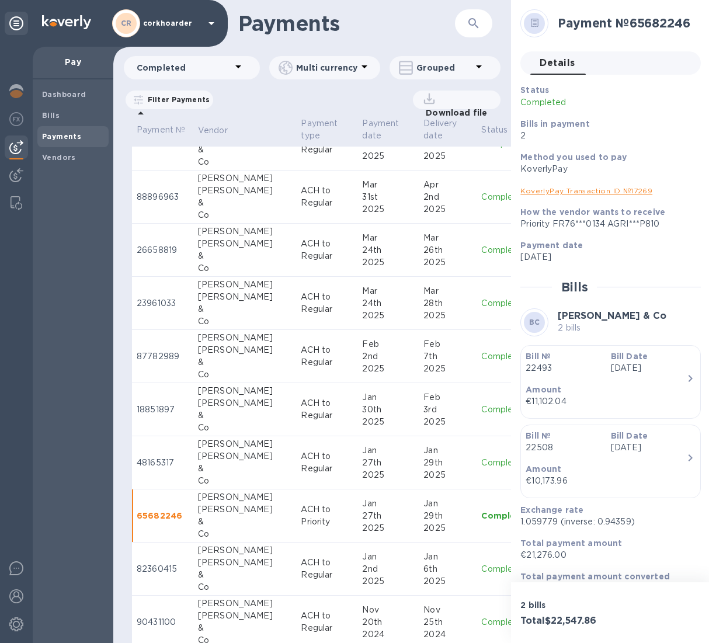
click at [534, 398] on p "1.059779 (inverse: 0.94359)" at bounding box center [605, 522] width 171 height 12
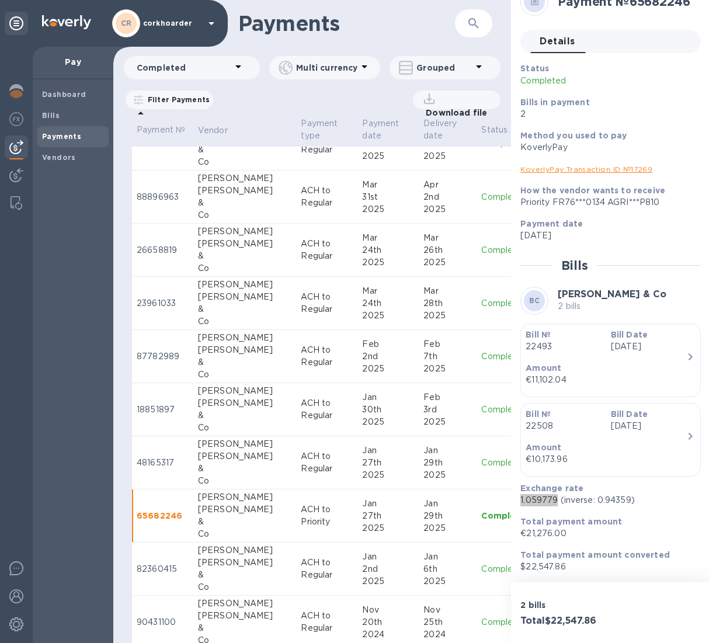
scroll to position [22, 0]
click at [541, 398] on p "$22,547.86" at bounding box center [605, 567] width 171 height 12
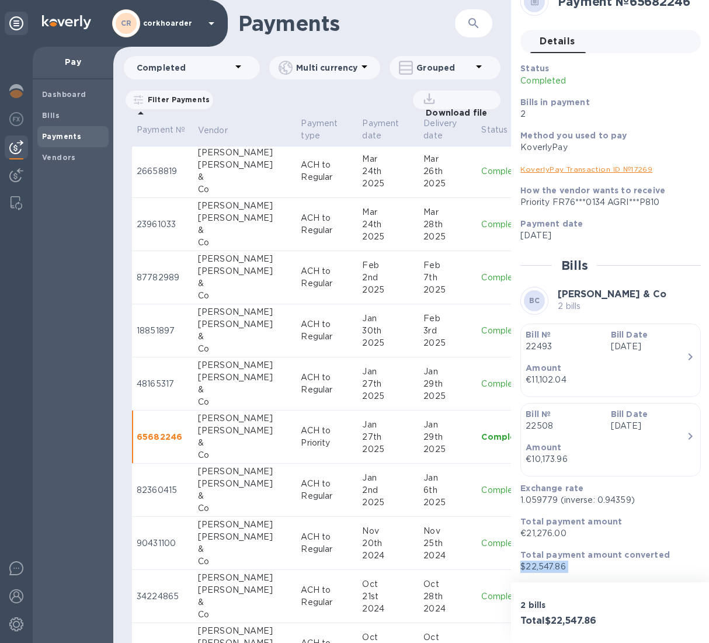
scroll to position [1400, 0]
click at [217, 398] on div "[PERSON_NAME]" at bounding box center [245, 483] width 94 height 12
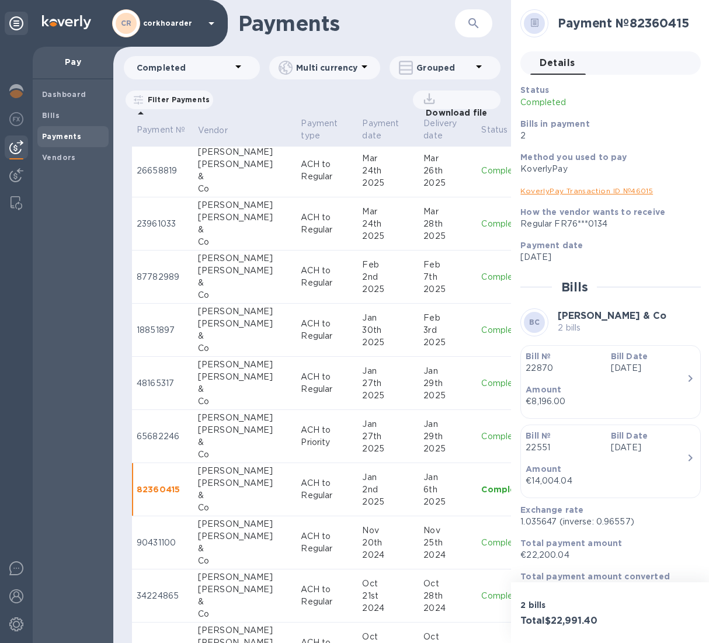
click at [528, 398] on p "1.035647 (inverse: 0.96557)" at bounding box center [605, 522] width 171 height 12
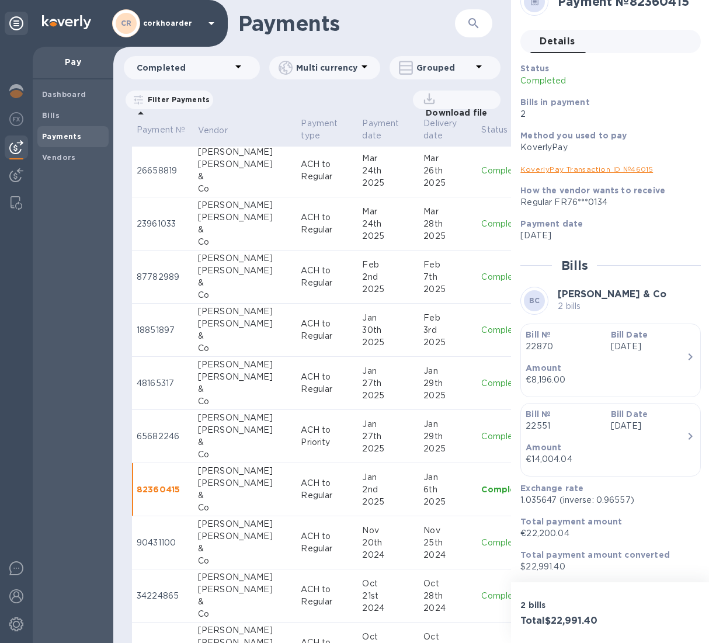
click at [555, 398] on b "Total payment amount converted" at bounding box center [594, 554] width 149 height 9
drag, startPoint x: 555, startPoint y: 559, endPoint x: 548, endPoint y: 564, distance: 8.8
click at [555, 398] on b "Total payment amount converted" at bounding box center [594, 554] width 149 height 9
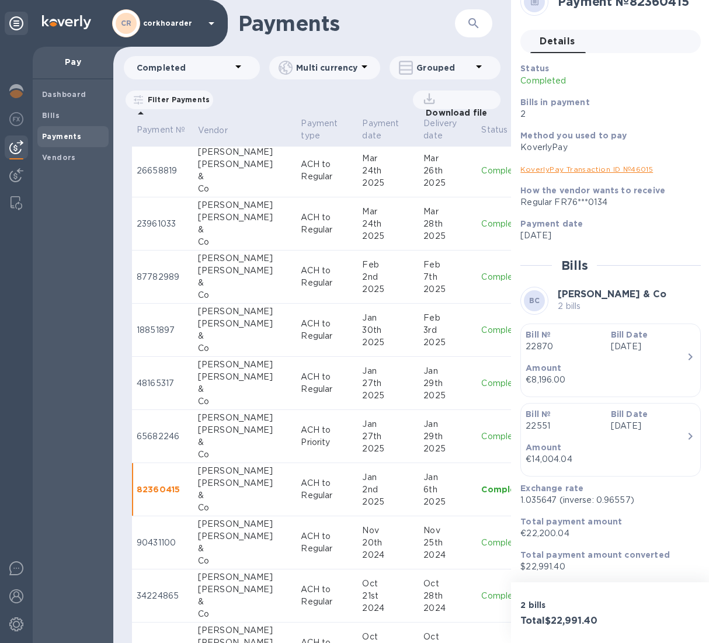
click at [548, 398] on p "$22,991.40" at bounding box center [605, 567] width 171 height 12
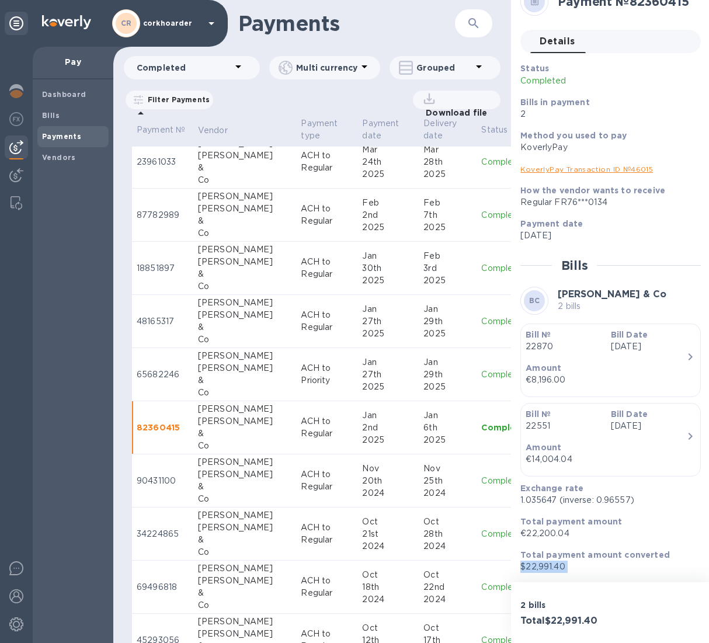
scroll to position [1462, 0]
click at [249, 398] on div "&" at bounding box center [245, 486] width 94 height 12
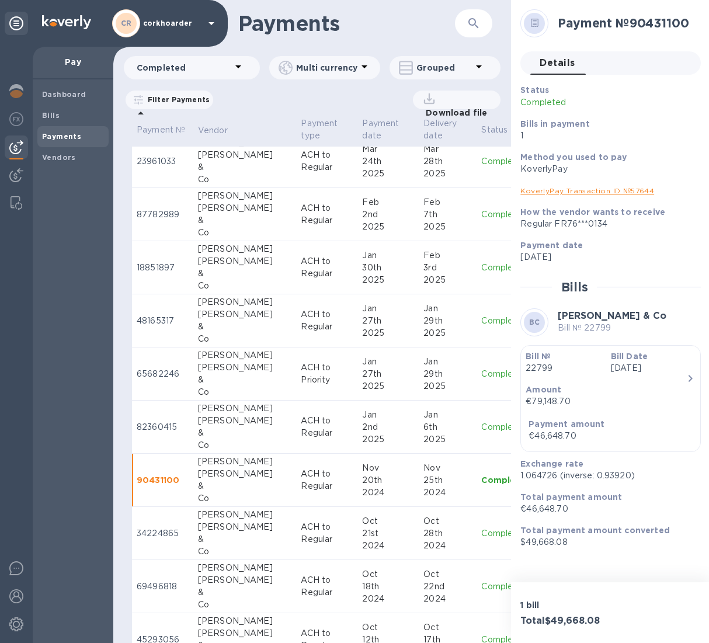
click at [545, 398] on p "Total payment amount converted" at bounding box center [605, 530] width 171 height 12
click at [545, 398] on div "Total payment amount converted $49,668.08" at bounding box center [605, 536] width 171 height 24
click at [544, 398] on p "$49,668.08" at bounding box center [605, 542] width 171 height 12
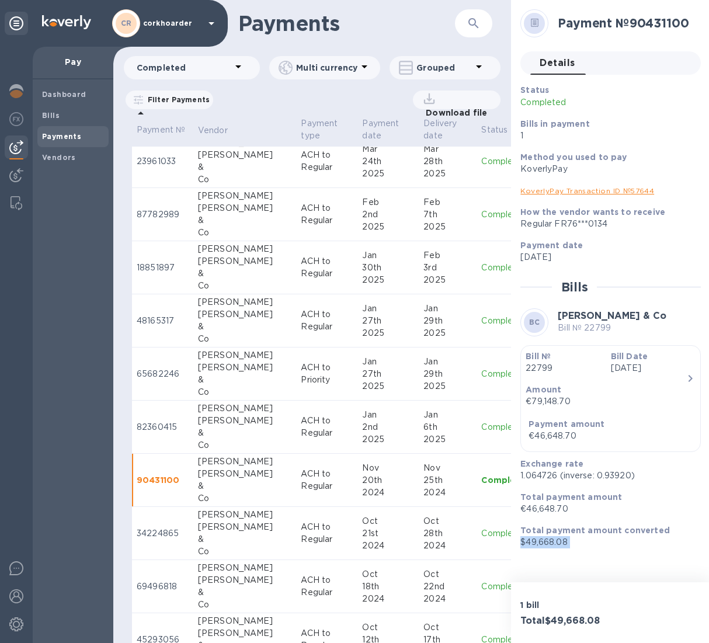
click at [543, 398] on p "$49,668.08" at bounding box center [605, 542] width 171 height 12
click at [537, 398] on p "1.064726 (inverse: 0.93920)" at bounding box center [605, 476] width 171 height 12
click at [526, 398] on p "$49,668.08" at bounding box center [605, 542] width 171 height 12
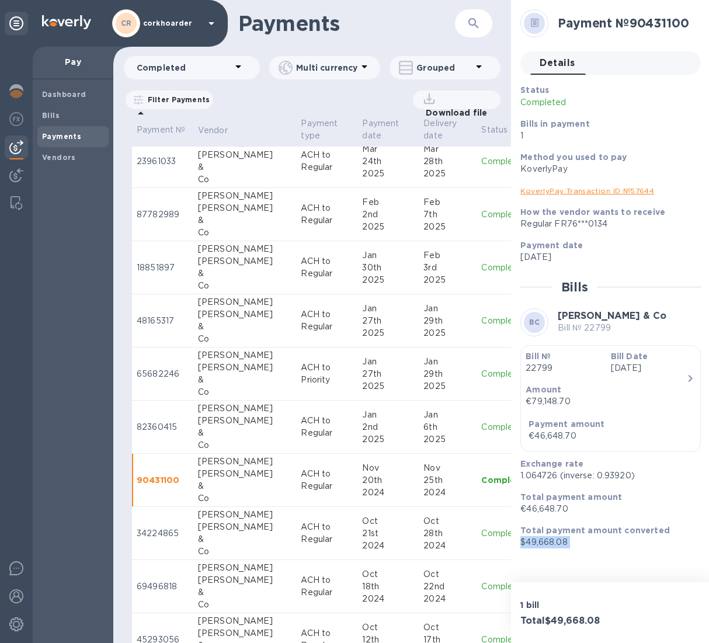
drag, startPoint x: 526, startPoint y: 547, endPoint x: 465, endPoint y: 534, distance: 62.1
click at [526, 398] on p "$49,668.08" at bounding box center [605, 542] width 171 height 12
click at [362, 398] on div "Oct" at bounding box center [388, 521] width 52 height 12
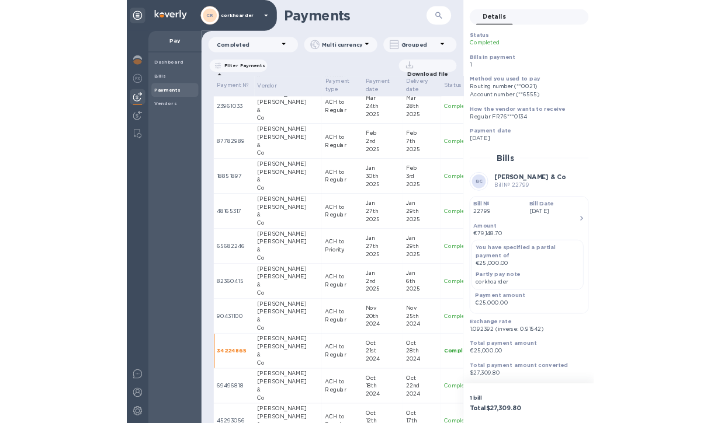
scroll to position [39, 0]
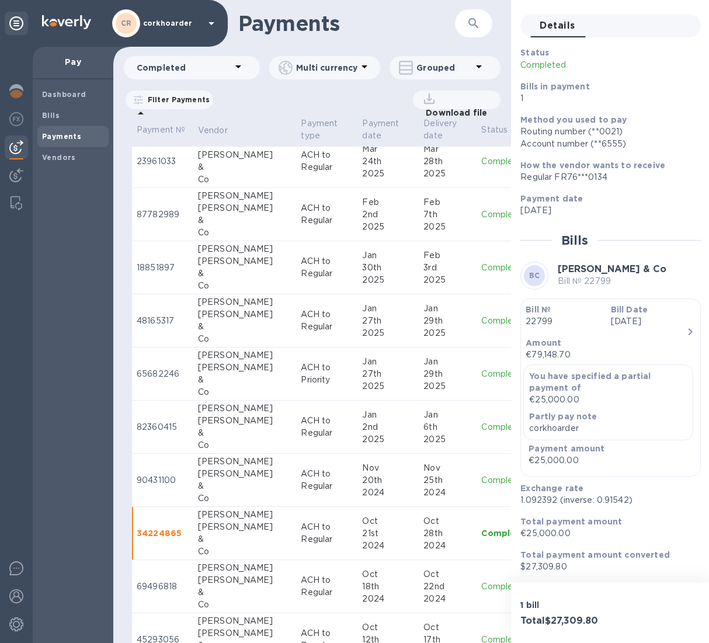
click at [547, 398] on p "1.092392 (inverse: 0.91542)" at bounding box center [605, 500] width 171 height 12
click at [535, 398] on p "1.092392 (inverse: 0.91542)" at bounding box center [605, 500] width 171 height 12
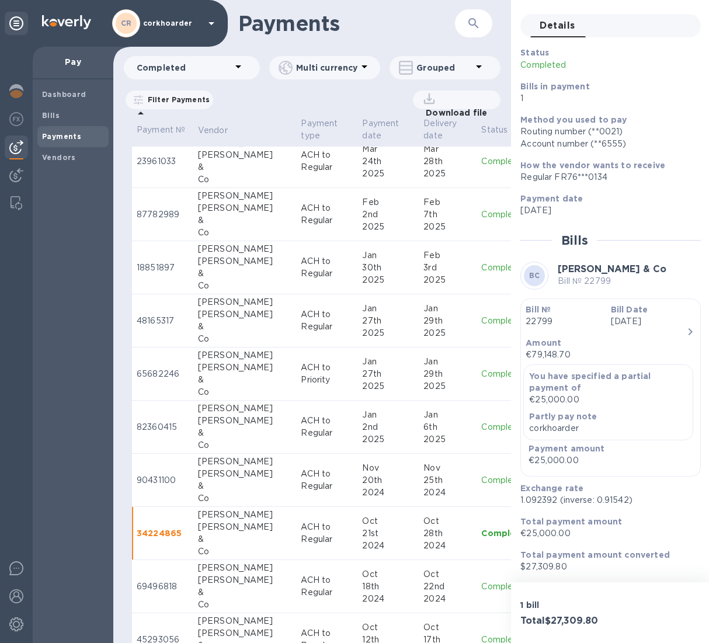
click at [534, 398] on p "$27,309.80" at bounding box center [605, 567] width 171 height 12
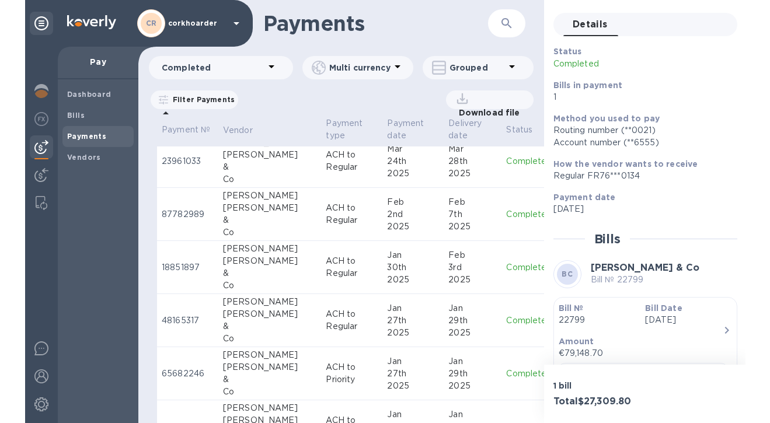
scroll to position [1462, 0]
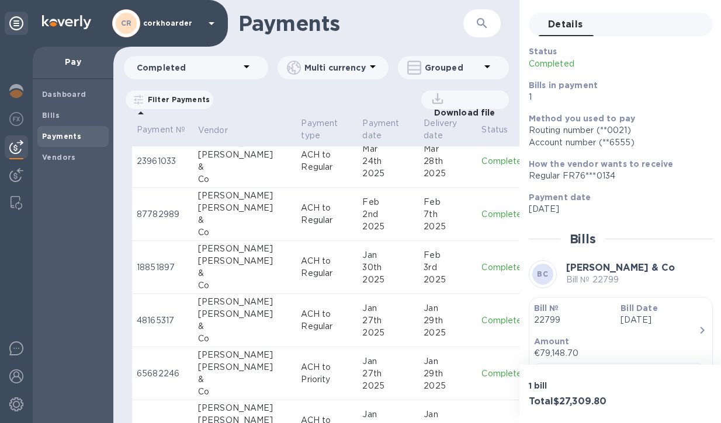
drag, startPoint x: 676, startPoint y: 26, endPoint x: 703, endPoint y: 26, distance: 26.3
click at [666, 26] on div "Details 0" at bounding box center [625, 24] width 174 height 23
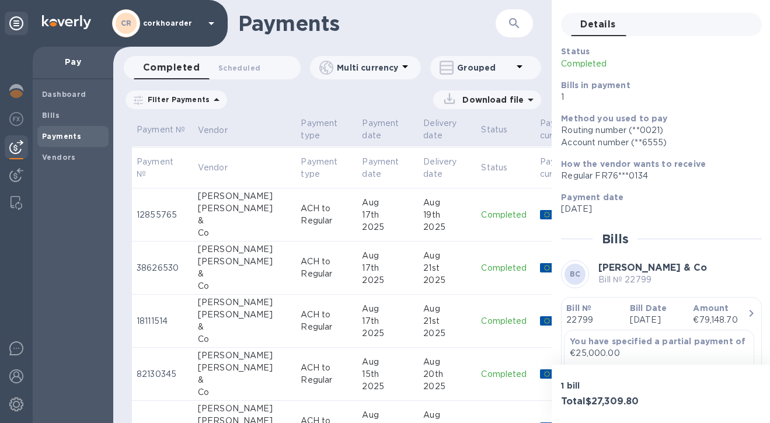
scroll to position [189, 0]
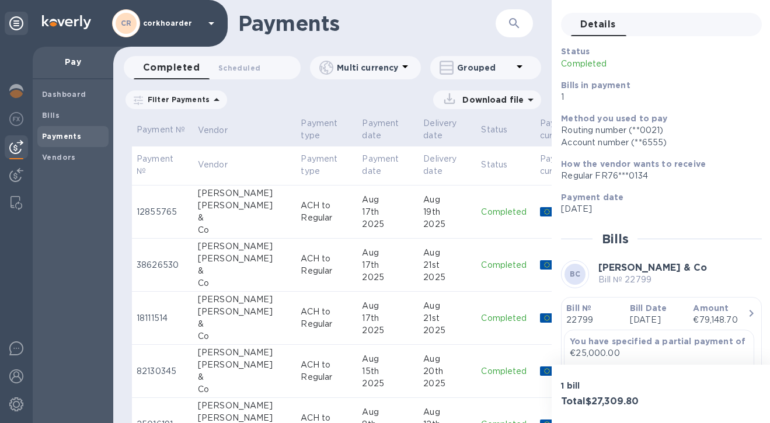
click at [260, 214] on div "&" at bounding box center [245, 218] width 94 height 12
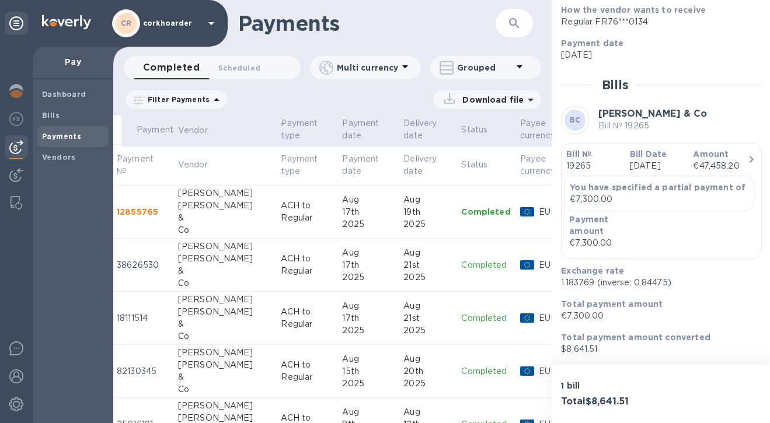
scroll to position [214, 0]
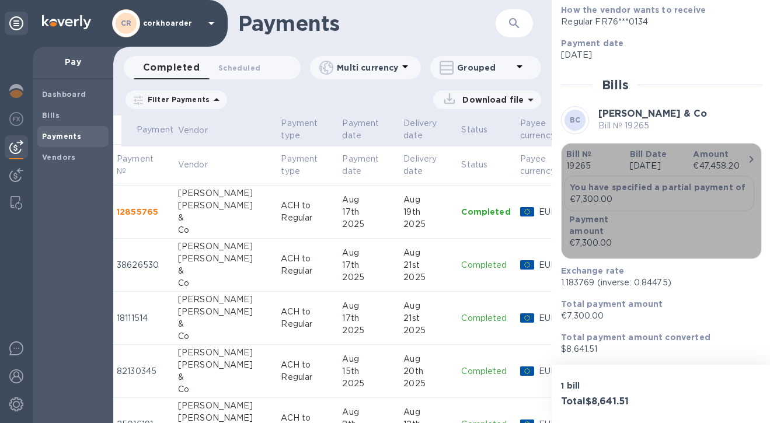
click at [666, 148] on p "Bill Date" at bounding box center [657, 154] width 54 height 12
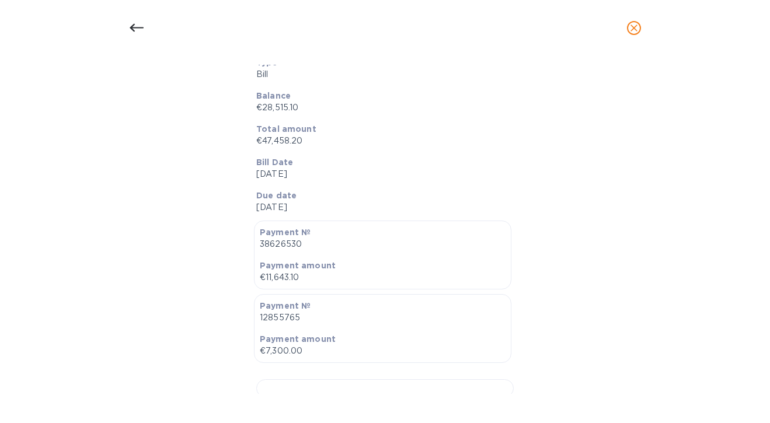
scroll to position [167, 0]
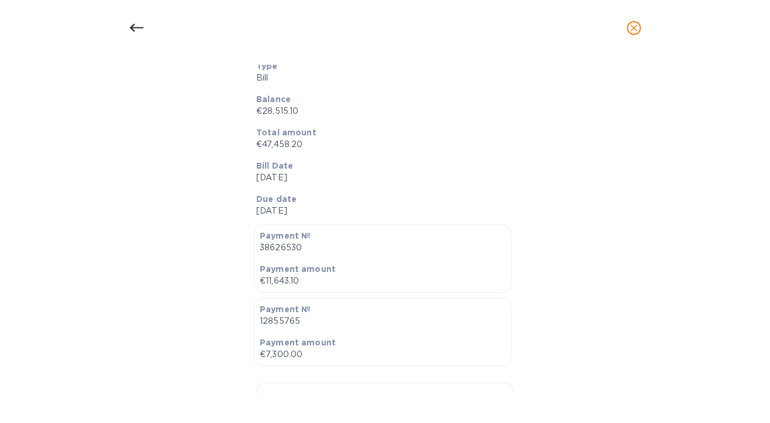
click at [286, 144] on p "€47,458.20" at bounding box center [380, 144] width 248 height 12
drag, startPoint x: 74, startPoint y: 176, endPoint x: 280, endPoint y: 145, distance: 208.9
click at [280, 145] on p "€47,458.20" at bounding box center [380, 144] width 248 height 12
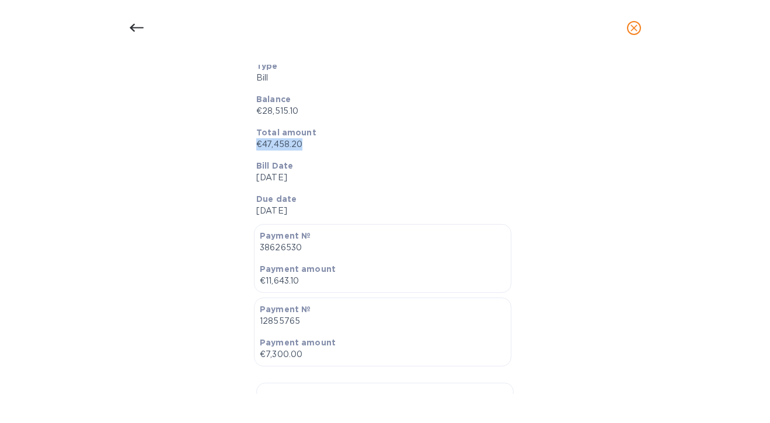
click at [280, 145] on p "€47,458.20" at bounding box center [380, 144] width 248 height 12
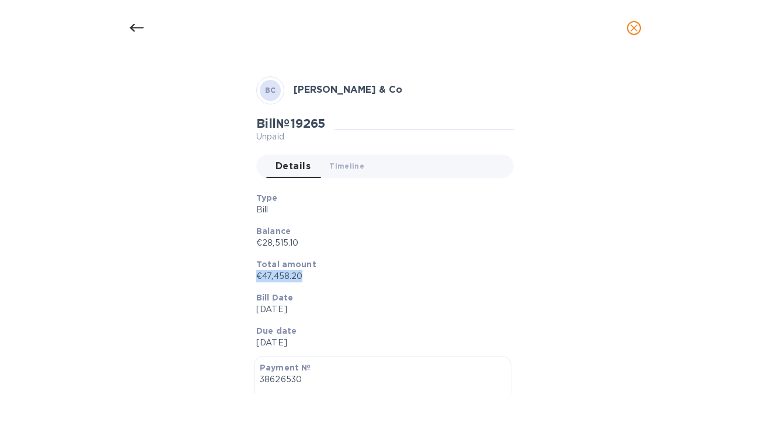
scroll to position [37, 0]
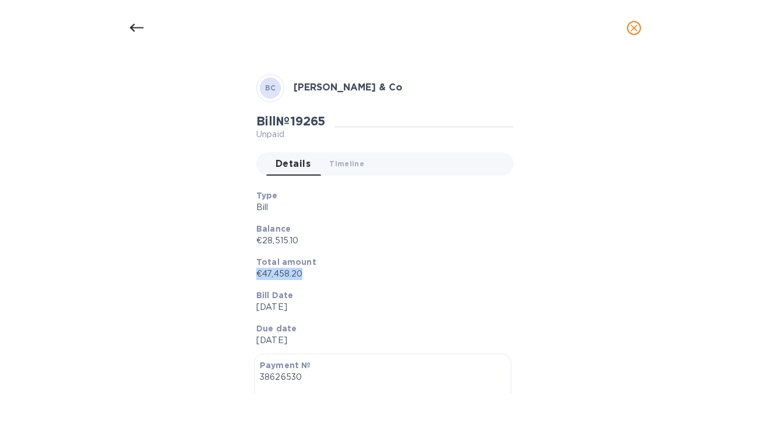
click at [325, 277] on p "€47,458.20" at bounding box center [380, 274] width 248 height 12
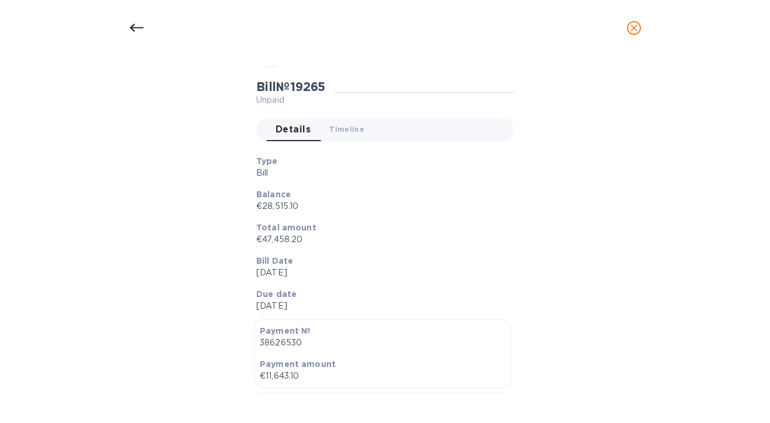
scroll to position [71, 0]
click at [337, 127] on span "Timeline 0" at bounding box center [346, 130] width 35 height 12
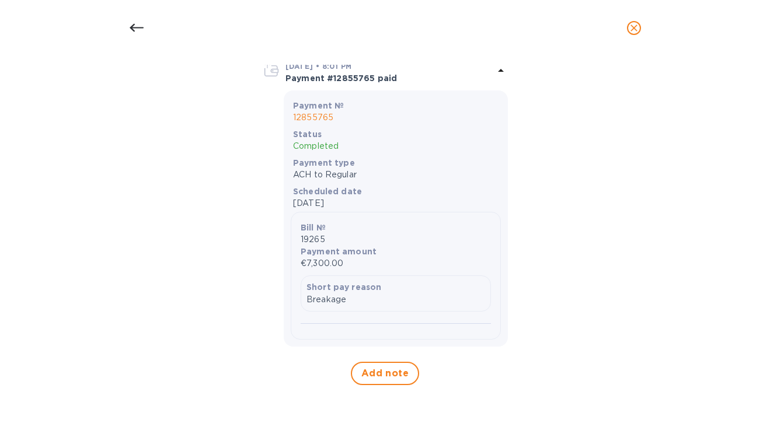
scroll to position [2385, 0]
click at [142, 33] on icon at bounding box center [137, 28] width 14 height 14
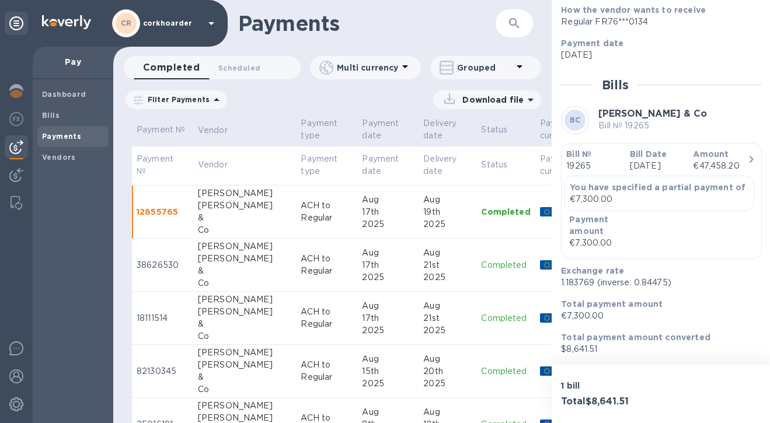
scroll to position [189, 0]
click at [254, 255] on div "[PERSON_NAME]" at bounding box center [245, 259] width 94 height 12
click at [242, 214] on div "&" at bounding box center [245, 219] width 94 height 12
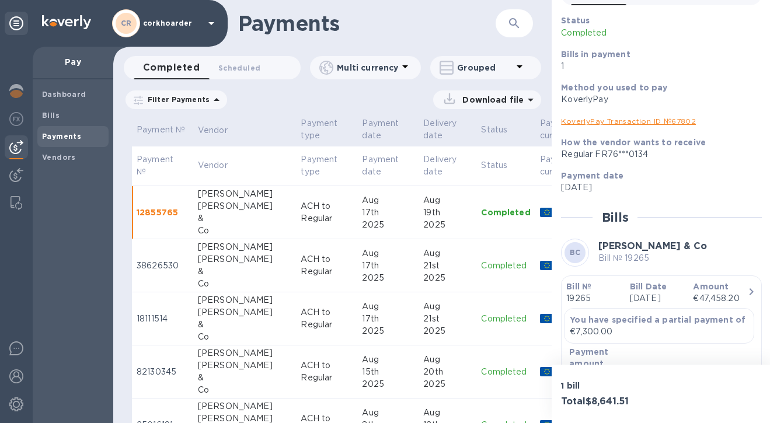
scroll to position [72, 0]
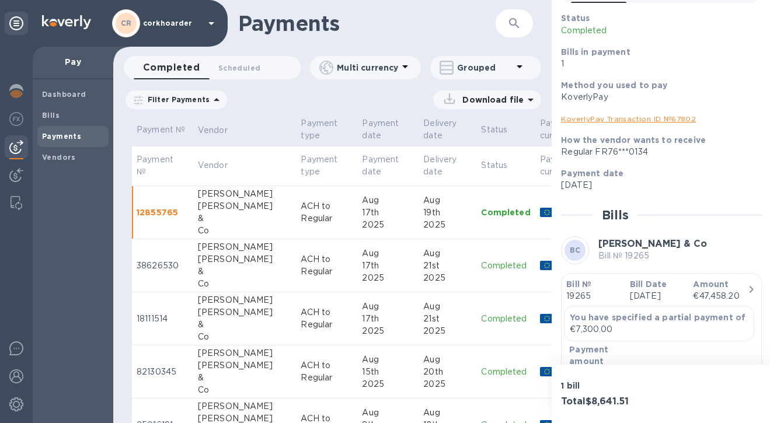
click at [244, 250] on div "[PERSON_NAME]" at bounding box center [245, 247] width 94 height 12
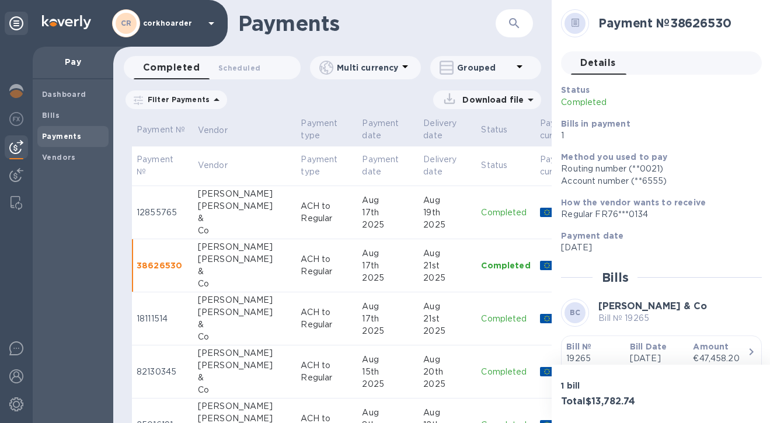
click at [231, 307] on div "[PERSON_NAME]" at bounding box center [245, 313] width 94 height 12
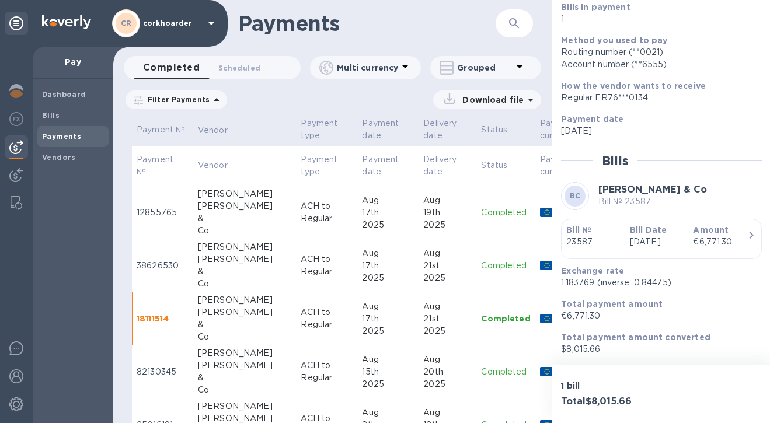
scroll to position [129, 0]
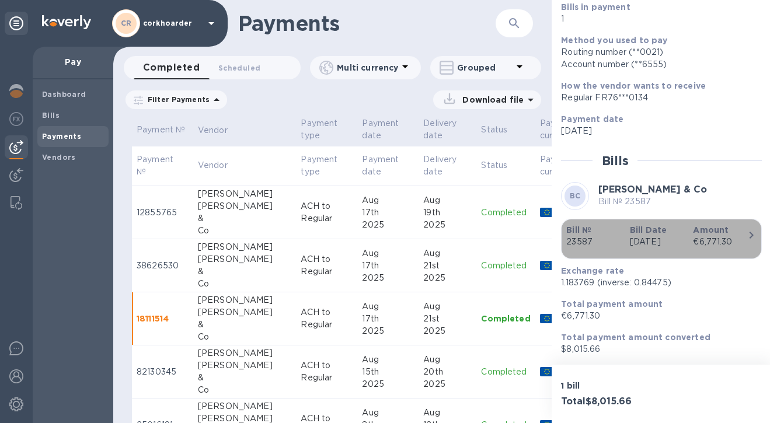
click at [662, 236] on p "[DATE]" at bounding box center [657, 242] width 54 height 12
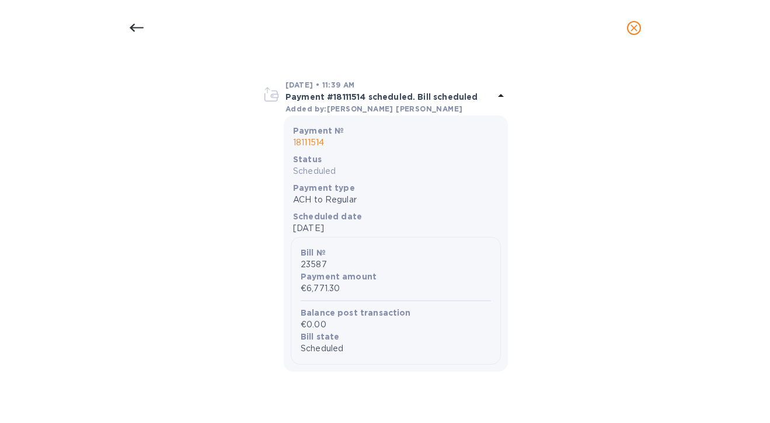
scroll to position [505, 0]
click at [399, 50] on div at bounding box center [396, 40] width 206 height 19
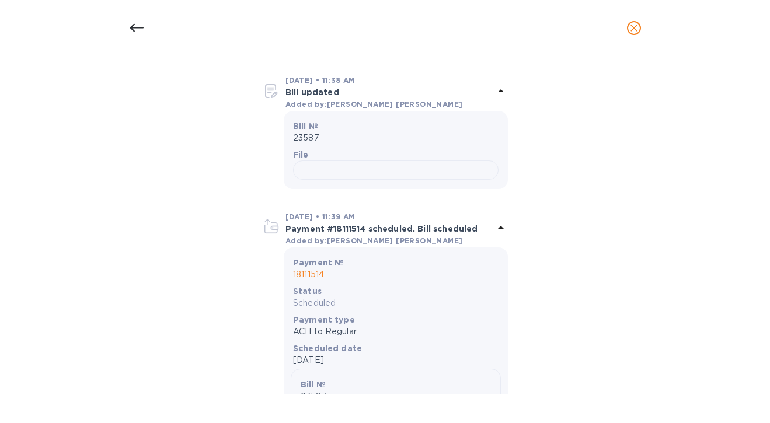
scroll to position [312, 0]
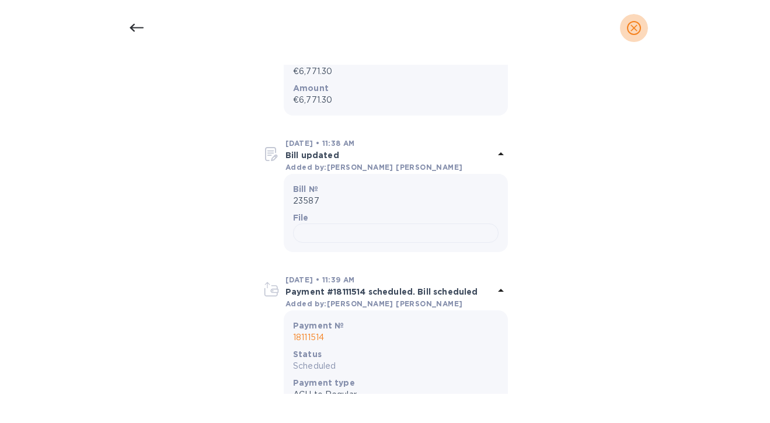
click at [635, 25] on icon "close" at bounding box center [634, 28] width 12 height 12
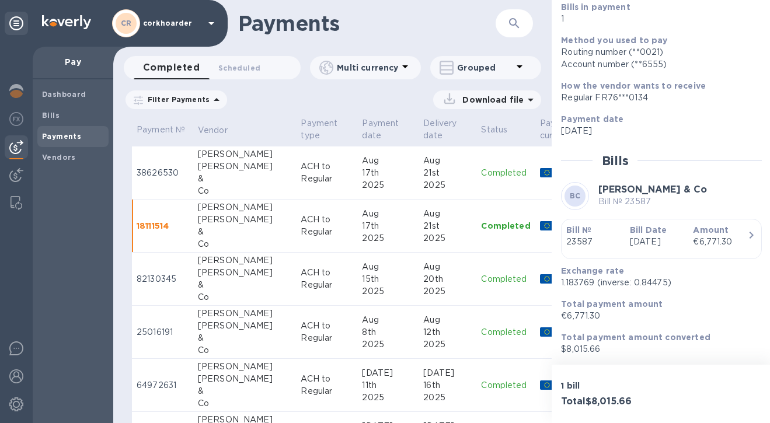
scroll to position [283, 0]
click at [301, 283] on p "ACH to Regular" at bounding box center [327, 278] width 52 height 25
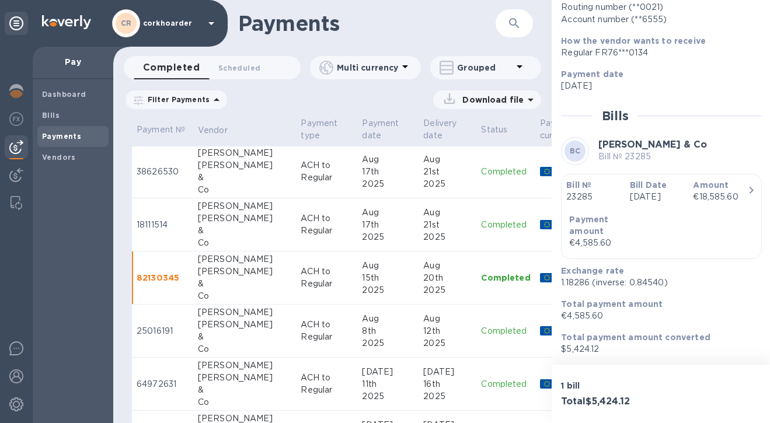
click at [666, 203] on p "[DATE]" at bounding box center [657, 197] width 54 height 12
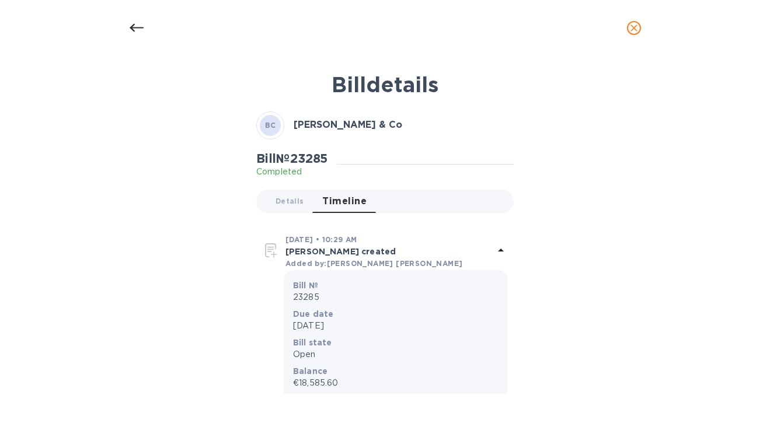
click at [137, 32] on icon at bounding box center [137, 28] width 14 height 14
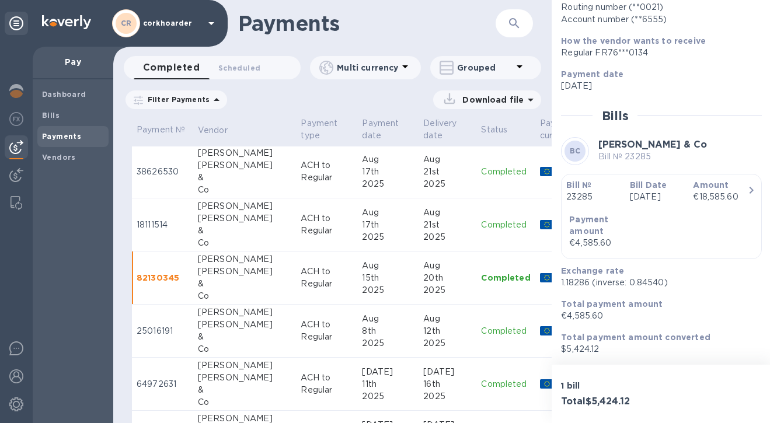
click at [215, 325] on div "[PERSON_NAME]" at bounding box center [245, 325] width 94 height 12
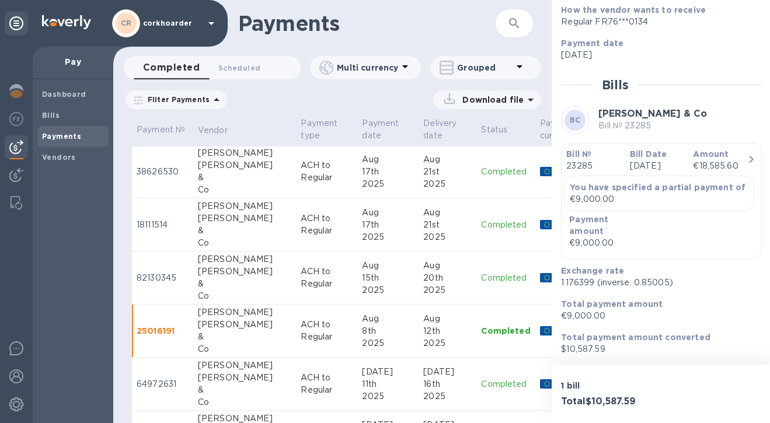
scroll to position [201, 0]
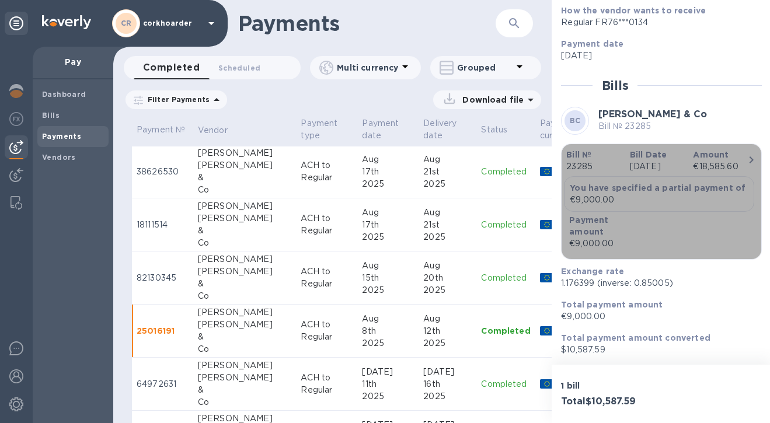
click at [666, 150] on b "Amount" at bounding box center [711, 154] width 36 height 9
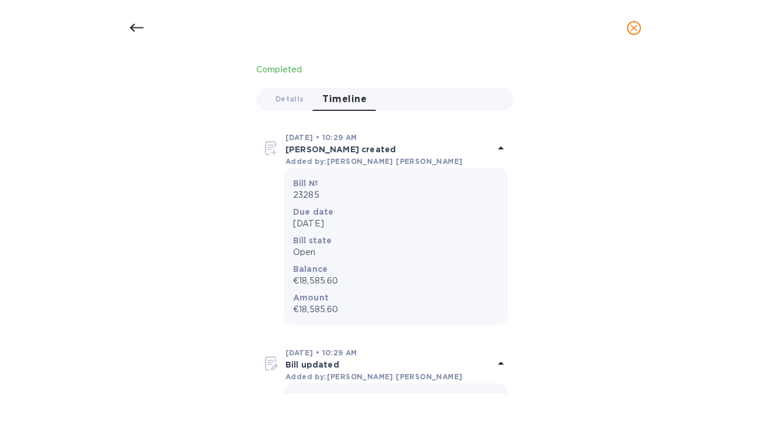
scroll to position [373, 0]
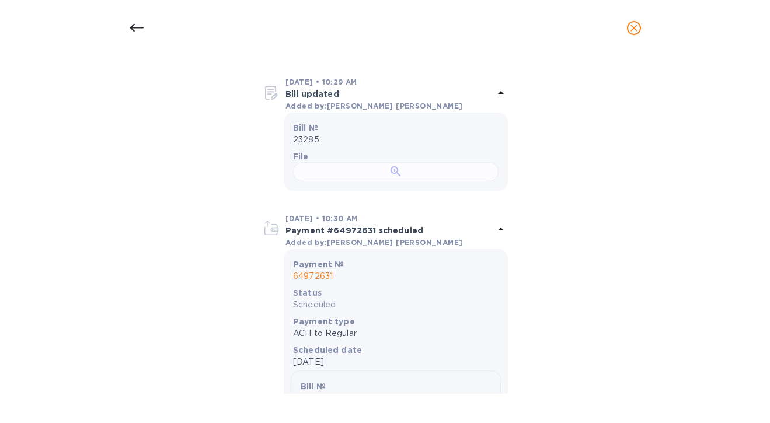
click at [407, 182] on div at bounding box center [396, 171] width 206 height 19
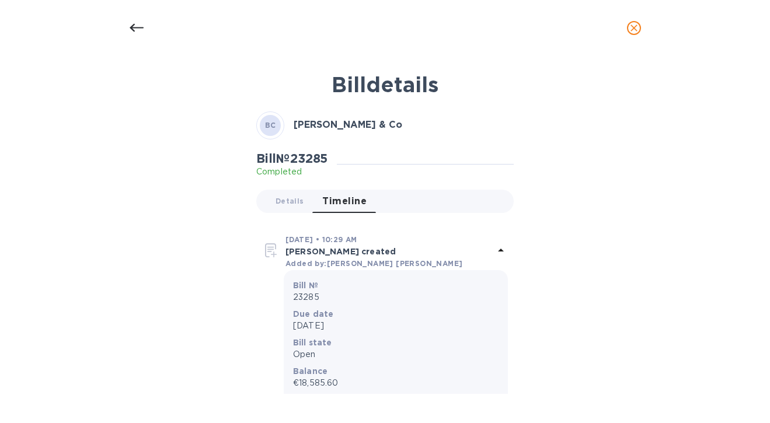
scroll to position [0, 0]
click at [331, 387] on p "€18,585.60" at bounding box center [396, 383] width 206 height 12
click at [329, 387] on p "€18,585.60" at bounding box center [396, 383] width 206 height 12
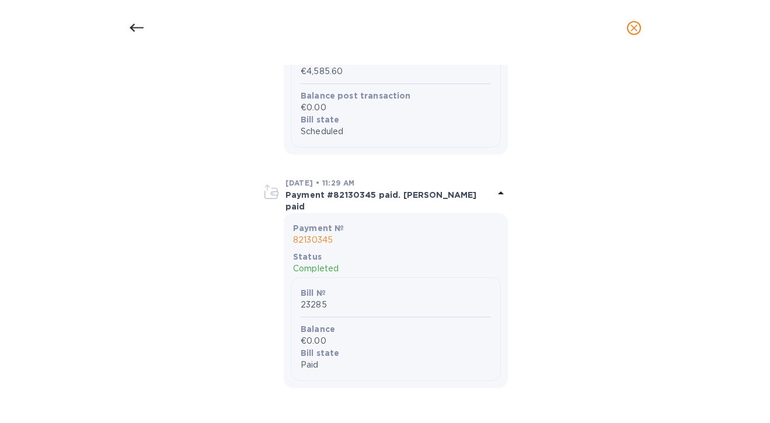
scroll to position [1816, 0]
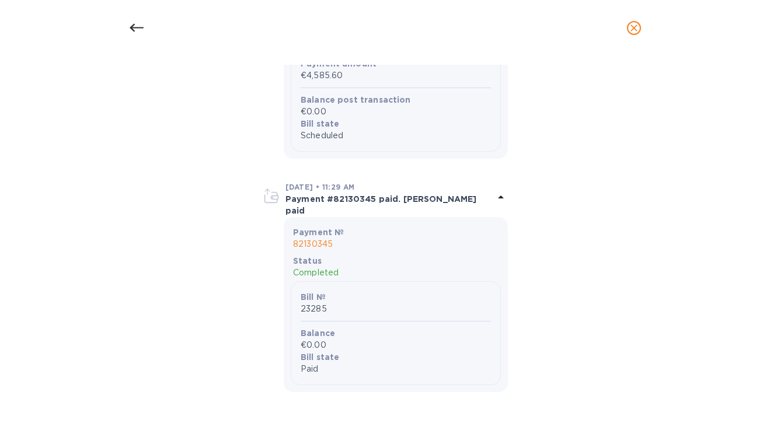
click at [498, 204] on icon at bounding box center [501, 197] width 14 height 14
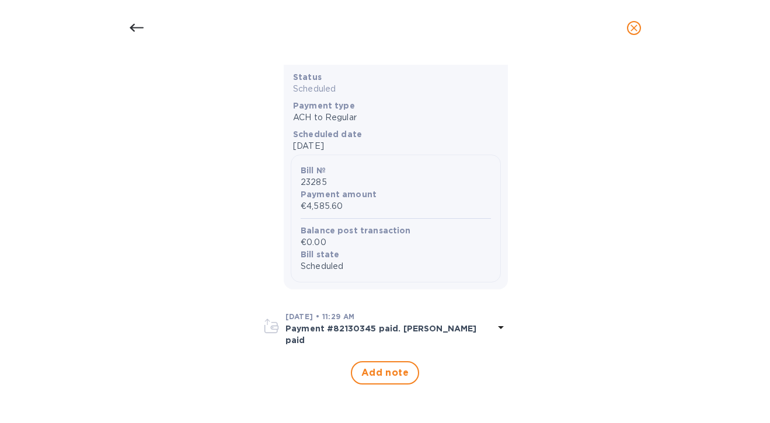
scroll to position [1807, 0]
click at [498, 328] on icon at bounding box center [501, 328] width 14 height 14
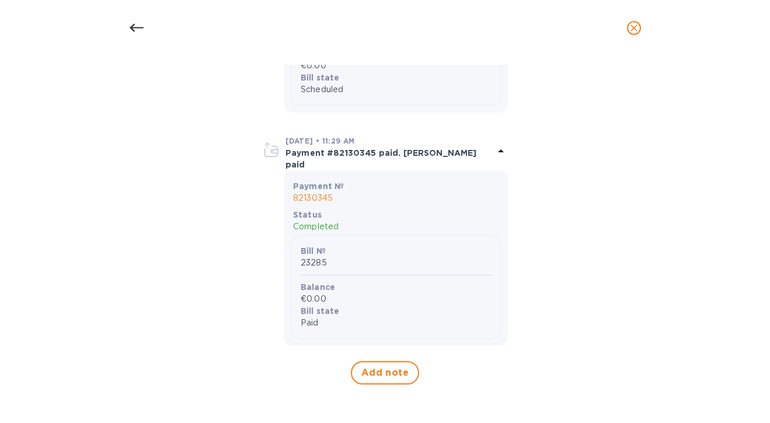
click at [380, 307] on div "Bill № 23285 Balance €0.00 Bill state Paid" at bounding box center [396, 287] width 210 height 104
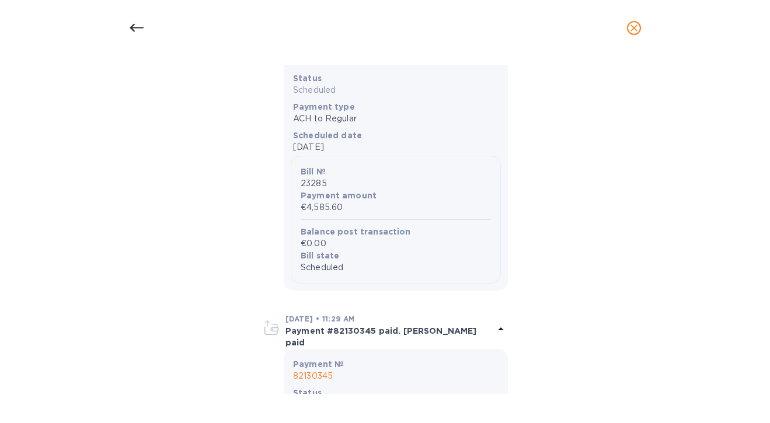
scroll to position [1691, 0]
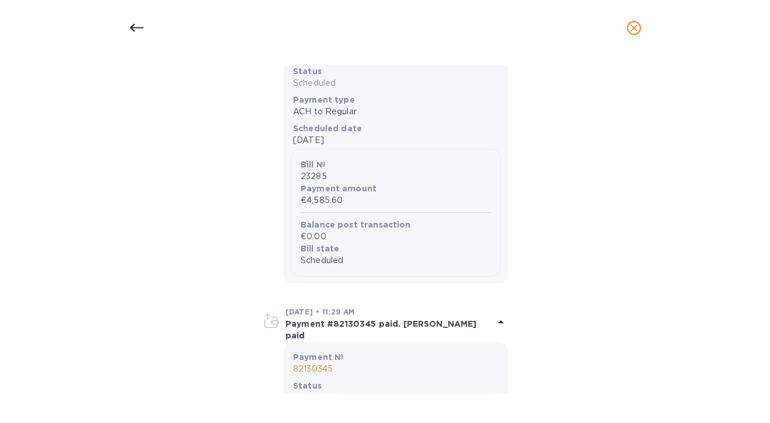
click at [494, 15] on icon at bounding box center [501, 8] width 14 height 14
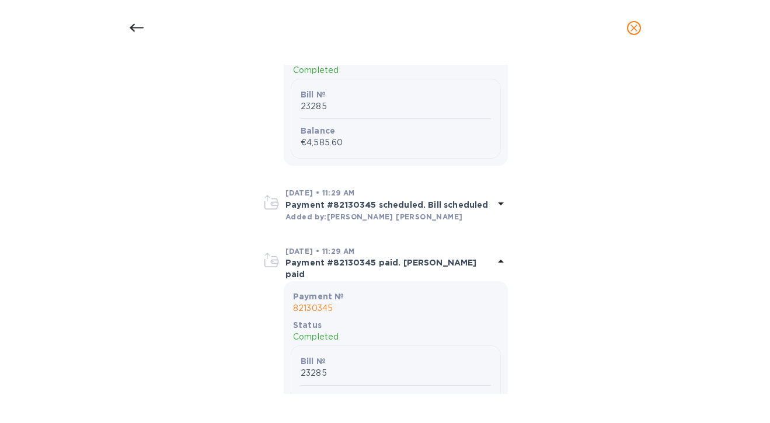
scroll to position [1495, 0]
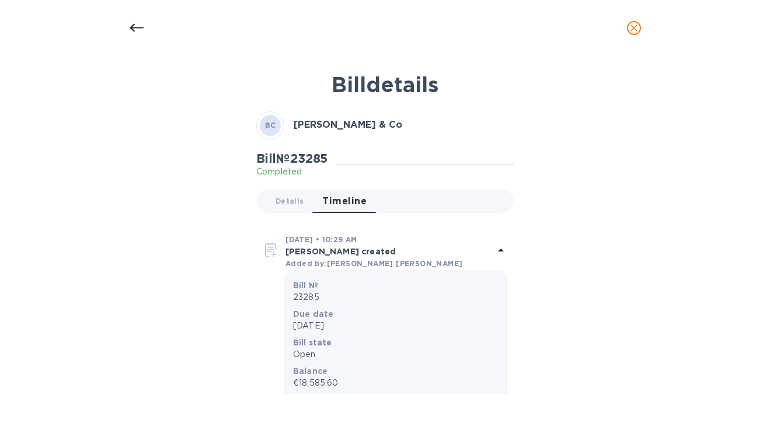
scroll to position [0, 0]
click at [134, 29] on icon at bounding box center [137, 28] width 14 height 14
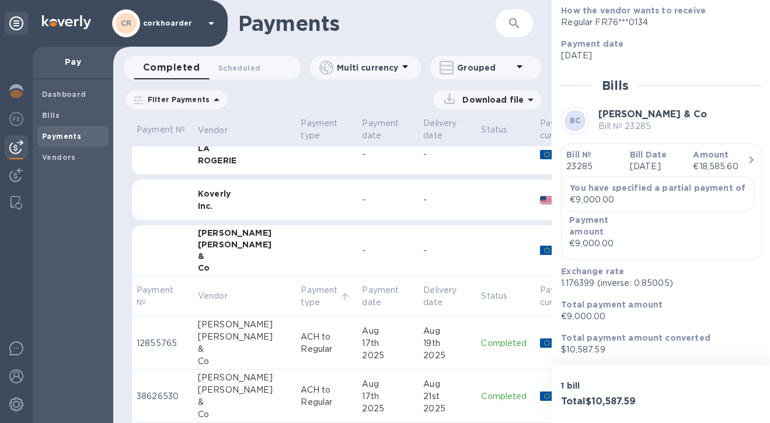
scroll to position [62, 0]
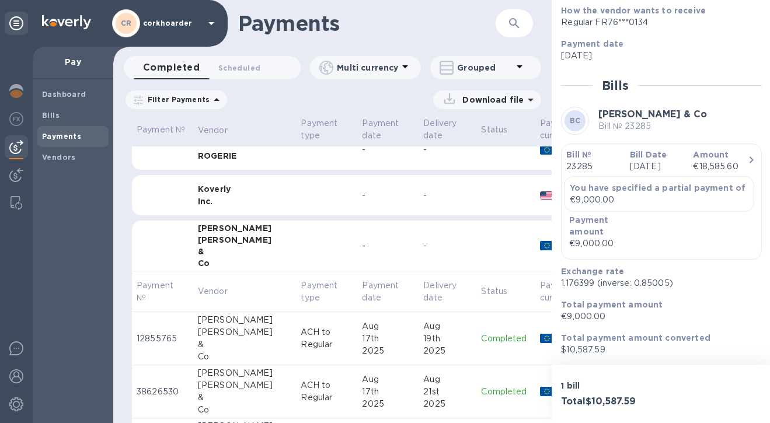
click at [215, 346] on div "&" at bounding box center [245, 345] width 94 height 12
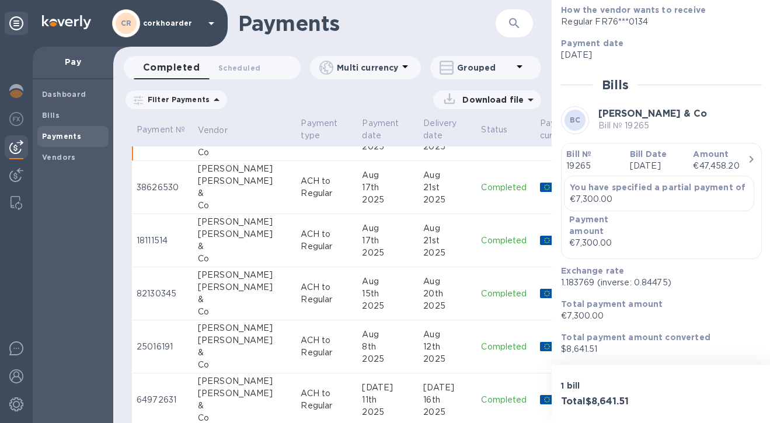
scroll to position [545, 0]
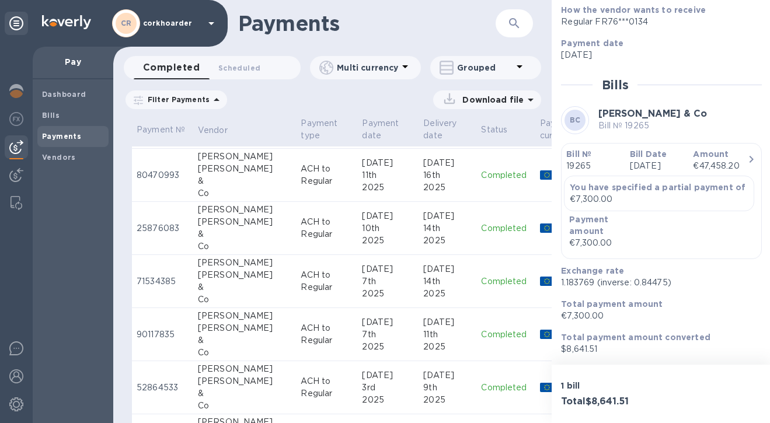
click at [301, 281] on p "ACH to Regular" at bounding box center [327, 281] width 52 height 25
click at [652, 152] on b "Bill Date" at bounding box center [648, 153] width 37 height 9
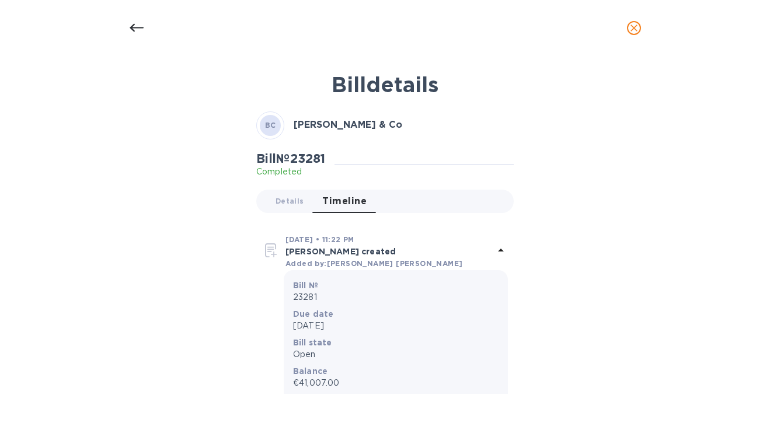
click at [130, 29] on icon at bounding box center [137, 28] width 14 height 14
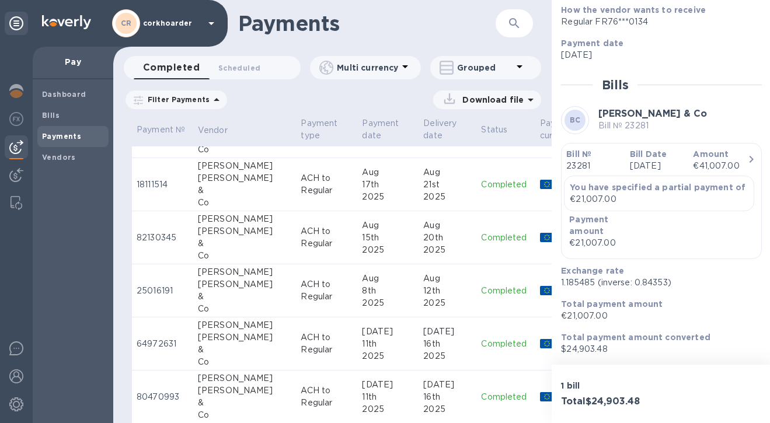
scroll to position [268, 0]
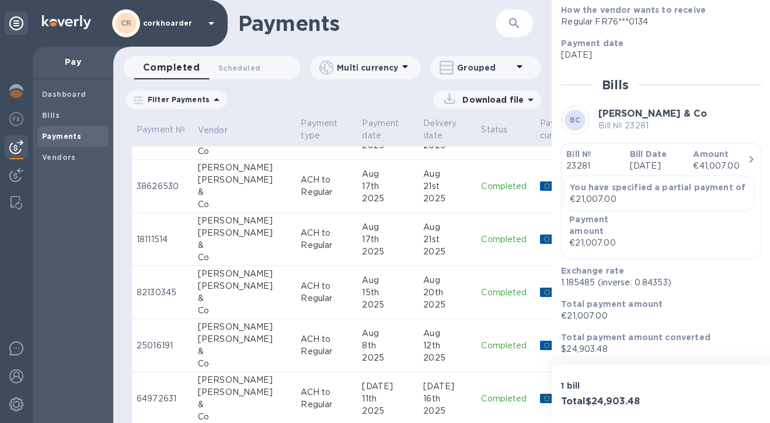
click at [301, 242] on p "ACH to Regular" at bounding box center [327, 239] width 52 height 25
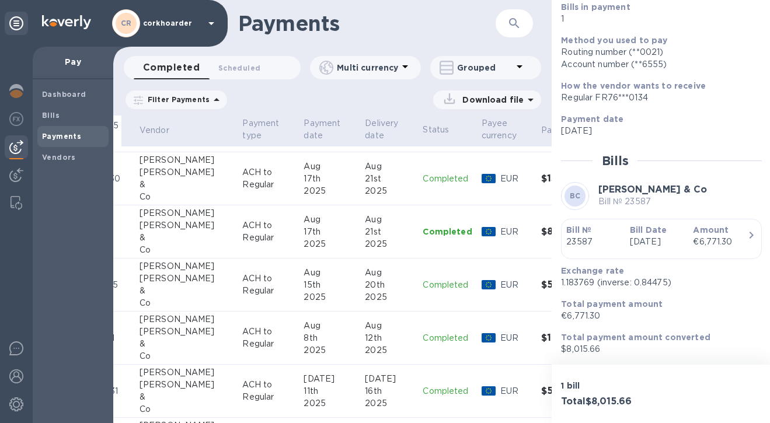
scroll to position [277, 58]
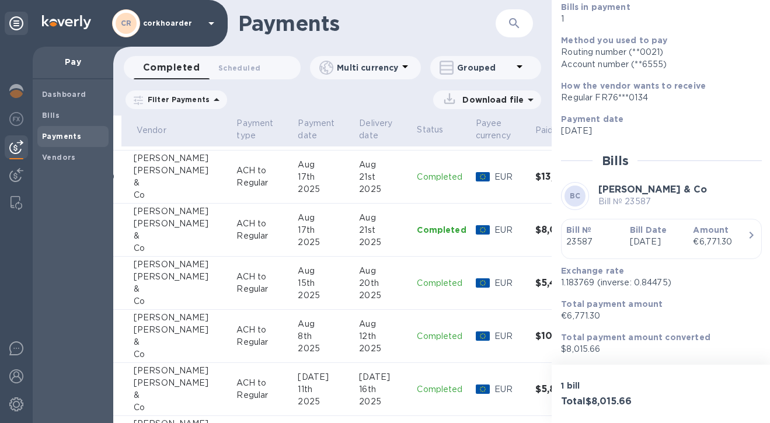
click at [298, 233] on div "17th" at bounding box center [324, 230] width 52 height 12
click at [298, 295] on div "2025" at bounding box center [324, 294] width 52 height 12
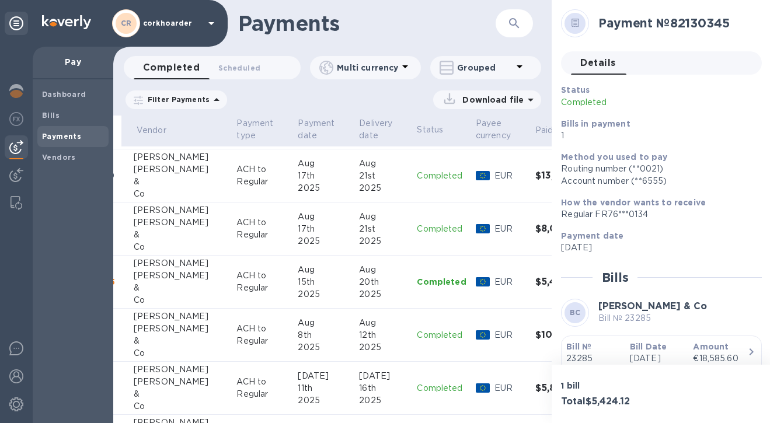
click at [298, 233] on div "17th" at bounding box center [324, 229] width 52 height 12
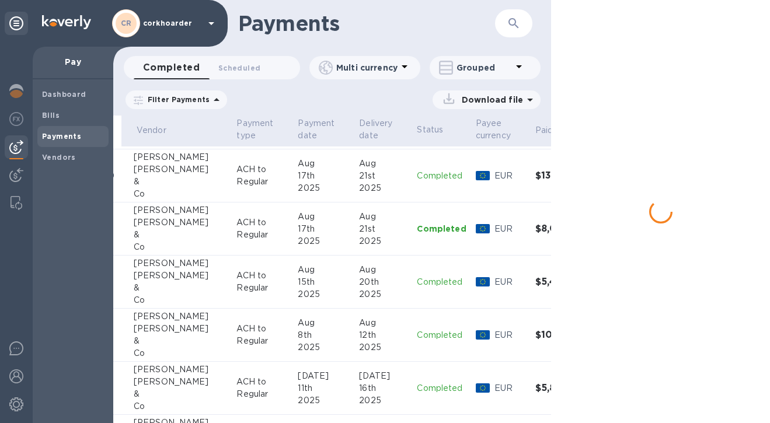
click at [298, 183] on div "2025" at bounding box center [324, 188] width 52 height 12
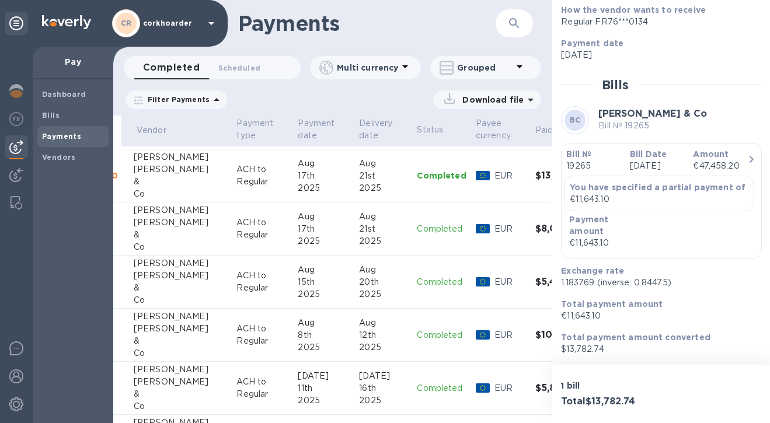
scroll to position [205, 0]
click at [666, 160] on p "[DATE]" at bounding box center [657, 166] width 54 height 12
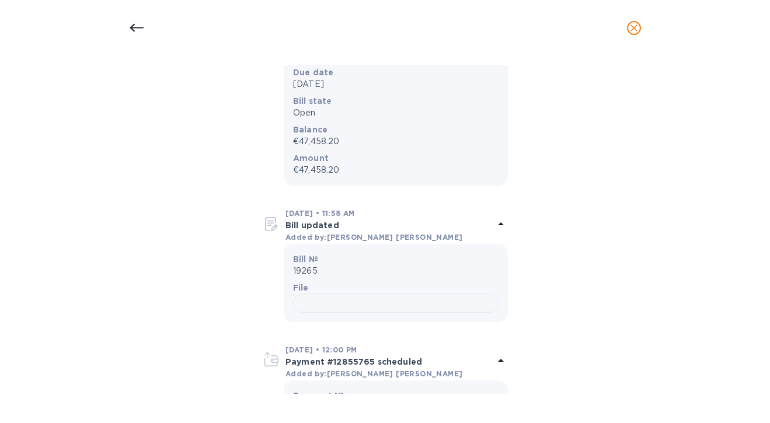
scroll to position [242, 0]
click at [305, 143] on p "€47,458.20" at bounding box center [396, 141] width 206 height 12
click at [329, 140] on p "€47,458.20" at bounding box center [396, 141] width 206 height 12
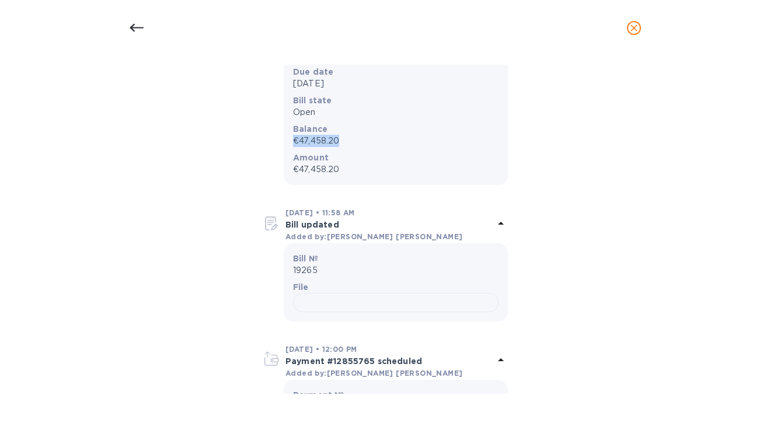
click at [329, 140] on p "€47,458.20" at bounding box center [396, 141] width 206 height 12
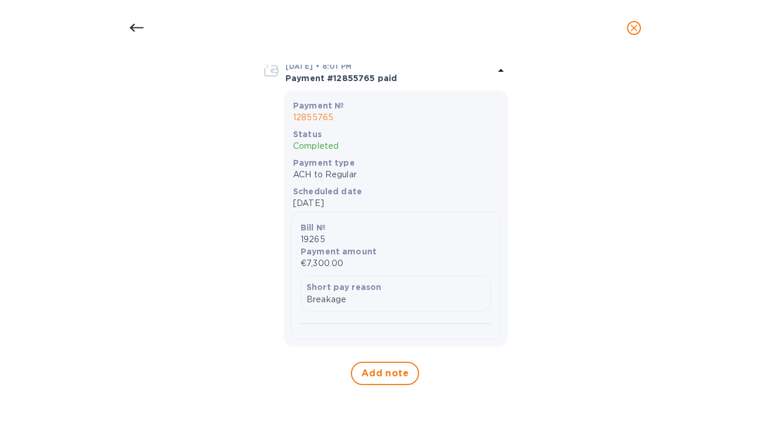
scroll to position [2385, 0]
click at [140, 27] on icon at bounding box center [137, 28] width 14 height 14
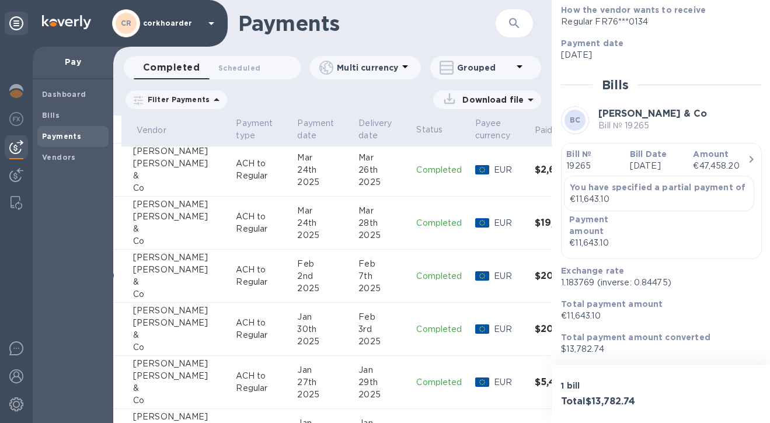
scroll to position [1400, 66]
click at [252, 229] on p "ACH to Regular" at bounding box center [261, 223] width 52 height 25
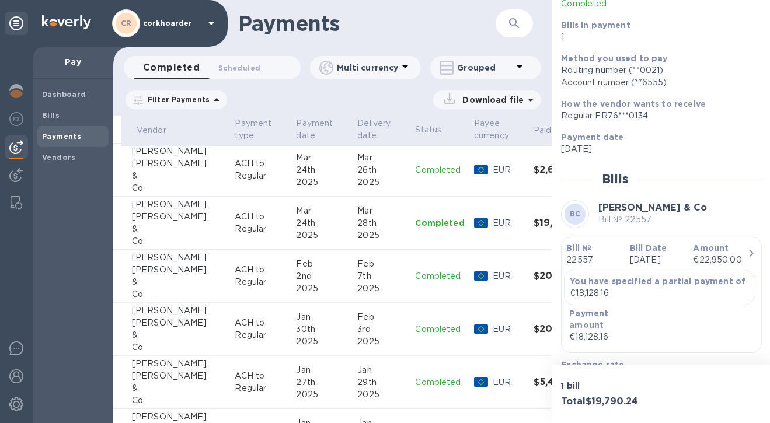
scroll to position [100, 0]
click at [291, 180] on td "[DATE]" at bounding box center [321, 170] width 61 height 53
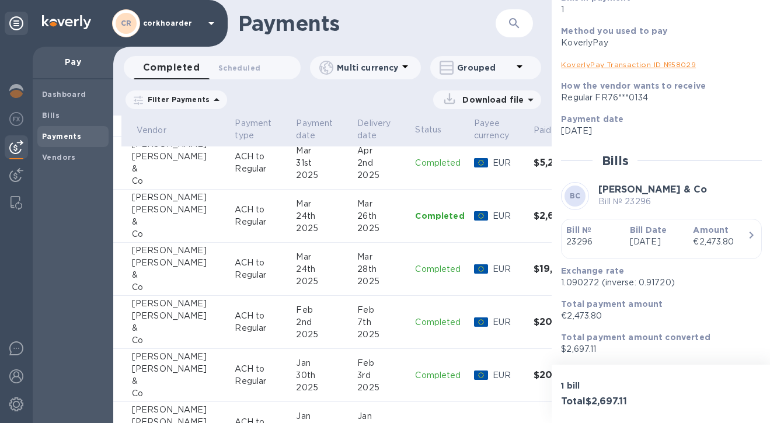
scroll to position [1354, 66]
click at [250, 211] on p "ACH to Regular" at bounding box center [261, 216] width 52 height 25
click at [255, 235] on td "ACH to Regular" at bounding box center [260, 216] width 61 height 53
click at [257, 262] on td "ACH to Regular" at bounding box center [260, 270] width 61 height 53
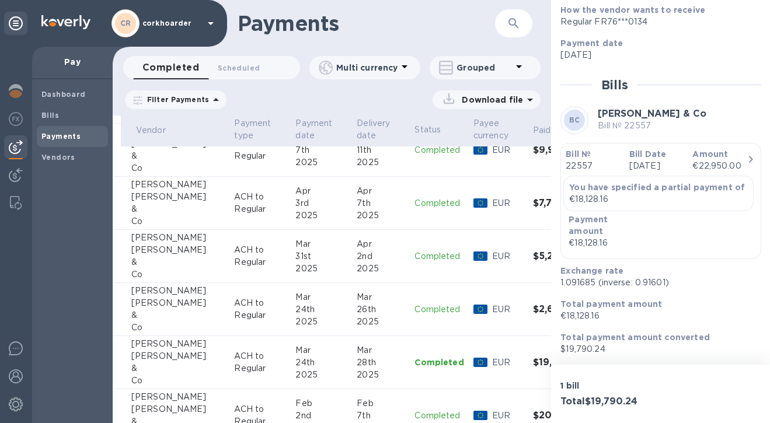
scroll to position [1255, 66]
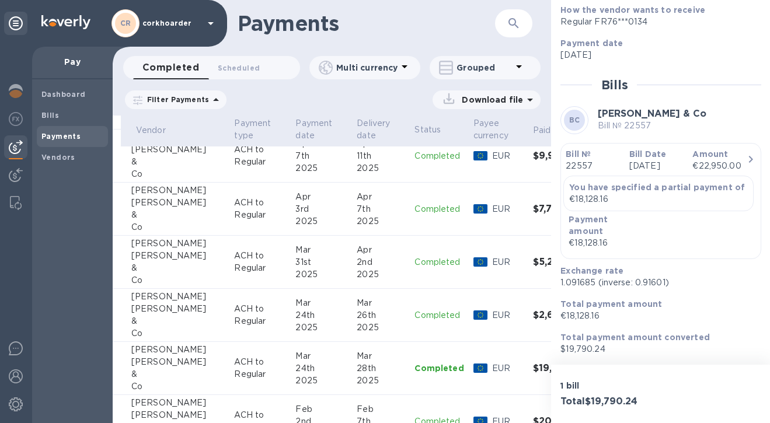
click at [295, 273] on div "2025" at bounding box center [321, 275] width 52 height 12
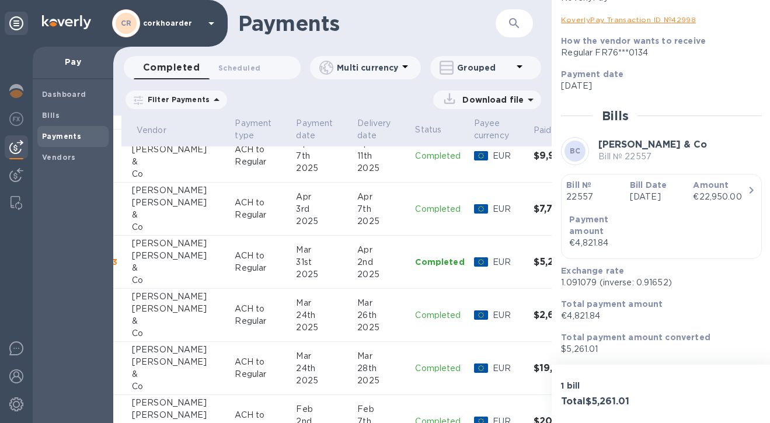
scroll to position [183, 0]
click at [660, 194] on p "[DATE]" at bounding box center [657, 197] width 54 height 12
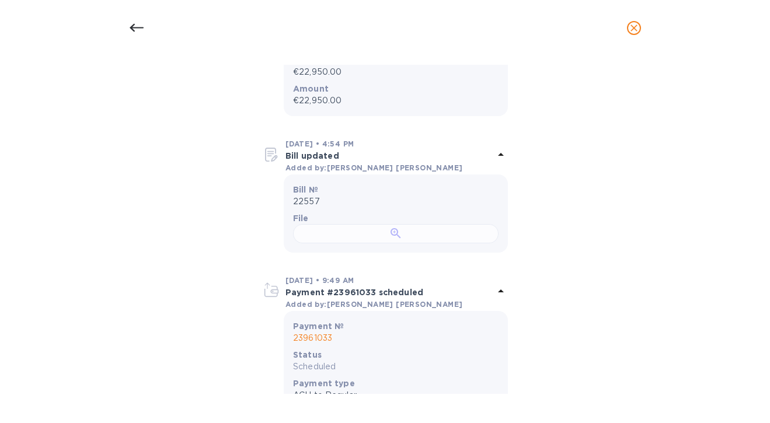
scroll to position [316, 0]
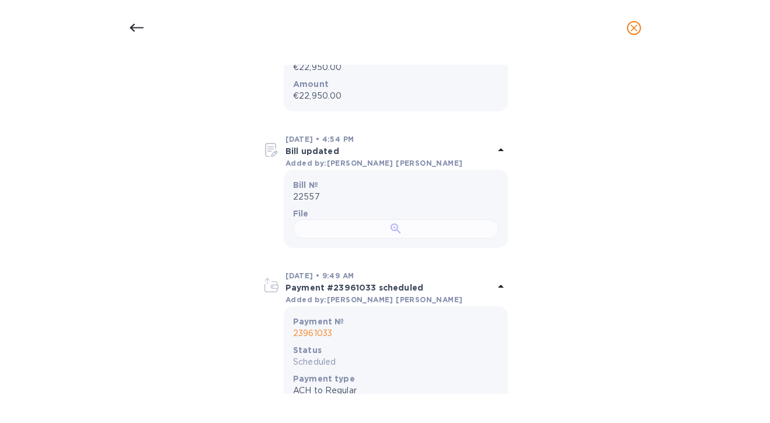
click at [388, 239] on div at bounding box center [396, 229] width 206 height 19
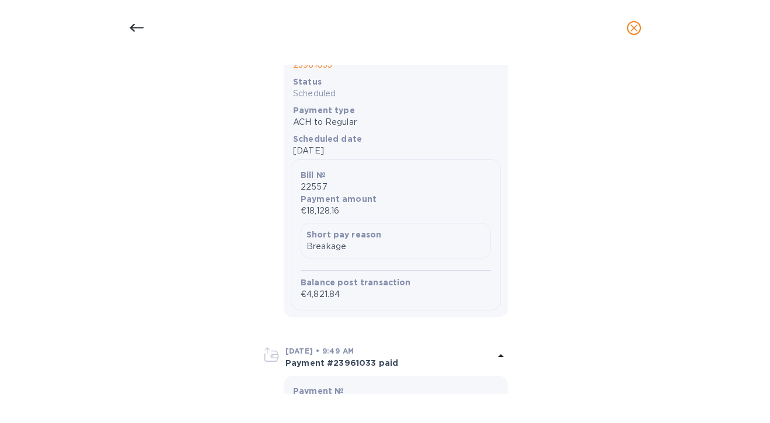
scroll to position [375, 0]
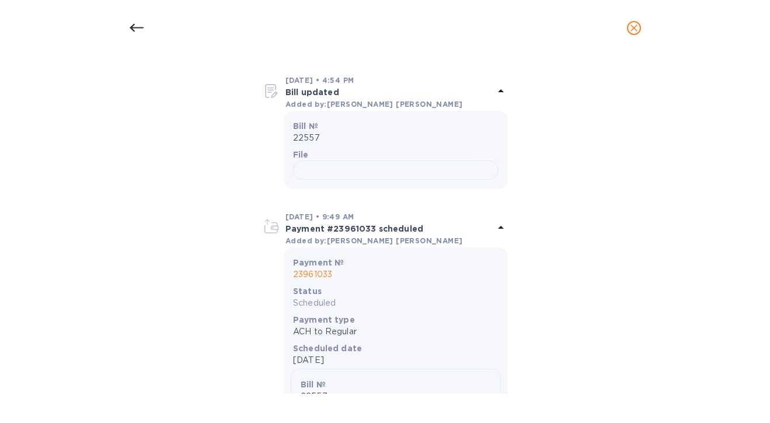
click at [148, 32] on div at bounding box center [137, 28] width 28 height 28
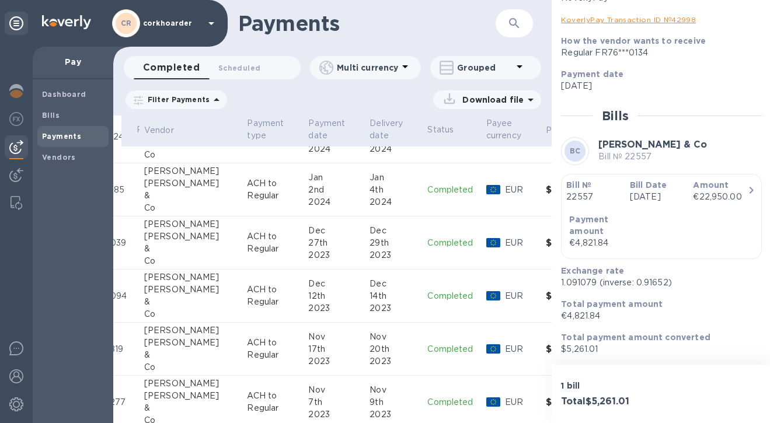
scroll to position [2947, 54]
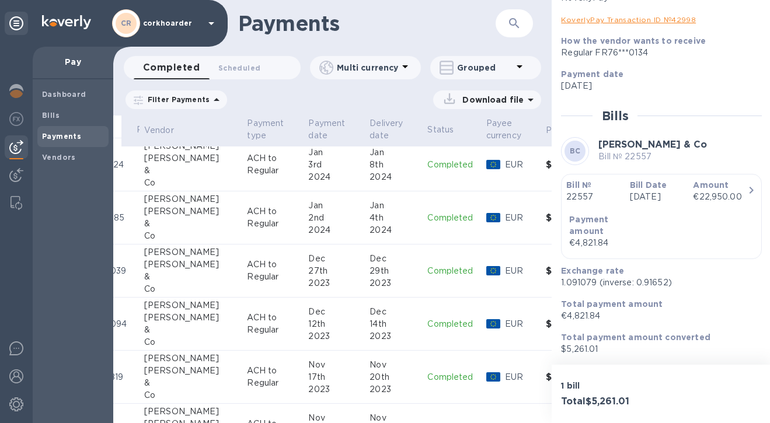
click at [308, 218] on div "2nd" at bounding box center [334, 218] width 52 height 12
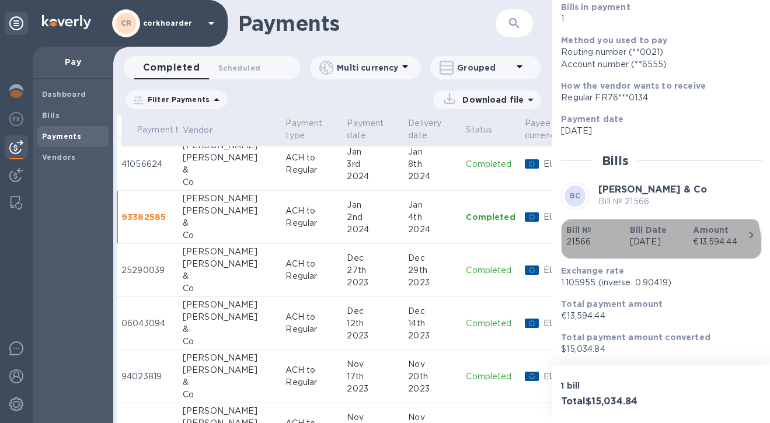
click at [638, 239] on p "[DATE]" at bounding box center [657, 242] width 54 height 12
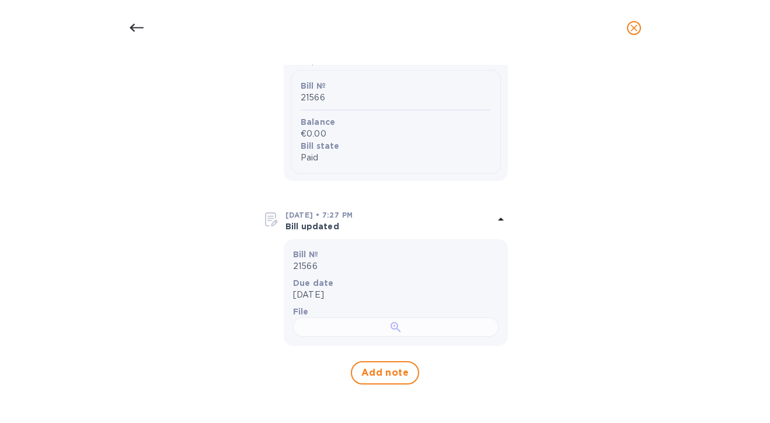
click at [406, 318] on div at bounding box center [396, 327] width 206 height 19
click at [133, 32] on icon at bounding box center [137, 28] width 14 height 14
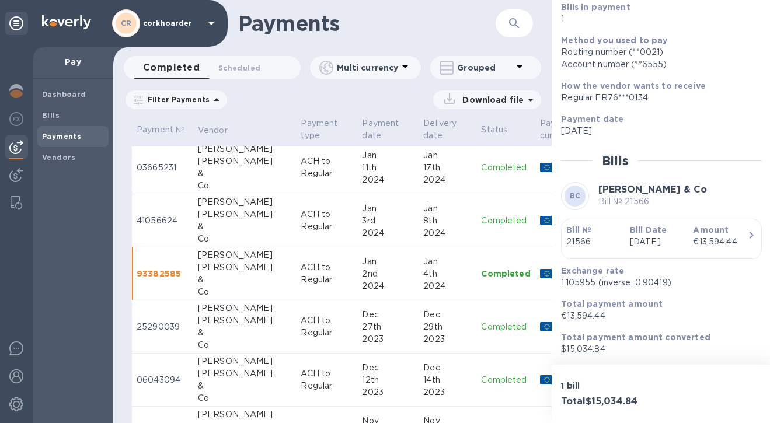
scroll to position [2889, 0]
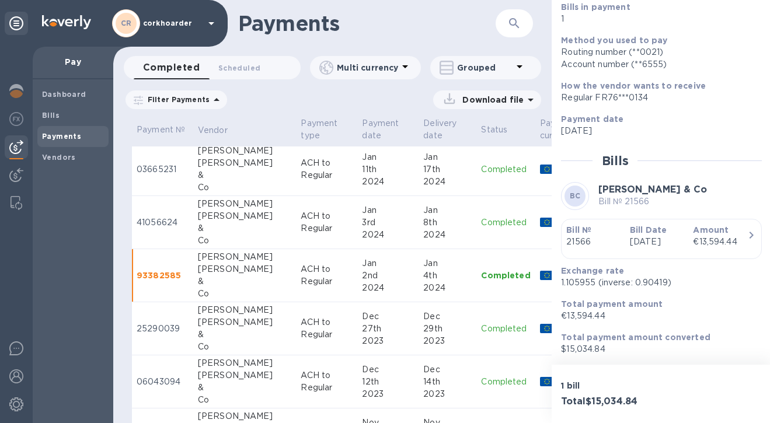
click at [326, 223] on td "ACH to Regular" at bounding box center [326, 222] width 61 height 53
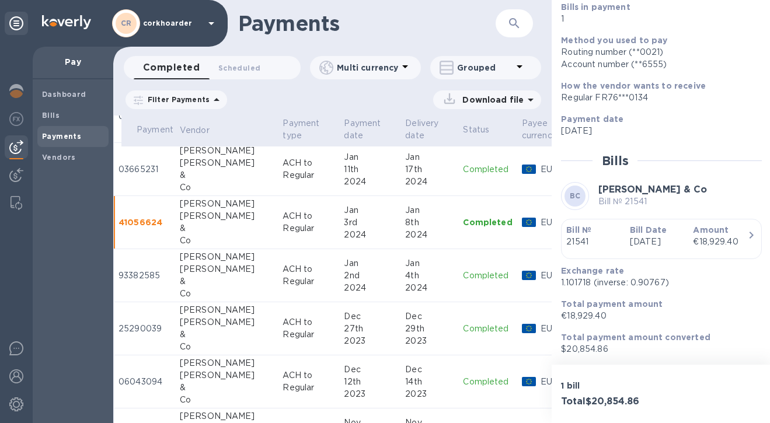
scroll to position [2889, 9]
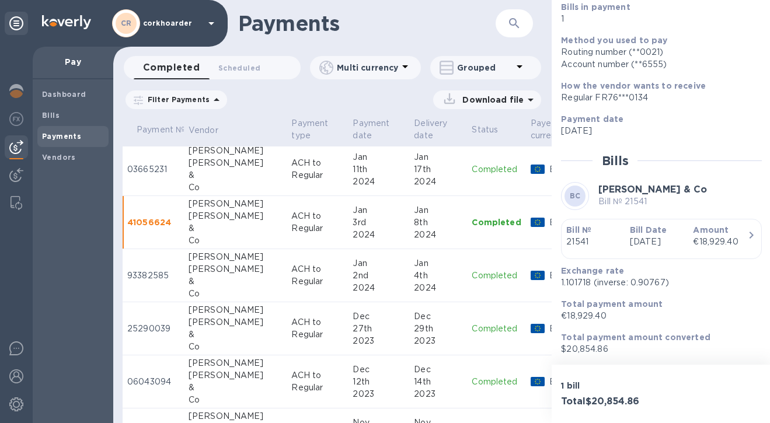
click at [246, 284] on div "&" at bounding box center [236, 282] width 94 height 12
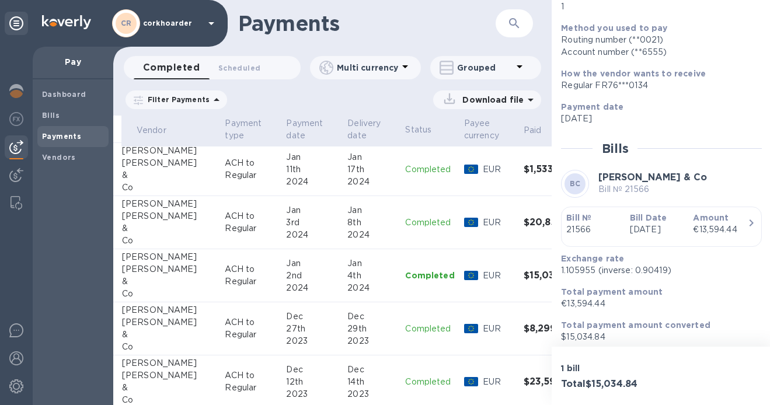
scroll to position [1633, 76]
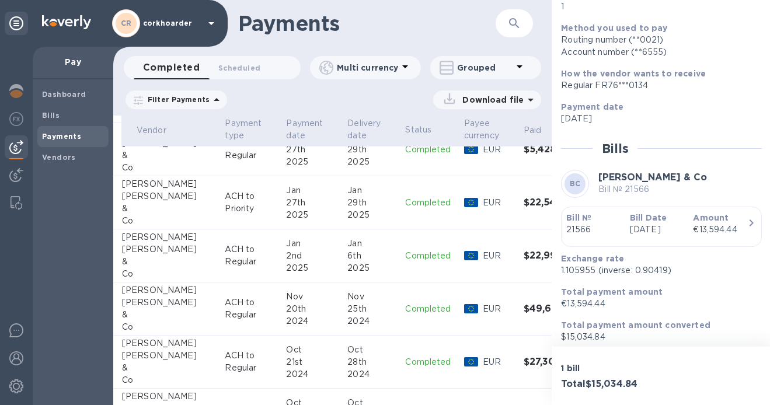
click at [286, 260] on div "2nd" at bounding box center [312, 256] width 52 height 12
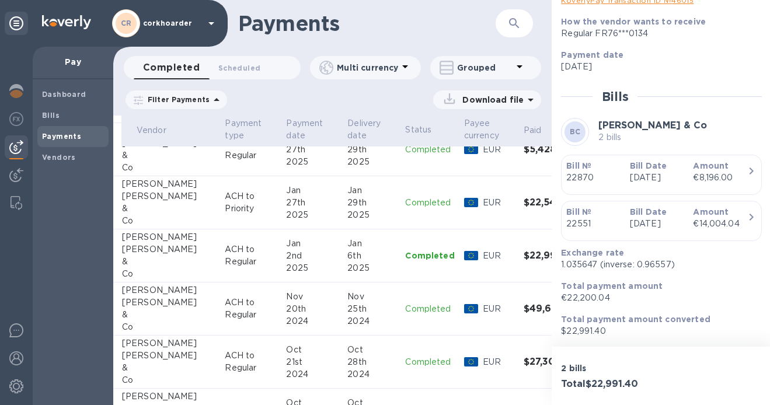
scroll to position [1261, 76]
click at [347, 262] on div "2025" at bounding box center [371, 268] width 48 height 12
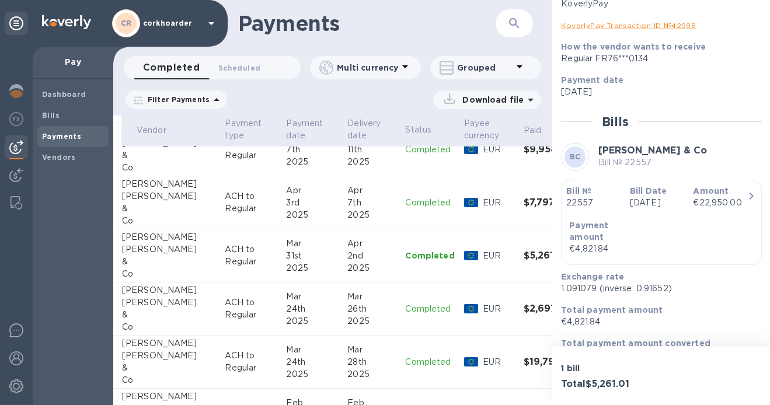
scroll to position [167, 0]
click at [666, 197] on div "€22,950.00" at bounding box center [720, 201] width 54 height 12
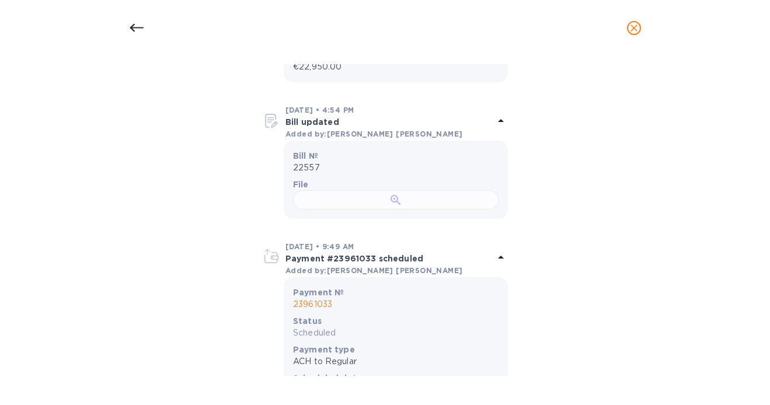
scroll to position [346, 0]
click at [395, 208] on div at bounding box center [396, 198] width 206 height 19
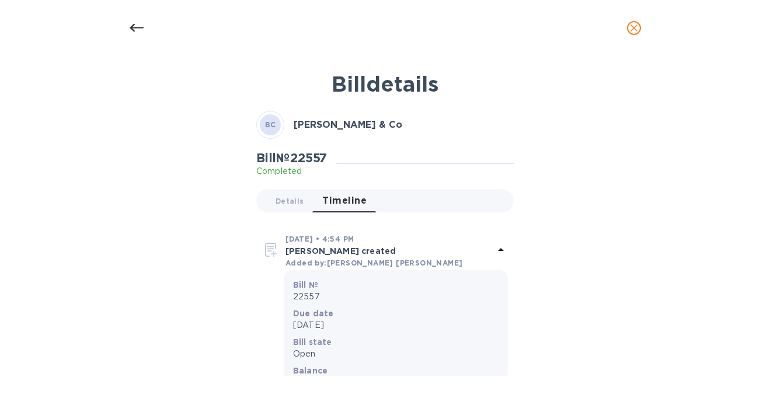
scroll to position [0, 0]
click at [294, 201] on span "Details 0" at bounding box center [290, 201] width 28 height 12
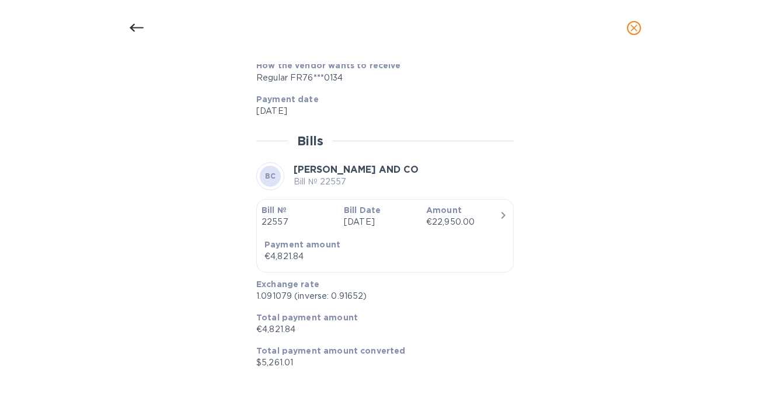
scroll to position [1136, 0]
click at [145, 23] on div at bounding box center [137, 28] width 28 height 28
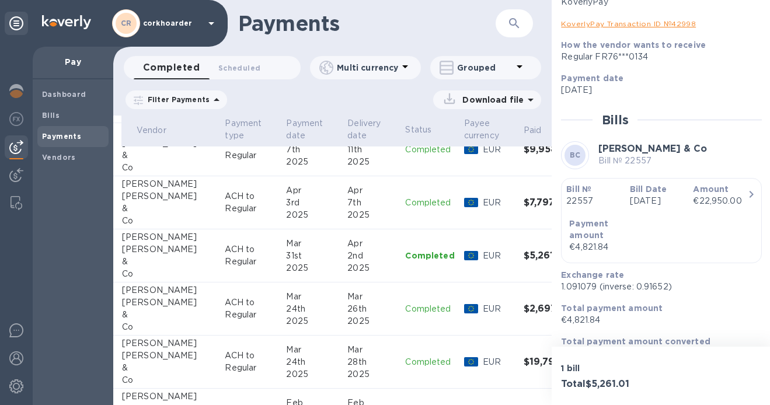
scroll to position [1032, 0]
click at [297, 203] on div "3rd" at bounding box center [312, 203] width 52 height 12
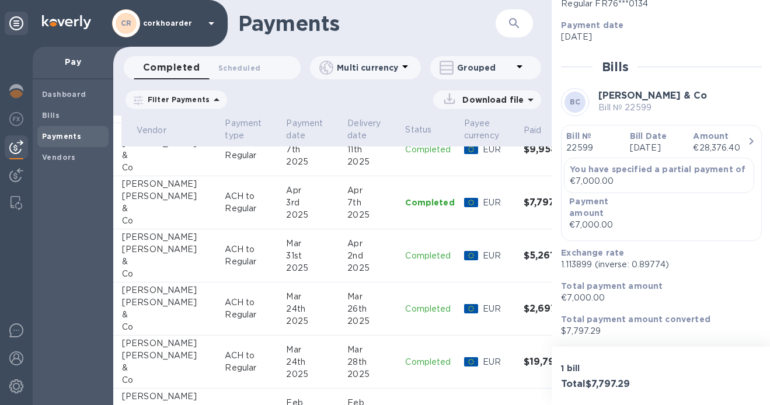
scroll to position [232, 0]
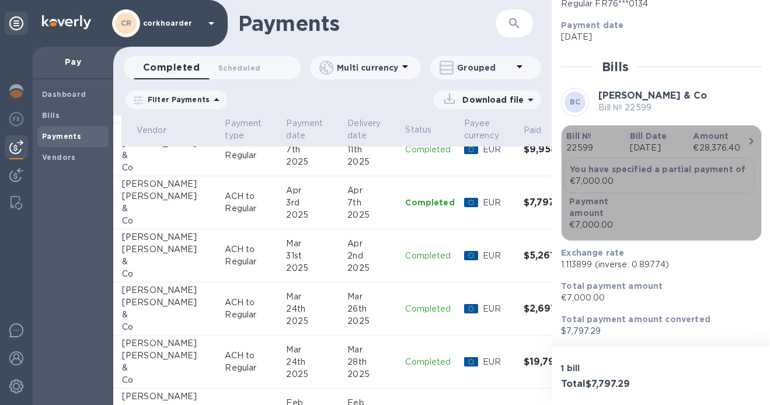
click at [648, 126] on div "Bill Date [DATE]" at bounding box center [657, 142] width 64 height 33
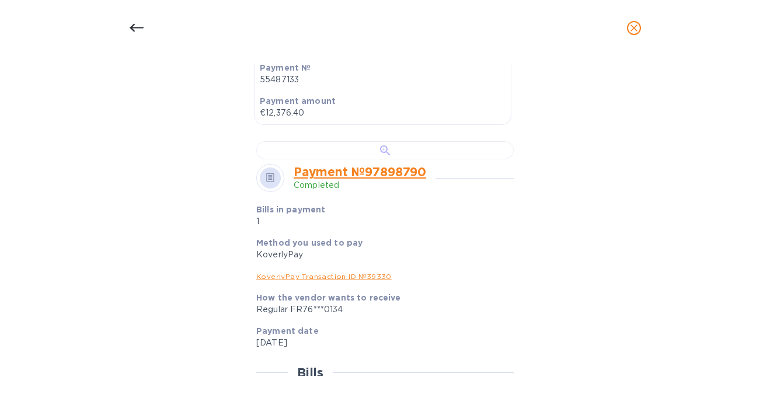
scroll to position [485, 0]
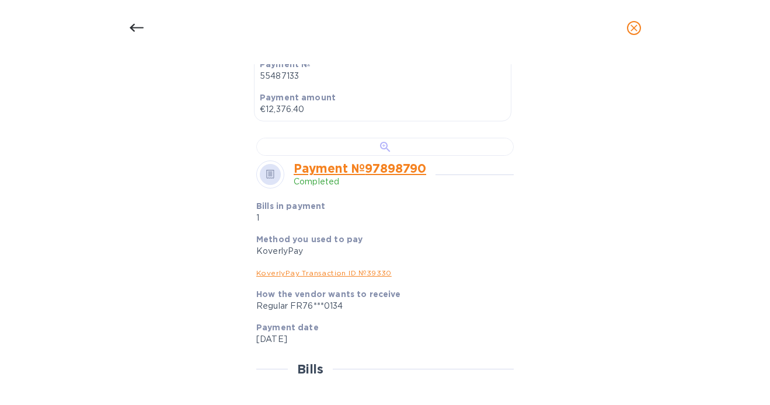
click at [361, 156] on div at bounding box center [385, 147] width 258 height 18
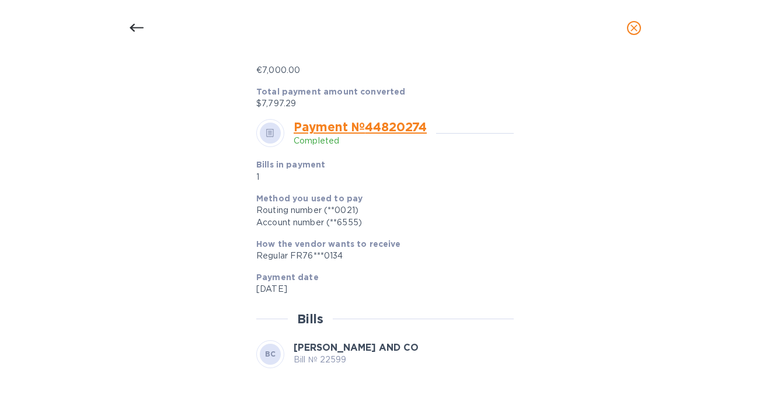
scroll to position [1003, 0]
click at [137, 30] on icon at bounding box center [137, 28] width 14 height 14
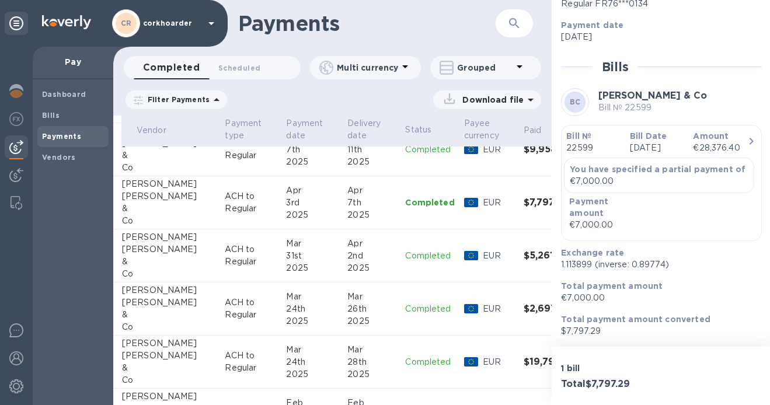
scroll to position [730, 76]
click at [347, 253] on div "8th" at bounding box center [371, 256] width 48 height 12
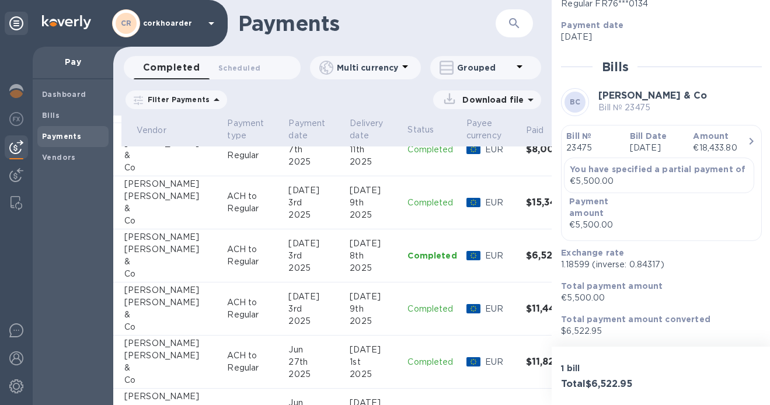
scroll to position [220, 0]
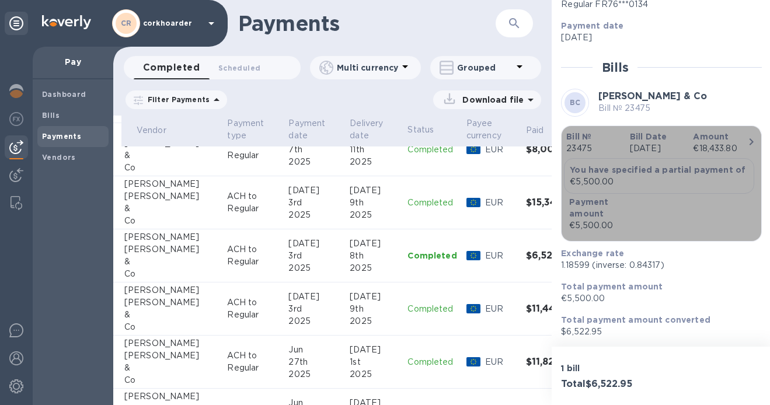
click at [631, 186] on p "€5,500.00" at bounding box center [659, 182] width 179 height 12
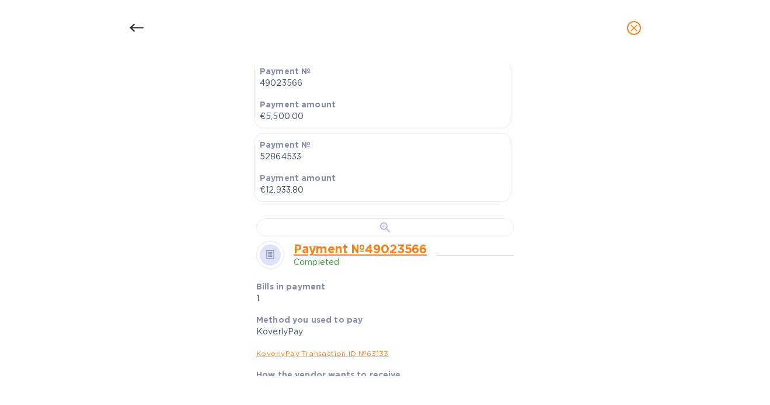
scroll to position [332, 0]
click at [374, 236] on div at bounding box center [385, 227] width 258 height 18
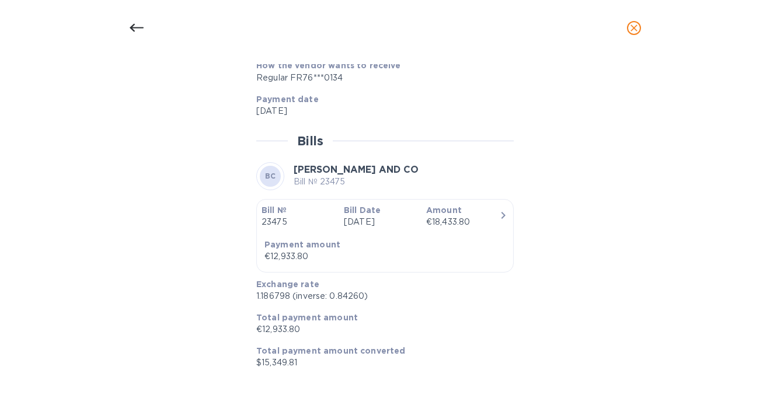
scroll to position [1274, 0]
click at [138, 27] on icon at bounding box center [136, 28] width 14 height 8
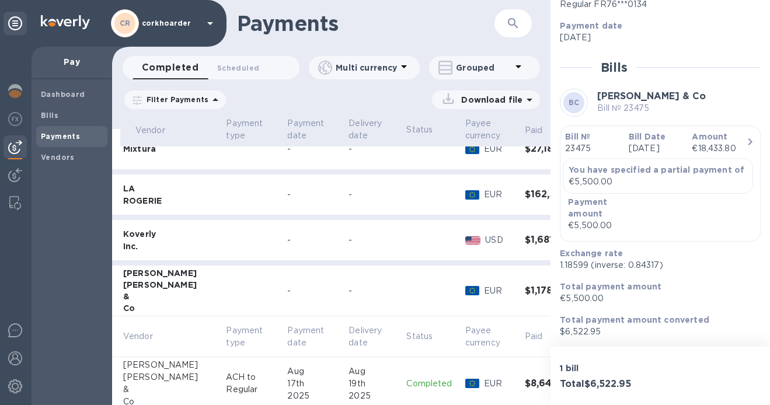
scroll to position [20, 74]
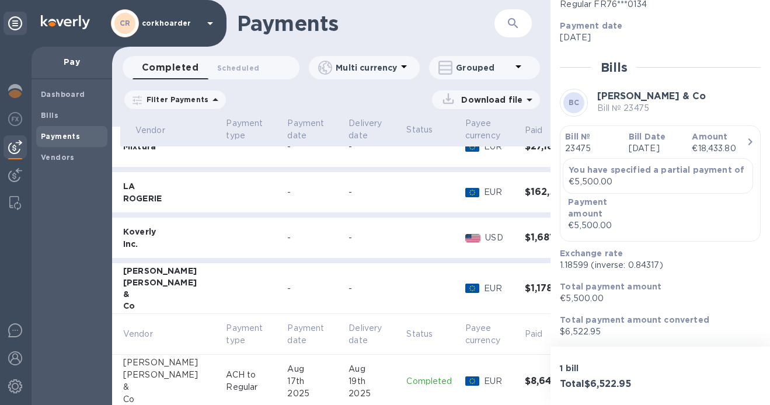
click at [399, 69] on icon at bounding box center [404, 67] width 14 height 14
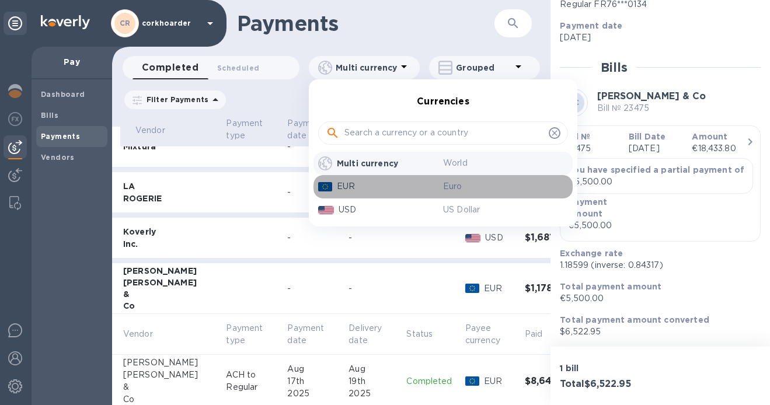
click at [367, 186] on p "EUR" at bounding box center [390, 186] width 106 height 12
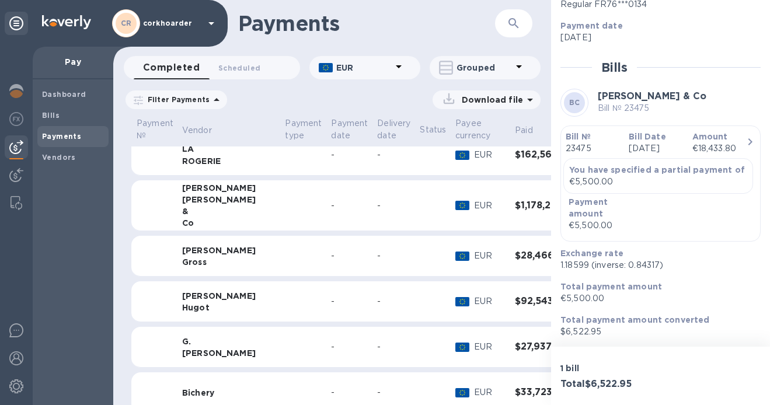
scroll to position [56, 1]
click at [228, 216] on div "&" at bounding box center [229, 213] width 94 height 12
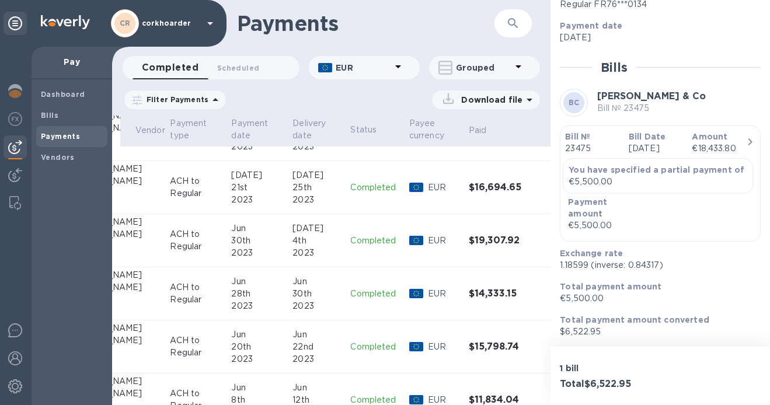
scroll to position [4231, 130]
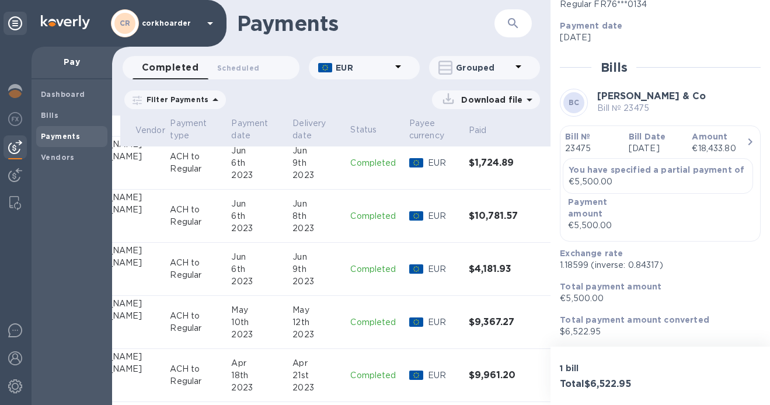
click at [407, 213] on div at bounding box center [416, 216] width 19 height 14
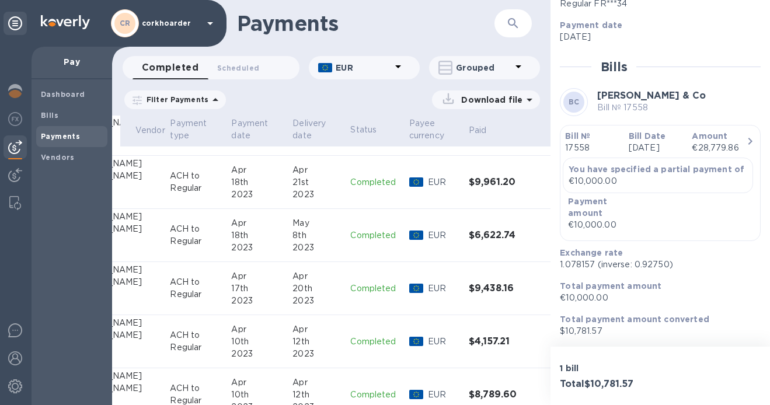
scroll to position [4391, 130]
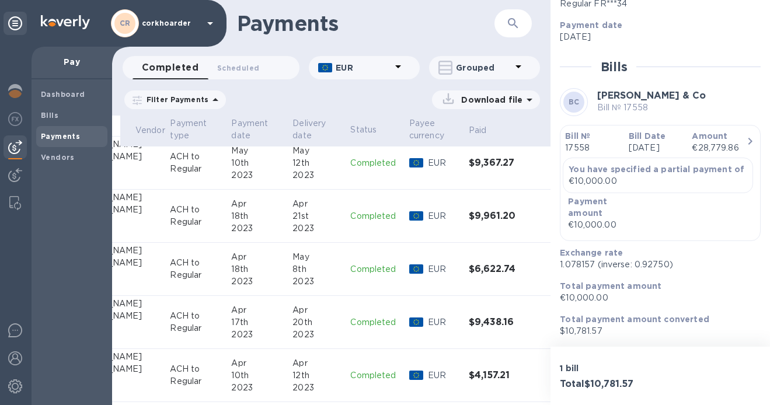
click at [251, 220] on div "18th" at bounding box center [257, 216] width 52 height 12
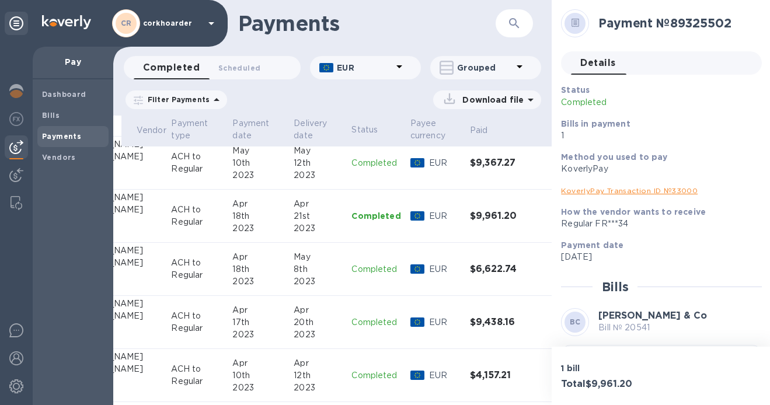
click at [252, 268] on div "18th" at bounding box center [258, 269] width 52 height 12
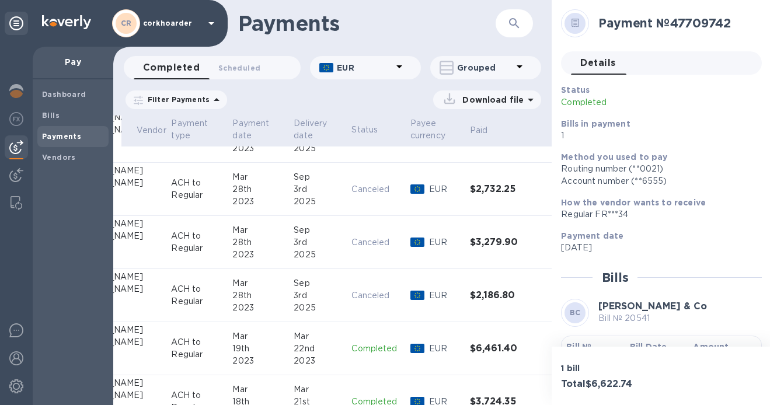
scroll to position [5071, 130]
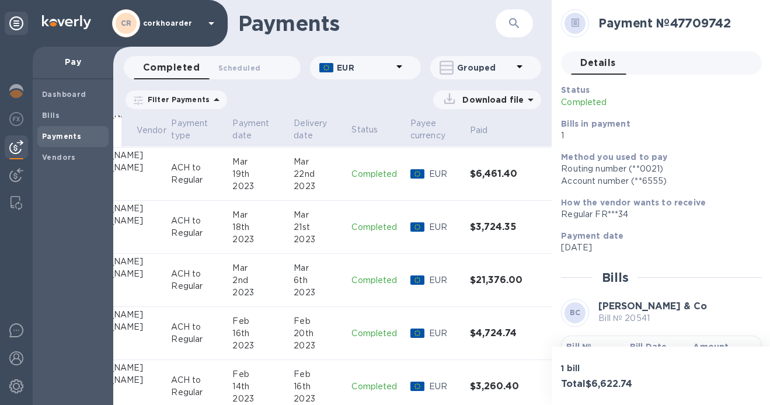
click at [378, 70] on p "EUR" at bounding box center [364, 68] width 55 height 12
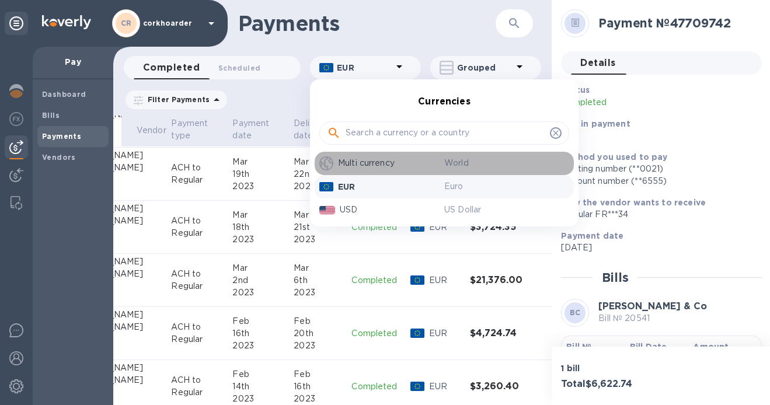
click at [380, 163] on p "Multi currency" at bounding box center [391, 163] width 106 height 12
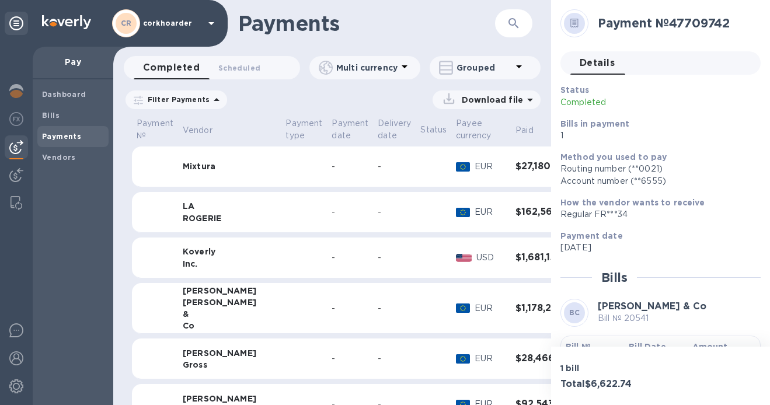
click at [380, 71] on p "Multi currency" at bounding box center [366, 68] width 61 height 12
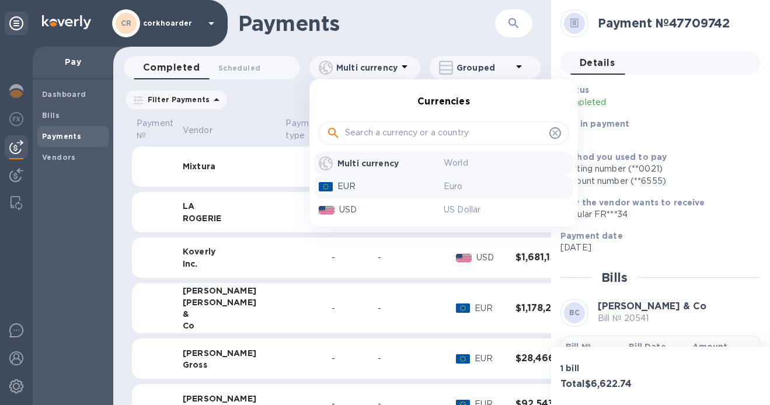
click at [358, 183] on p "EUR" at bounding box center [391, 186] width 106 height 12
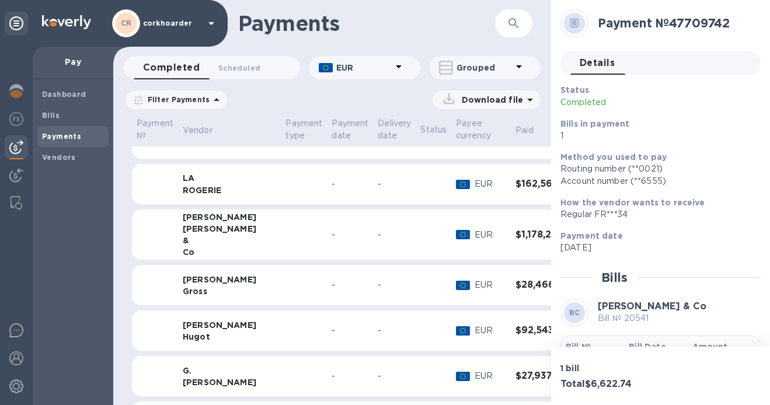
scroll to position [30, 0]
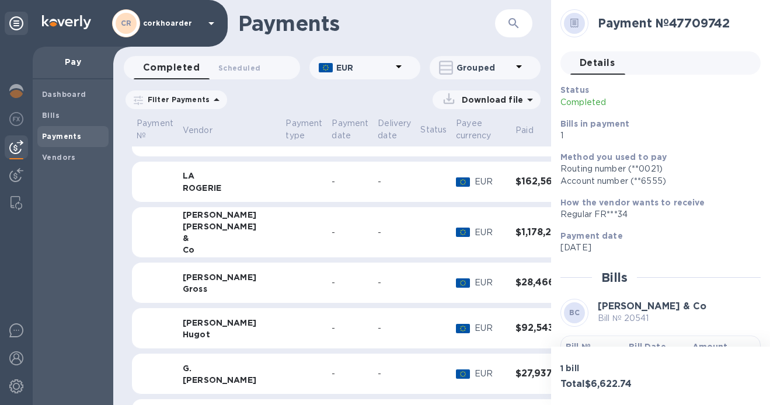
click at [483, 70] on p "Grouped" at bounding box center [484, 68] width 55 height 12
click at [507, 95] on li "Separate all payments" at bounding box center [493, 97] width 127 height 37
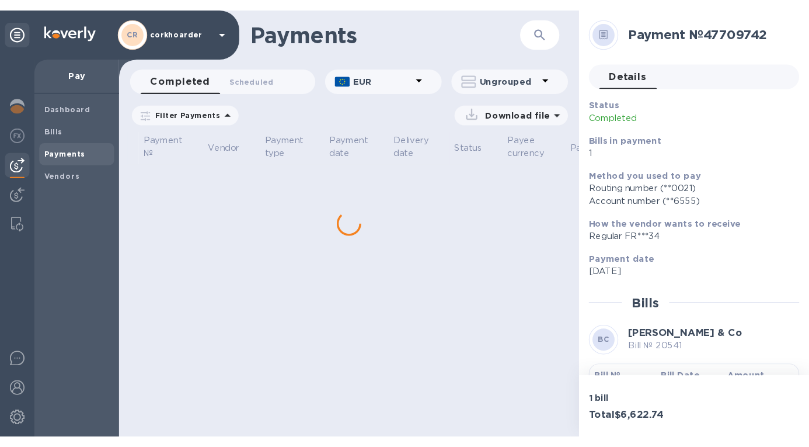
scroll to position [0, 0]
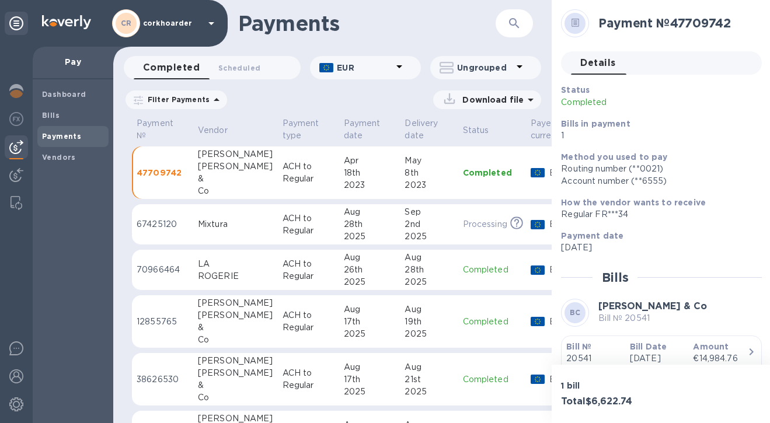
click at [573, 26] on icon at bounding box center [576, 23] width 8 height 9
click at [666, 28] on h2 "Payment № 47709742" at bounding box center [676, 23] width 154 height 15
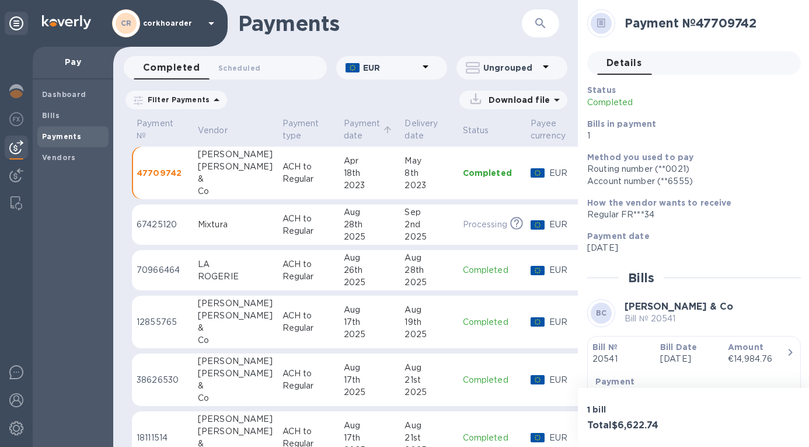
click at [344, 129] on p "Payment date" at bounding box center [362, 129] width 37 height 25
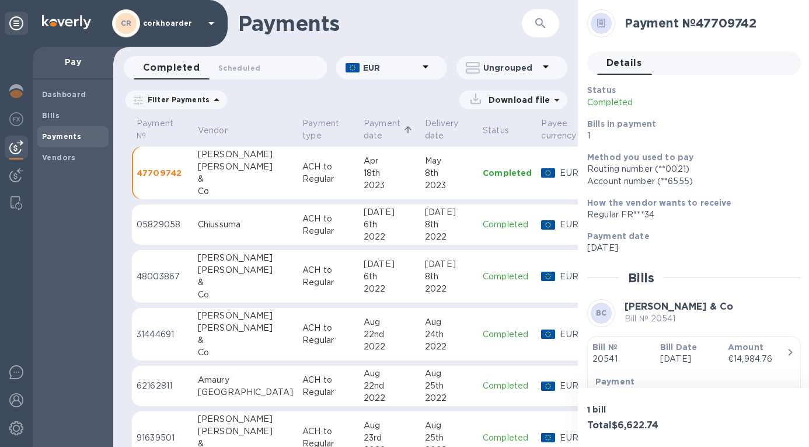
click at [391, 62] on p "EUR" at bounding box center [390, 68] width 55 height 12
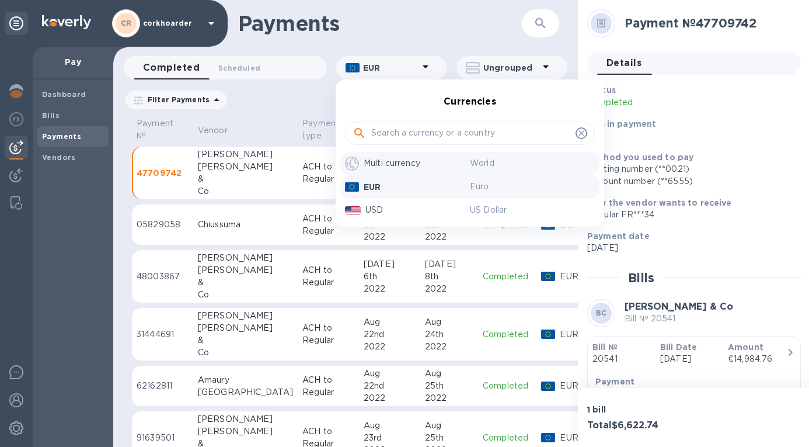
click at [381, 161] on p "Multi currency" at bounding box center [417, 163] width 106 height 12
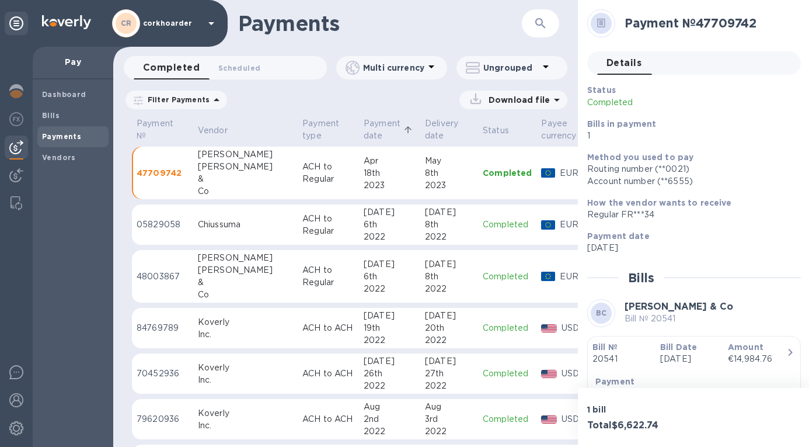
scroll to position [2, 0]
click at [364, 128] on p "Payment date" at bounding box center [382, 129] width 37 height 25
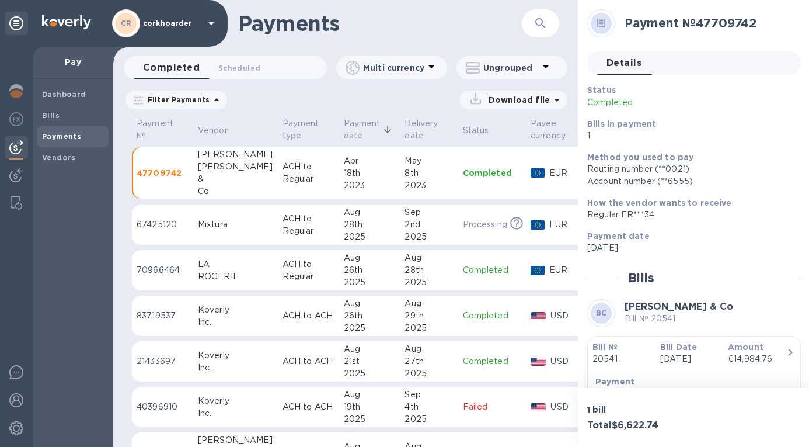
click at [311, 126] on th "Payment type" at bounding box center [308, 131] width 61 height 31
click at [344, 126] on p "Payment date" at bounding box center [362, 129] width 37 height 25
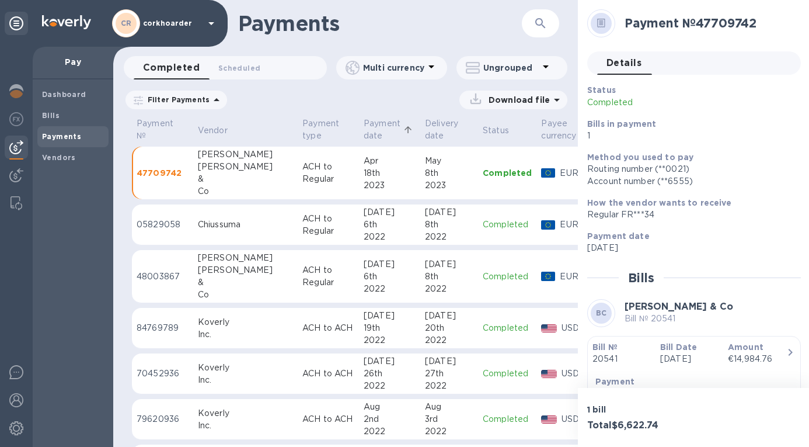
click at [364, 129] on p "Payment date" at bounding box center [382, 129] width 37 height 25
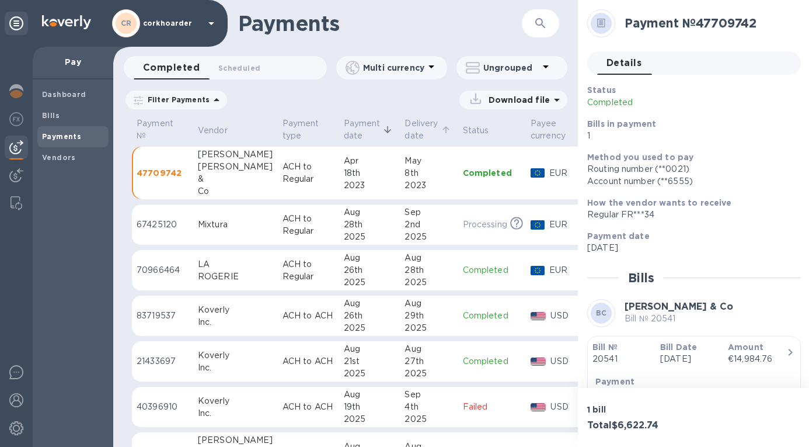
click at [405, 121] on p "Delivery date" at bounding box center [421, 129] width 33 height 25
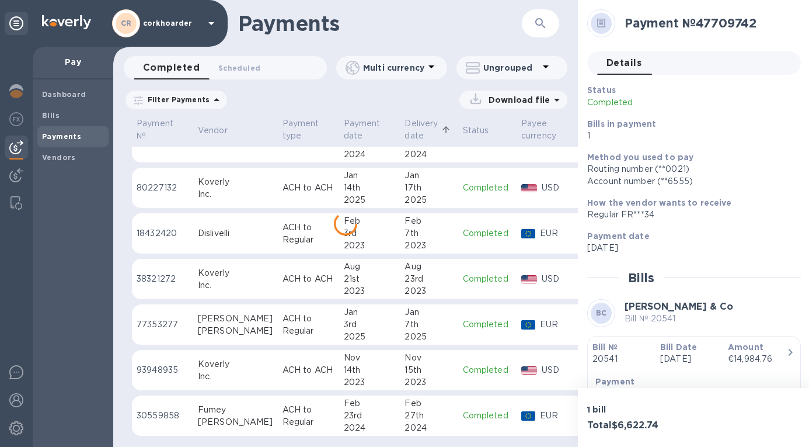
scroll to position [2222, 0]
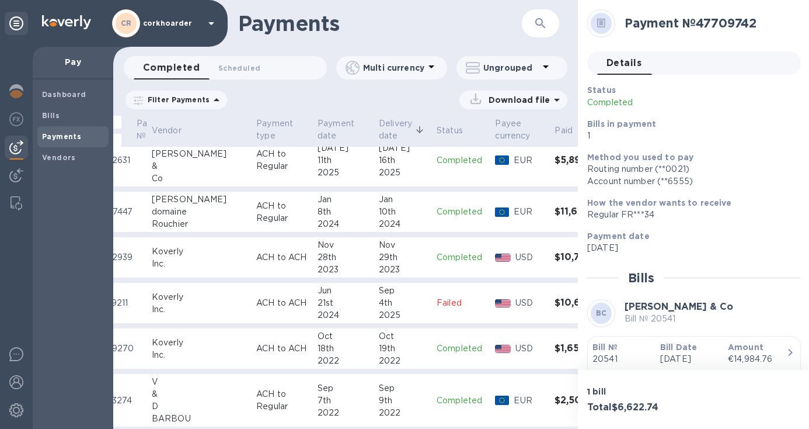
click at [539, 25] on icon "button" at bounding box center [540, 23] width 10 height 10
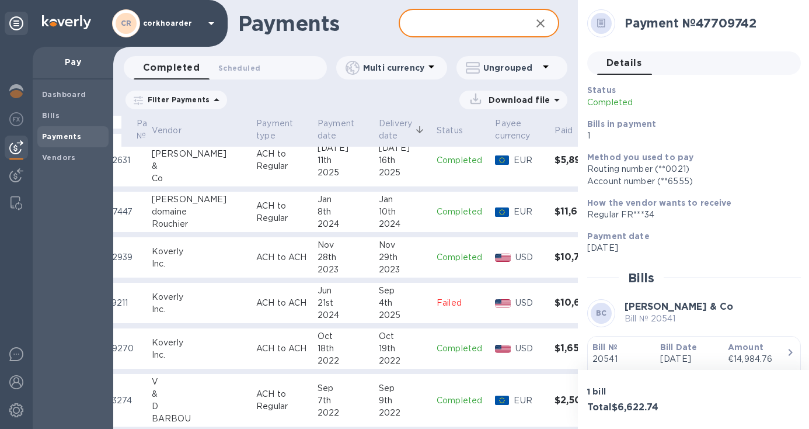
paste input "34,975.00"
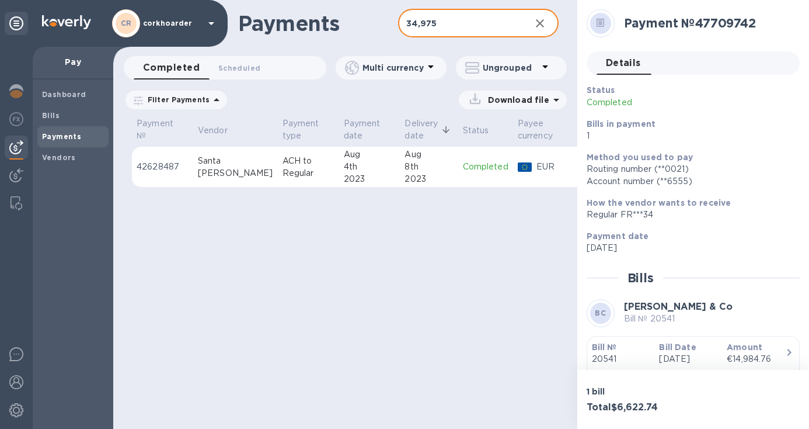
click at [344, 165] on div "4th" at bounding box center [370, 167] width 52 height 12
click at [426, 21] on input "34,975" at bounding box center [459, 23] width 123 height 29
type input "34975"
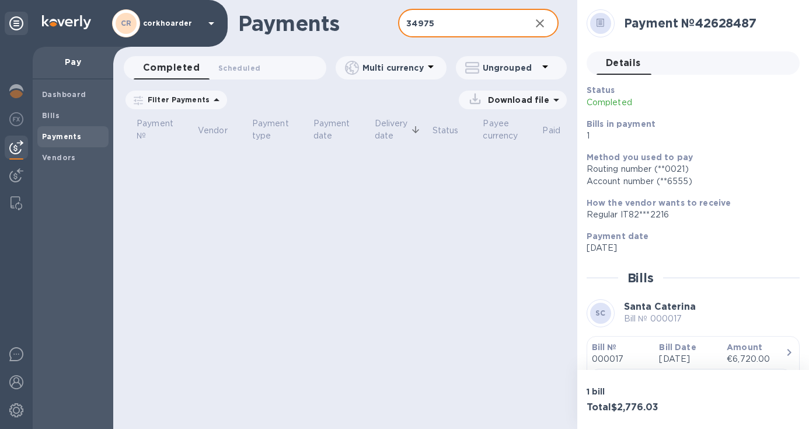
click at [551, 25] on button "button" at bounding box center [540, 23] width 28 height 28
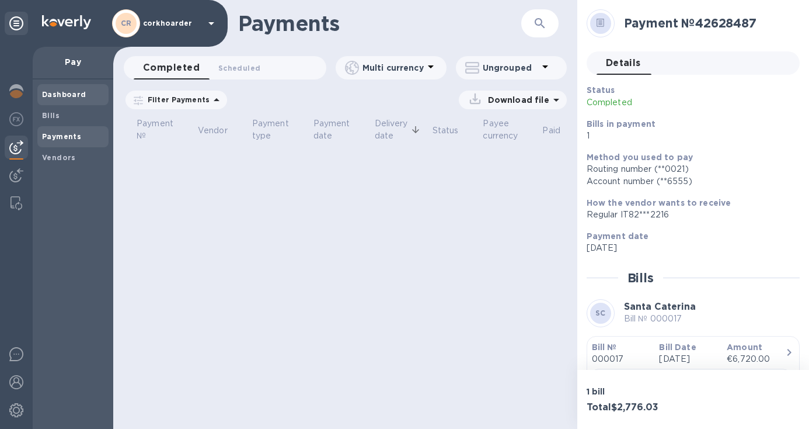
click at [81, 98] on b "Dashboard" at bounding box center [64, 94] width 44 height 9
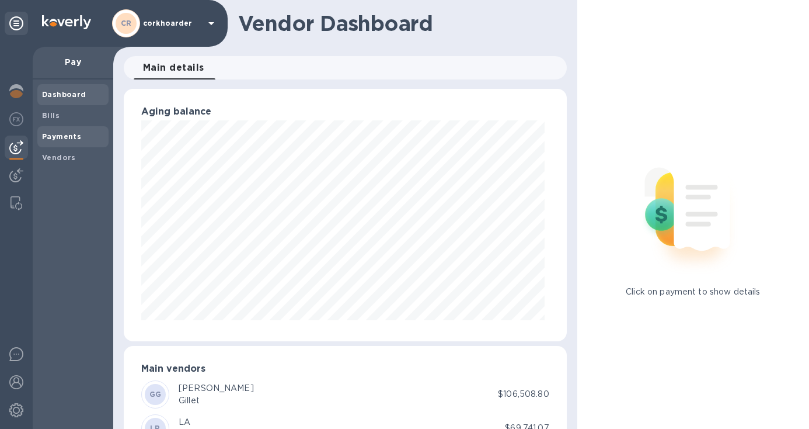
click at [64, 140] on span "Payments" at bounding box center [61, 137] width 39 height 12
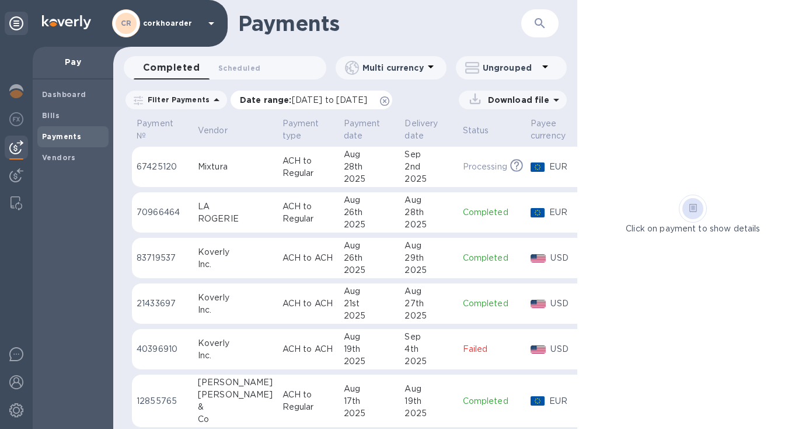
click at [390, 100] on icon at bounding box center [384, 100] width 9 height 9
click at [344, 129] on p "Payment date" at bounding box center [362, 129] width 37 height 25
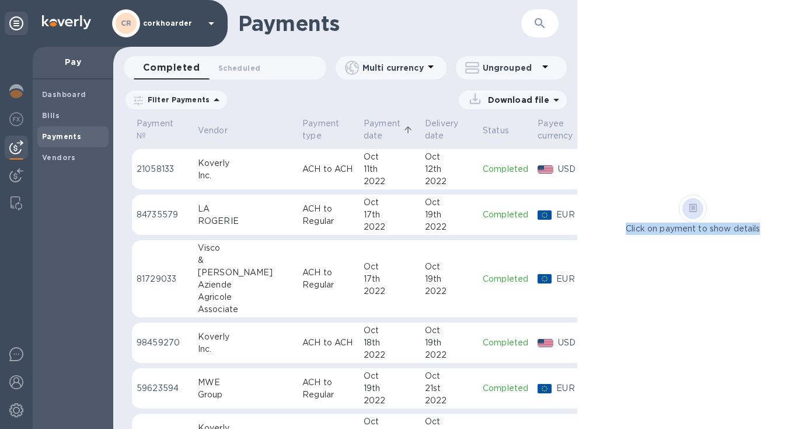
click at [666, 218] on div "Click on payment to show details" at bounding box center [694, 214] width 232 height 40
click at [666, 214] on div at bounding box center [693, 208] width 21 height 21
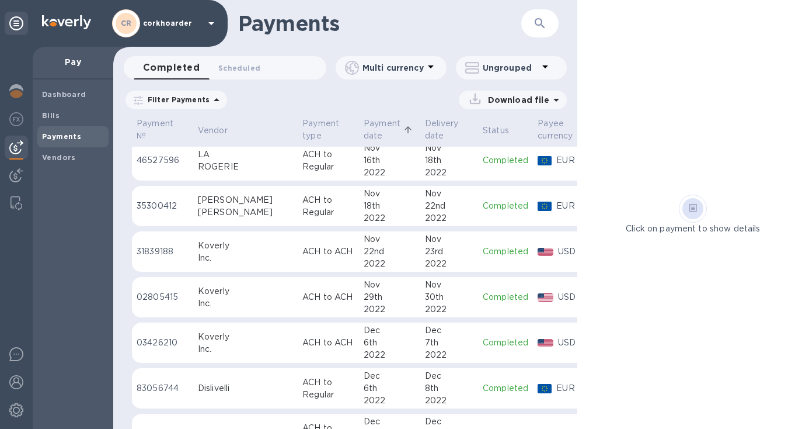
click at [199, 96] on p "Filter Payments" at bounding box center [176, 100] width 67 height 10
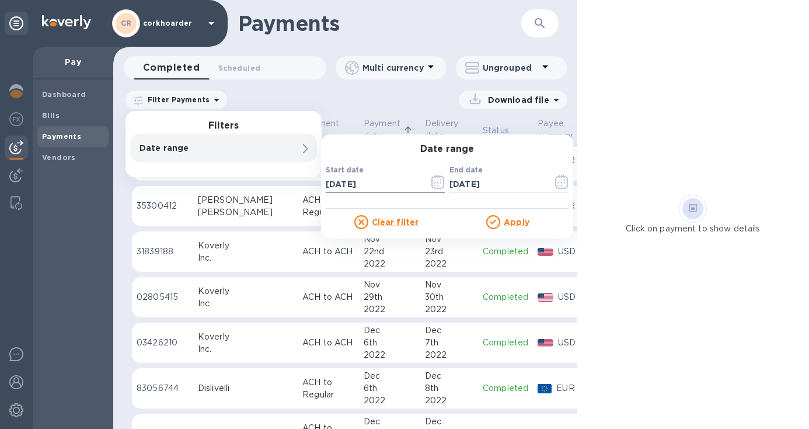
click at [366, 186] on input "[DATE]" at bounding box center [373, 184] width 94 height 18
type input "[DATE]"
click at [523, 217] on u "Apply" at bounding box center [517, 221] width 26 height 9
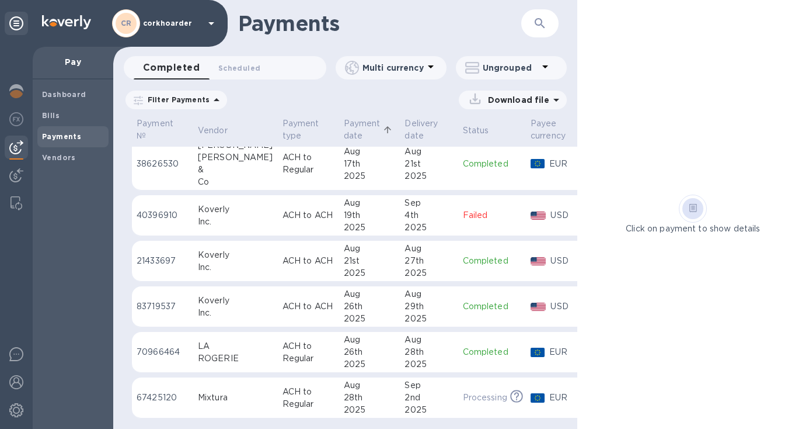
scroll to position [12284, 0]
click at [521, 101] on p "Download file" at bounding box center [517, 100] width 66 height 12
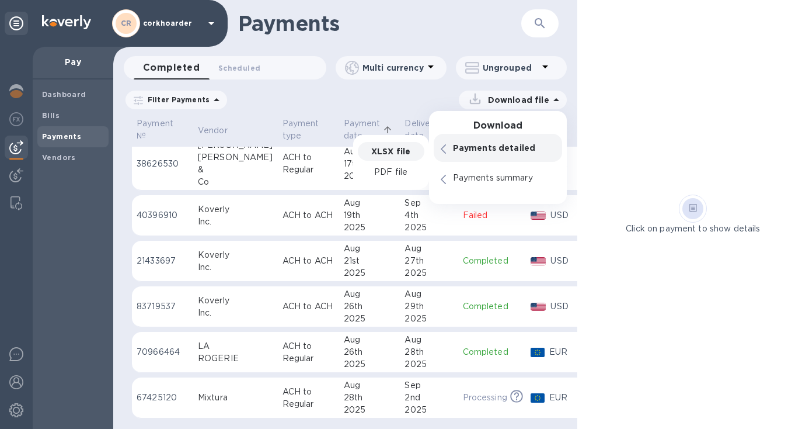
click at [393, 151] on p "XLSX file" at bounding box center [390, 151] width 39 height 12
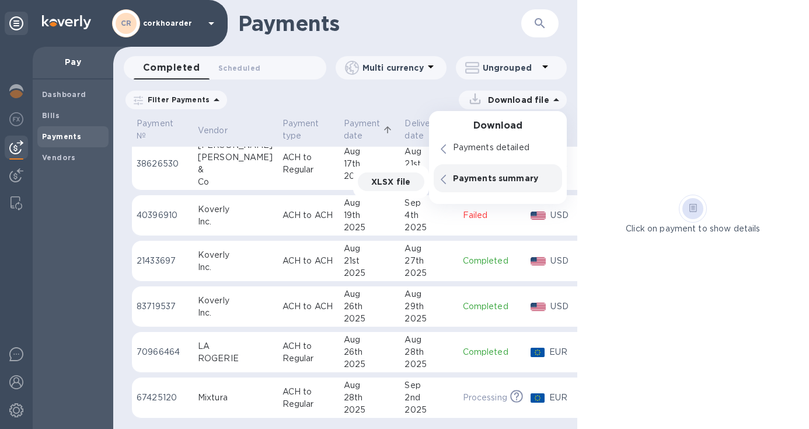
click at [402, 178] on p "XLSX file" at bounding box center [390, 182] width 39 height 12
